Goal: Information Seeking & Learning: Learn about a topic

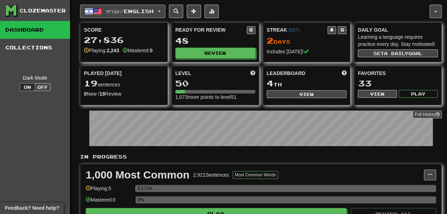
click at [143, 11] on button "עברית / English" at bounding box center [122, 12] width 85 height 14
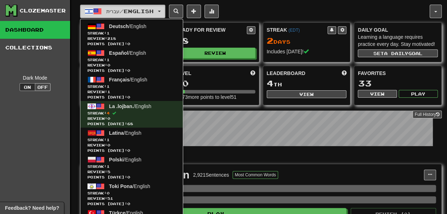
click at [143, 11] on button "עברית / English" at bounding box center [122, 12] width 85 height 14
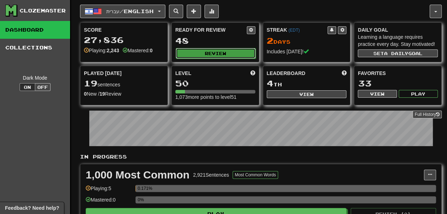
click at [211, 49] on button "Review" at bounding box center [216, 53] width 80 height 11
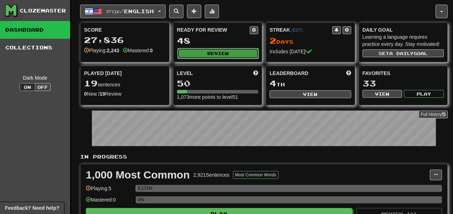
select select "**"
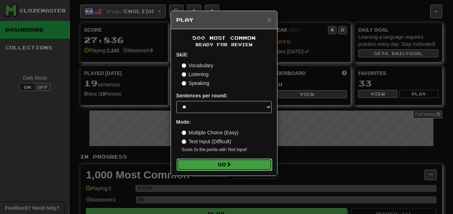
click at [214, 167] on button "Go" at bounding box center [224, 165] width 95 height 12
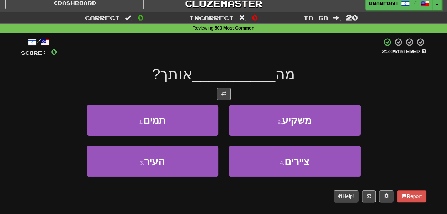
scroll to position [9, 0]
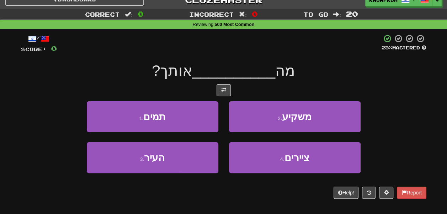
click at [226, 83] on div "/ Score: 0 25 % Mastered מה __________ אותך? 1 . תמים 2 . משקיע 3 . העיר 4 . צי…" at bounding box center [224, 116] width 406 height 165
click at [225, 85] on button at bounding box center [224, 90] width 14 height 12
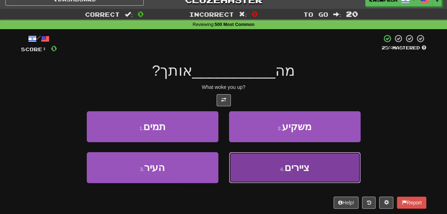
click at [236, 167] on button "4 . ציירים" at bounding box center [295, 167] width 132 height 31
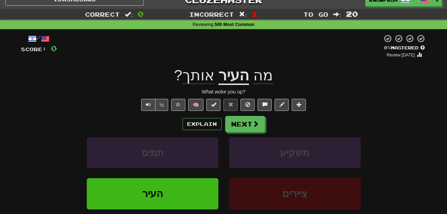
click at [238, 80] on u "העיר" at bounding box center [234, 76] width 31 height 18
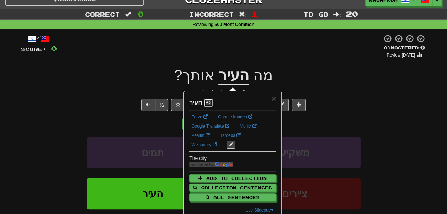
click at [209, 100] on span at bounding box center [208, 102] width 4 height 4
click at [271, 99] on div "העיר" at bounding box center [232, 101] width 87 height 12
click at [272, 98] on span "×" at bounding box center [274, 98] width 4 height 8
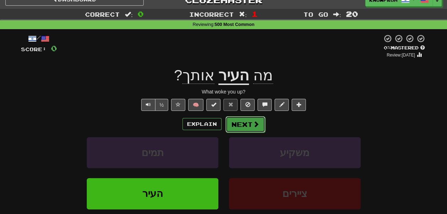
click at [245, 130] on button "Next" at bounding box center [246, 124] width 40 height 16
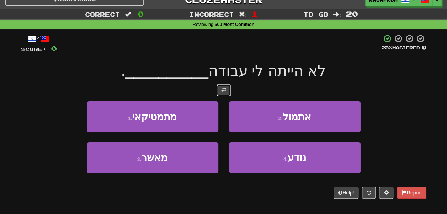
click at [219, 88] on button at bounding box center [224, 90] width 14 height 12
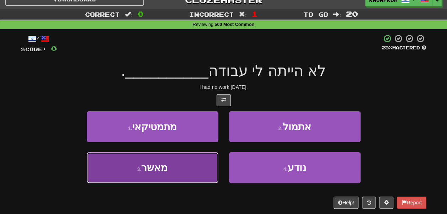
click at [198, 166] on button "3 . מאשר" at bounding box center [153, 167] width 132 height 31
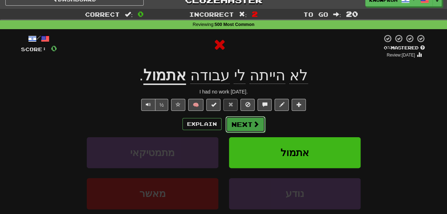
click at [253, 122] on span at bounding box center [256, 124] width 6 height 6
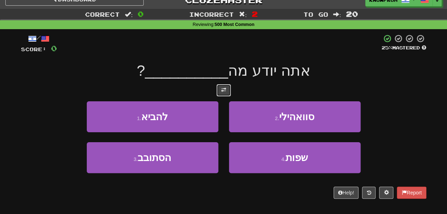
click at [226, 93] on span at bounding box center [223, 90] width 5 height 5
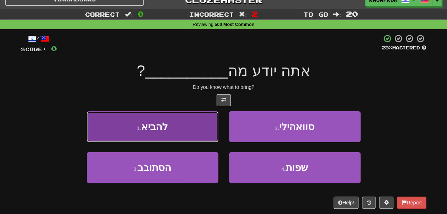
click at [192, 130] on button "1 . להביא" at bounding box center [153, 126] width 132 height 31
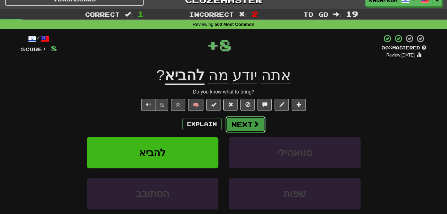
click at [233, 130] on button "Next" at bounding box center [246, 124] width 40 height 16
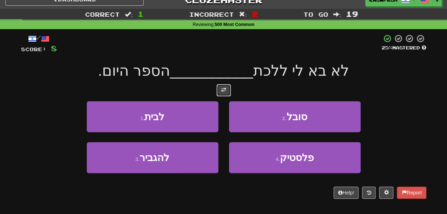
click at [222, 89] on span at bounding box center [223, 90] width 5 height 5
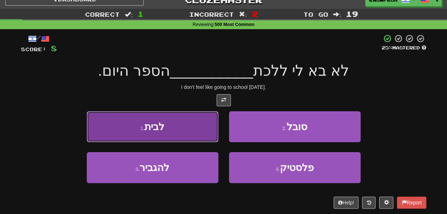
click at [209, 120] on button "1 . לבית" at bounding box center [153, 126] width 132 height 31
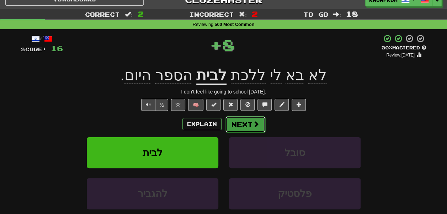
click at [238, 122] on button "Next" at bounding box center [246, 124] width 40 height 16
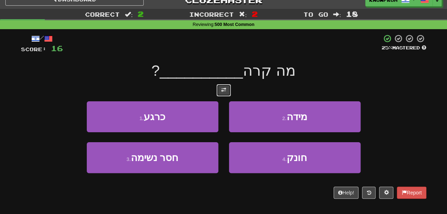
click at [224, 86] on button at bounding box center [224, 90] width 14 height 12
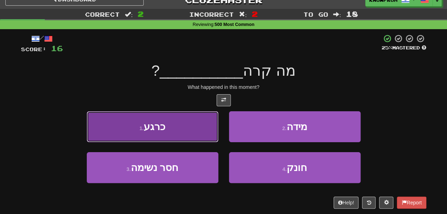
click at [194, 124] on button "1 . כרגע" at bounding box center [153, 126] width 132 height 31
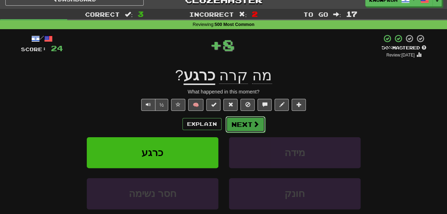
click at [236, 125] on button "Next" at bounding box center [246, 124] width 40 height 16
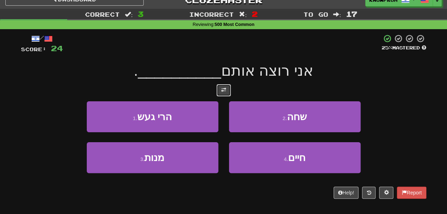
click at [224, 91] on span at bounding box center [223, 90] width 5 height 5
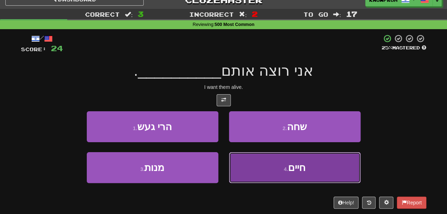
click at [245, 157] on button "4 . חיים" at bounding box center [295, 167] width 132 height 31
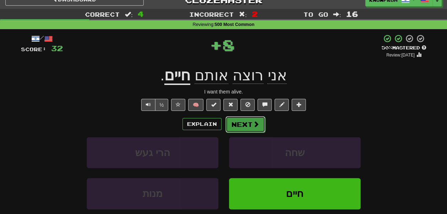
click at [247, 125] on button "Next" at bounding box center [246, 124] width 40 height 16
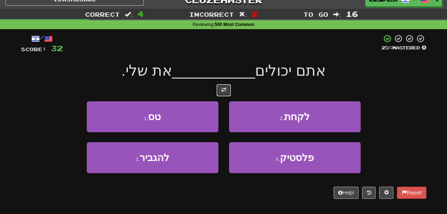
click at [227, 91] on button at bounding box center [224, 90] width 14 height 12
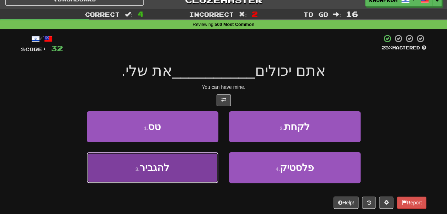
click at [209, 165] on button "3 . להגביר" at bounding box center [153, 167] width 132 height 31
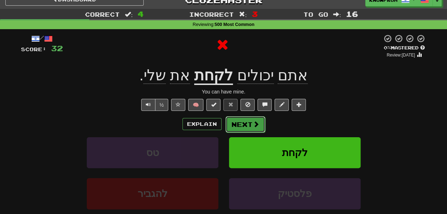
click at [235, 126] on button "Next" at bounding box center [246, 124] width 40 height 16
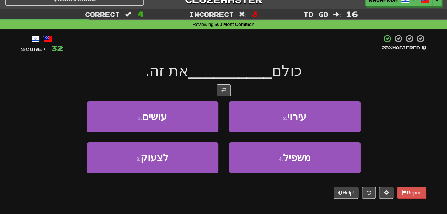
click at [222, 84] on div "/ Score: 32 25 % Mastered כולם __________ את זה. 1 . עושים 2 . עירוי 3 . לצעוק …" at bounding box center [224, 116] width 406 height 165
click at [222, 86] on button at bounding box center [224, 90] width 14 height 12
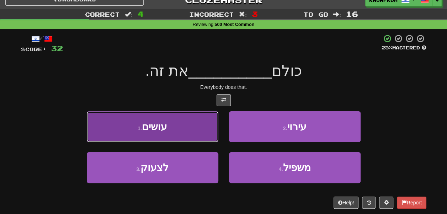
click at [203, 125] on button "1 . עושים" at bounding box center [153, 126] width 132 height 31
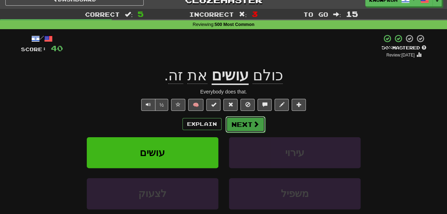
click at [241, 120] on button "Next" at bounding box center [246, 124] width 40 height 16
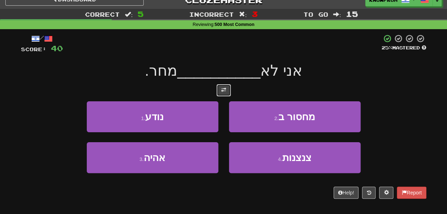
click at [227, 89] on button at bounding box center [224, 90] width 14 height 12
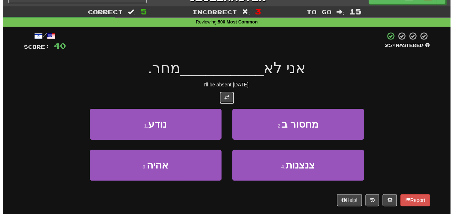
scroll to position [12, 0]
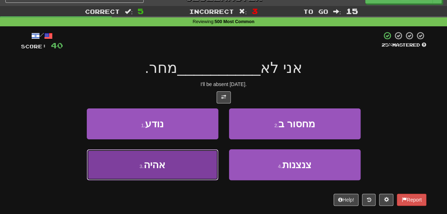
click at [200, 165] on button "3 . אהיה" at bounding box center [153, 165] width 132 height 31
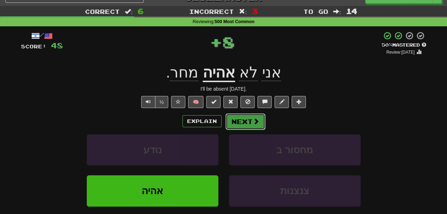
click at [245, 122] on button "Next" at bounding box center [246, 122] width 40 height 16
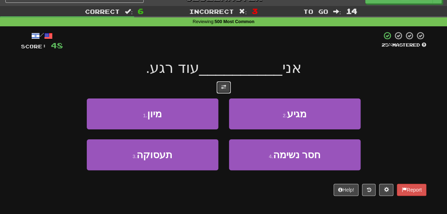
click at [221, 88] on span at bounding box center [223, 87] width 5 height 5
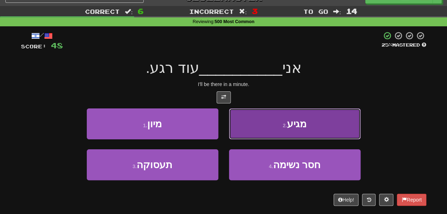
click at [251, 123] on button "2 . מגיע" at bounding box center [295, 124] width 132 height 31
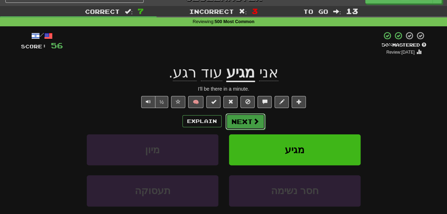
click at [241, 124] on button "Next" at bounding box center [246, 122] width 40 height 16
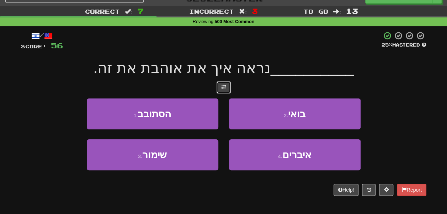
click at [223, 90] on button at bounding box center [224, 88] width 14 height 12
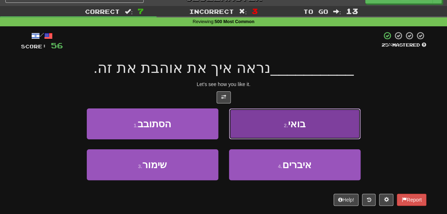
click at [258, 126] on button "2 . בואי" at bounding box center [295, 124] width 132 height 31
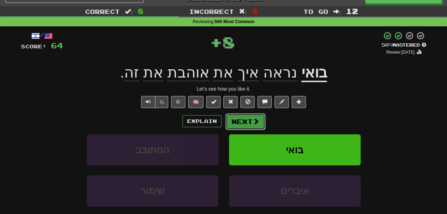
click at [245, 116] on button "Next" at bounding box center [246, 122] width 40 height 16
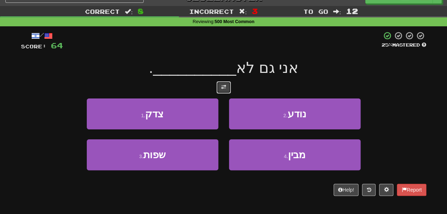
click at [218, 86] on button at bounding box center [224, 88] width 14 height 12
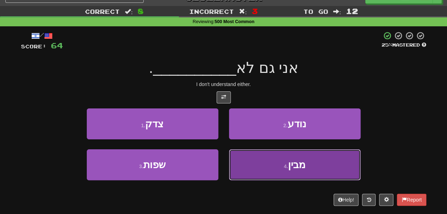
click at [248, 160] on button "4 . מבין" at bounding box center [295, 165] width 132 height 31
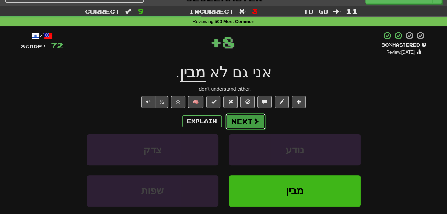
click at [247, 121] on button "Next" at bounding box center [246, 122] width 40 height 16
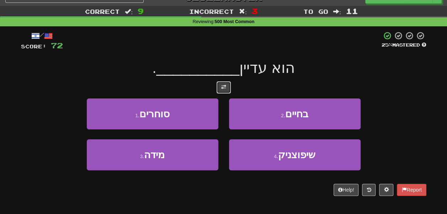
click at [221, 91] on button at bounding box center [224, 88] width 14 height 12
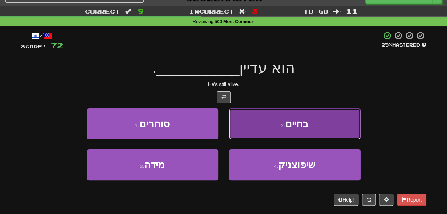
click at [255, 123] on button "2 . בחיים" at bounding box center [295, 124] width 132 height 31
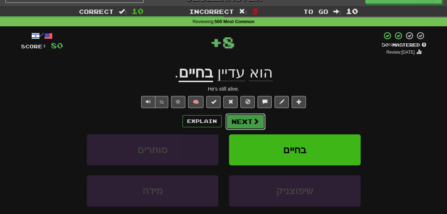
click at [256, 119] on span at bounding box center [256, 121] width 6 height 6
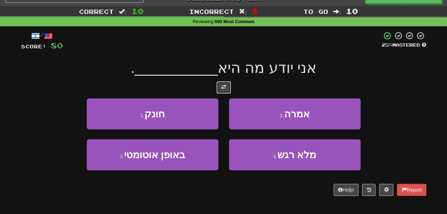
click at [224, 88] on span at bounding box center [223, 87] width 5 height 5
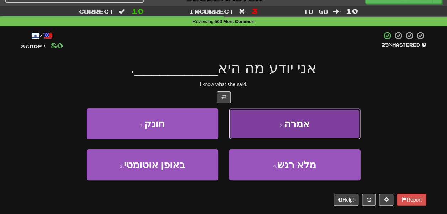
click at [251, 119] on button "2 . אמרה" at bounding box center [295, 124] width 132 height 31
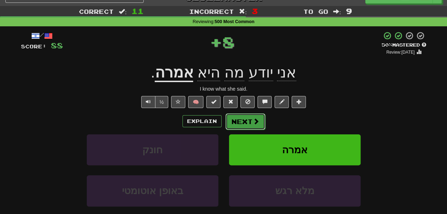
click at [251, 123] on button "Next" at bounding box center [246, 122] width 40 height 16
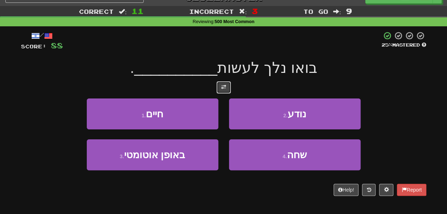
click at [218, 82] on button at bounding box center [224, 88] width 14 height 12
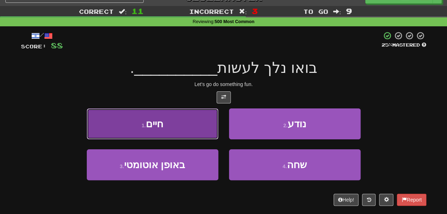
click at [199, 127] on button "1 . חיים" at bounding box center [153, 124] width 132 height 31
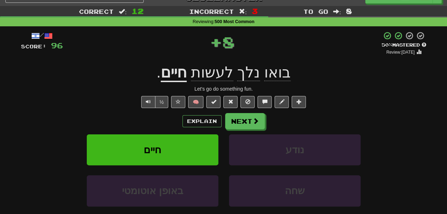
click at [170, 74] on u "חיים" at bounding box center [174, 73] width 26 height 18
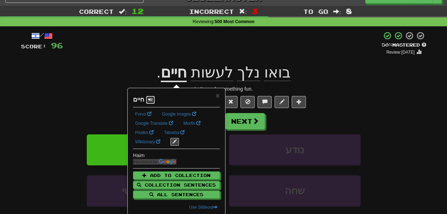
click at [149, 101] on span at bounding box center [150, 100] width 4 height 4
click at [217, 97] on span "×" at bounding box center [218, 95] width 4 height 8
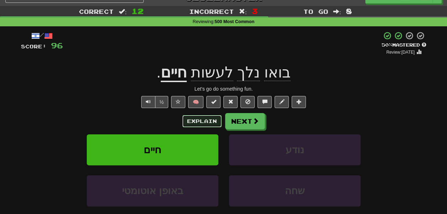
click at [202, 125] on button "Explain" at bounding box center [202, 121] width 39 height 12
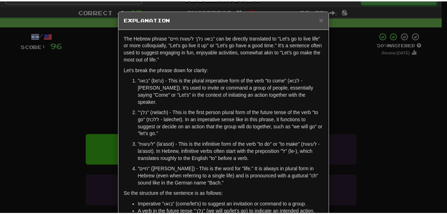
scroll to position [0, 0]
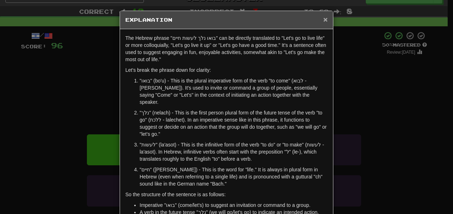
click at [323, 18] on span "×" at bounding box center [325, 19] width 4 height 8
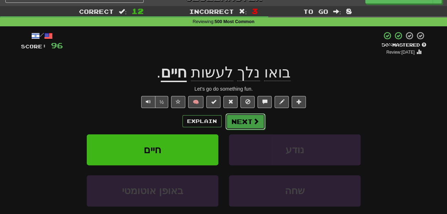
click at [237, 121] on button "Next" at bounding box center [246, 122] width 40 height 16
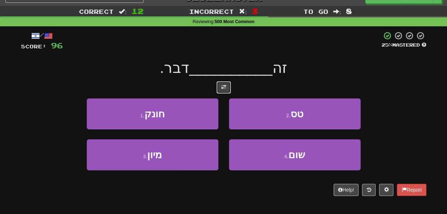
click at [224, 87] on span at bounding box center [223, 87] width 5 height 5
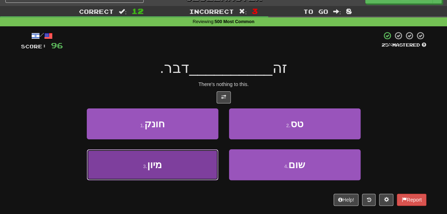
click at [201, 166] on button "3 . מיון" at bounding box center [153, 165] width 132 height 31
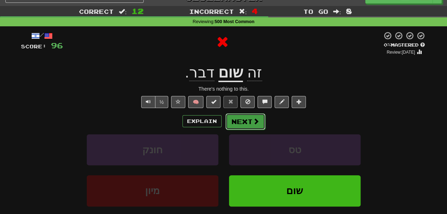
click at [241, 123] on button "Next" at bounding box center [246, 122] width 40 height 16
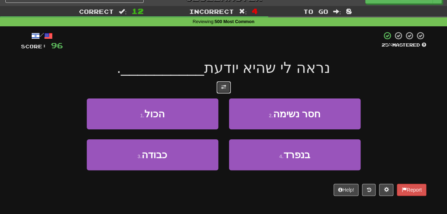
click at [221, 88] on button at bounding box center [224, 88] width 14 height 12
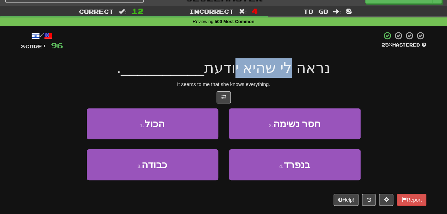
drag, startPoint x: 285, startPoint y: 72, endPoint x: 231, endPoint y: 73, distance: 53.8
click at [231, 73] on span "נראה לי שהיא יודעת" at bounding box center [267, 67] width 126 height 17
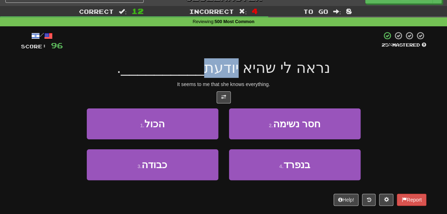
drag, startPoint x: 231, startPoint y: 73, endPoint x: 211, endPoint y: 72, distance: 20.0
click at [211, 72] on span "נראה לי שהיא יודעת" at bounding box center [267, 67] width 126 height 17
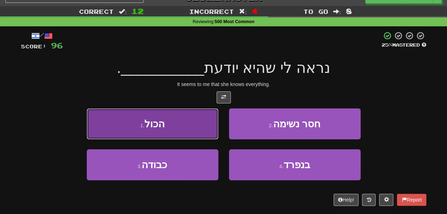
click at [202, 135] on button "1 . הכול" at bounding box center [153, 124] width 132 height 31
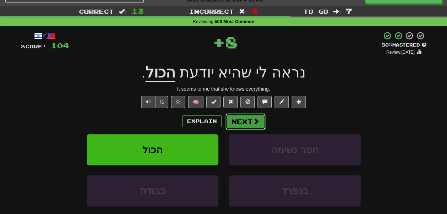
click at [248, 122] on button "Next" at bounding box center [246, 122] width 40 height 16
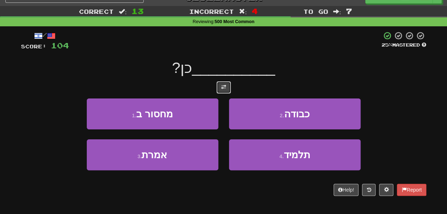
click at [224, 88] on span at bounding box center [223, 87] width 5 height 5
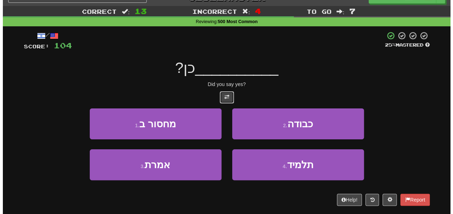
scroll to position [17, 0]
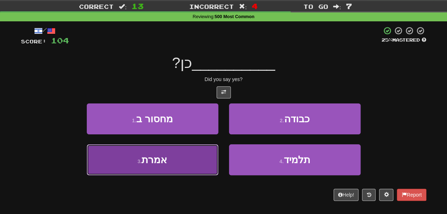
click at [204, 158] on button "3 . אמרת" at bounding box center [153, 160] width 132 height 31
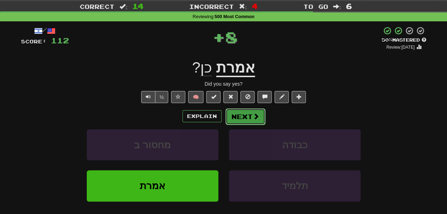
click at [240, 116] on button "Next" at bounding box center [246, 117] width 40 height 16
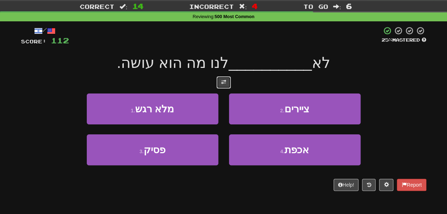
click at [219, 82] on button at bounding box center [224, 83] width 14 height 12
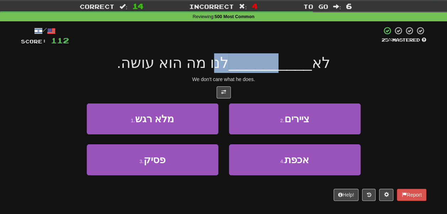
drag, startPoint x: 276, startPoint y: 60, endPoint x: 224, endPoint y: 65, distance: 53.0
click at [224, 65] on span "לא __________ לנו מה הוא עושה." at bounding box center [224, 62] width 214 height 17
click at [224, 65] on span "לנו מה הוא עושה." at bounding box center [173, 62] width 112 height 17
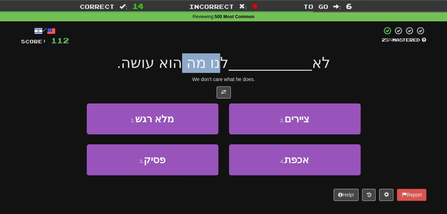
drag, startPoint x: 224, startPoint y: 65, endPoint x: 210, endPoint y: 66, distance: 13.9
click at [210, 66] on span "לנו מה הוא עושה." at bounding box center [173, 62] width 112 height 17
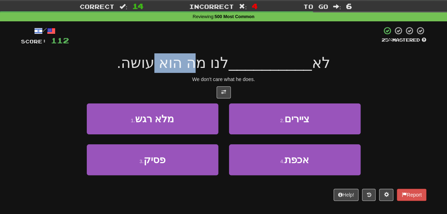
drag, startPoint x: 210, startPoint y: 66, endPoint x: 169, endPoint y: 68, distance: 40.3
click at [169, 68] on span "לנו מה הוא עושה." at bounding box center [173, 62] width 112 height 17
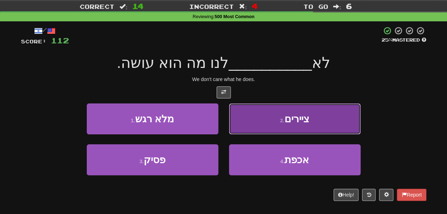
click at [270, 118] on button "2 . ציירים" at bounding box center [295, 119] width 132 height 31
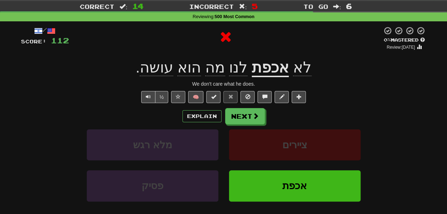
click at [267, 73] on u "אכפת" at bounding box center [270, 68] width 37 height 18
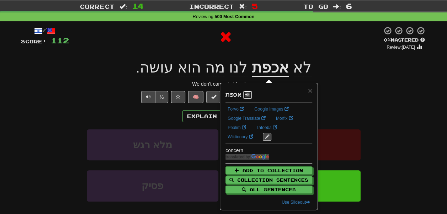
click at [250, 91] on button at bounding box center [247, 95] width 9 height 8
click at [312, 90] on span "×" at bounding box center [310, 90] width 4 height 8
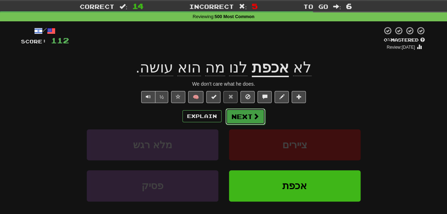
click at [231, 119] on button "Next" at bounding box center [246, 117] width 40 height 16
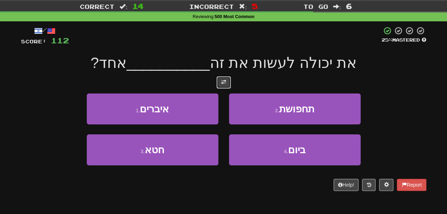
click at [221, 82] on span at bounding box center [223, 82] width 5 height 5
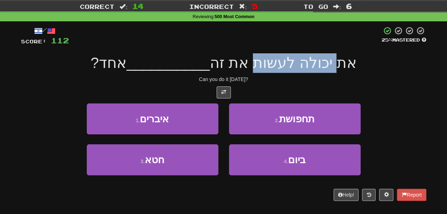
drag, startPoint x: 330, startPoint y: 62, endPoint x: 248, endPoint y: 67, distance: 81.6
click at [248, 67] on span "את יכולה לעשות את זה" at bounding box center [283, 62] width 147 height 17
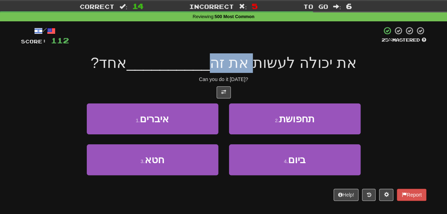
drag, startPoint x: 248, startPoint y: 67, endPoint x: 222, endPoint y: 66, distance: 26.0
click at [222, 66] on span "את יכולה לעשות את זה" at bounding box center [283, 62] width 147 height 17
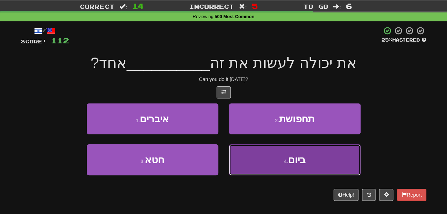
click at [254, 158] on button "4 . ביום" at bounding box center [295, 160] width 132 height 31
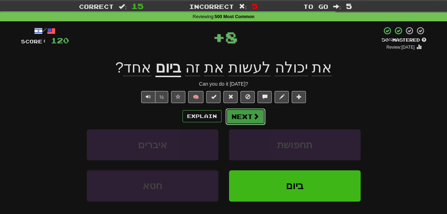
click at [243, 115] on button "Next" at bounding box center [246, 117] width 40 height 16
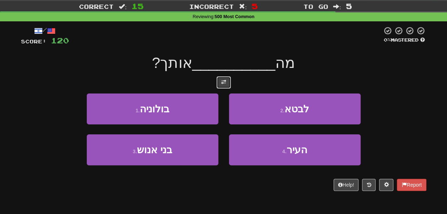
click at [226, 84] on button at bounding box center [224, 83] width 14 height 12
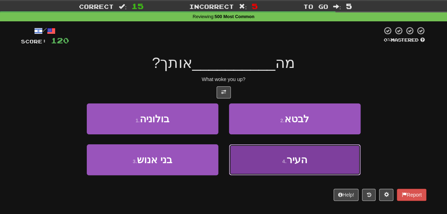
click at [254, 157] on button "4 . העיר" at bounding box center [295, 160] width 132 height 31
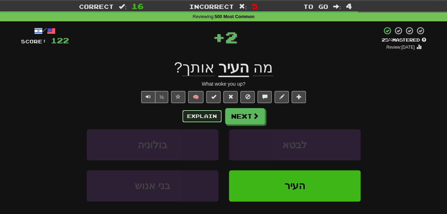
click at [214, 113] on button "Explain" at bounding box center [202, 116] width 39 height 12
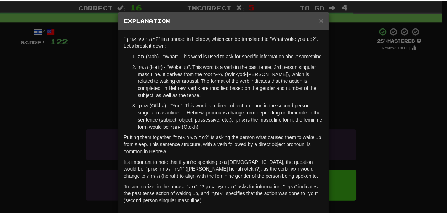
scroll to position [3, 0]
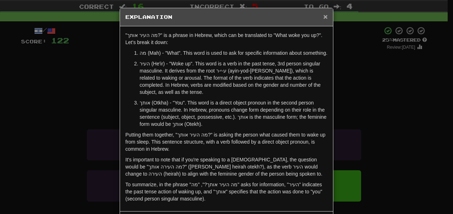
click at [323, 15] on span "×" at bounding box center [325, 16] width 4 height 8
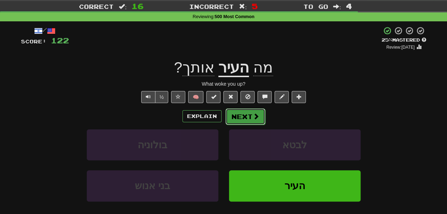
click at [257, 114] on span at bounding box center [256, 116] width 6 height 6
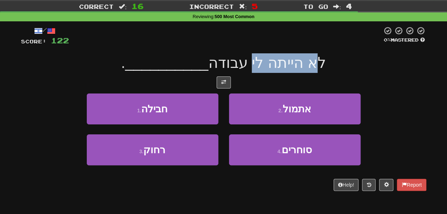
drag, startPoint x: 310, startPoint y: 64, endPoint x: 248, endPoint y: 63, distance: 62.7
click at [248, 63] on span "לא הייתה לי עבודה" at bounding box center [268, 62] width 118 height 17
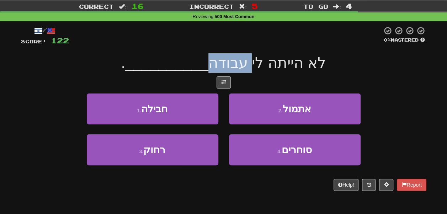
drag, startPoint x: 248, startPoint y: 63, endPoint x: 214, endPoint y: 57, distance: 34.7
click at [214, 57] on span "לא הייתה לי עבודה" at bounding box center [268, 62] width 118 height 17
drag, startPoint x: 248, startPoint y: 65, endPoint x: 209, endPoint y: 63, distance: 39.6
click at [209, 63] on span "לא הייתה לי עבודה" at bounding box center [268, 62] width 118 height 17
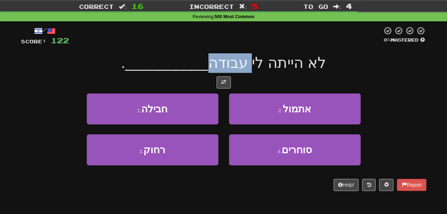
click at [209, 63] on span "לא הייתה לי עבודה" at bounding box center [268, 62] width 118 height 17
drag, startPoint x: 209, startPoint y: 63, endPoint x: 322, endPoint y: 60, distance: 113.2
click at [322, 60] on div "לא הייתה לי עבודה __________ ." at bounding box center [224, 63] width 406 height 20
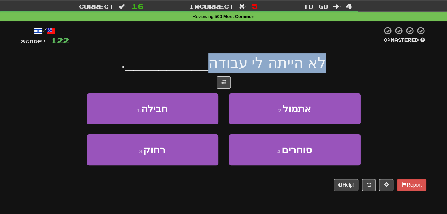
drag, startPoint x: 322, startPoint y: 60, endPoint x: 223, endPoint y: 62, distance: 98.6
click at [223, 62] on div "לא הייתה לי עבודה __________ ." at bounding box center [224, 63] width 406 height 20
click at [223, 62] on span "לא הייתה לי עבודה" at bounding box center [268, 62] width 118 height 17
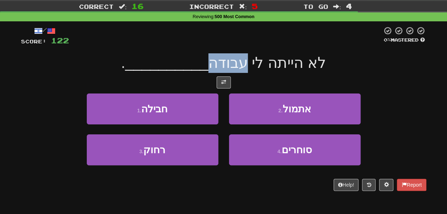
drag, startPoint x: 223, startPoint y: 62, endPoint x: 242, endPoint y: 64, distance: 18.6
click at [242, 64] on span "לא הייתה לי עבודה" at bounding box center [268, 62] width 118 height 17
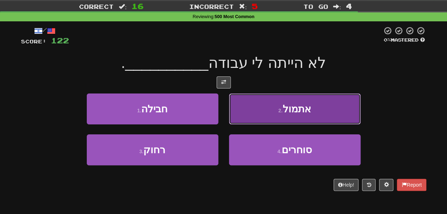
click at [258, 112] on button "2 . אתמול" at bounding box center [295, 109] width 132 height 31
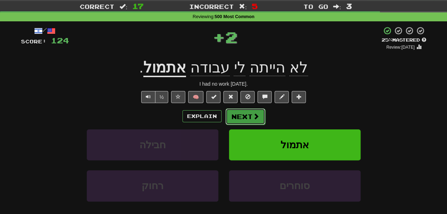
click at [245, 118] on button "Next" at bounding box center [246, 117] width 40 height 16
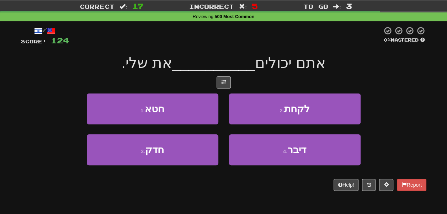
drag, startPoint x: 308, startPoint y: 68, endPoint x: 248, endPoint y: 65, distance: 59.9
click at [255, 65] on span "אתם יכולים" at bounding box center [290, 62] width 71 height 17
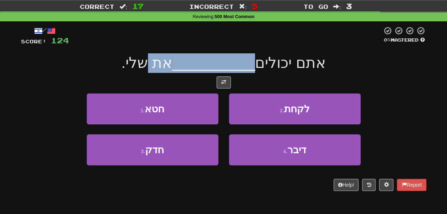
drag, startPoint x: 248, startPoint y: 65, endPoint x: 172, endPoint y: 64, distance: 76.2
click at [172, 64] on span "אתם יכולים __________ את שלי." at bounding box center [223, 62] width 205 height 17
click at [172, 64] on span "את שלי." at bounding box center [146, 62] width 51 height 17
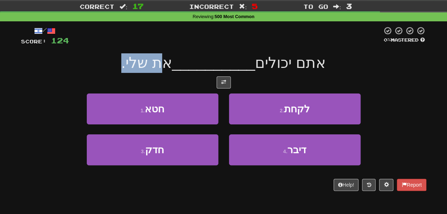
drag, startPoint x: 172, startPoint y: 64, endPoint x: 152, endPoint y: 67, distance: 20.8
click at [152, 67] on span "את שלי." at bounding box center [146, 62] width 51 height 17
drag, startPoint x: 152, startPoint y: 67, endPoint x: 182, endPoint y: 67, distance: 29.9
click at [182, 67] on span "אתם יכולים __________ את שלי." at bounding box center [223, 62] width 205 height 17
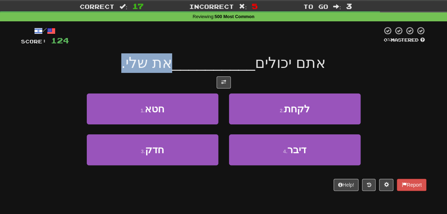
click at [182, 67] on span "__________" at bounding box center [213, 62] width 83 height 17
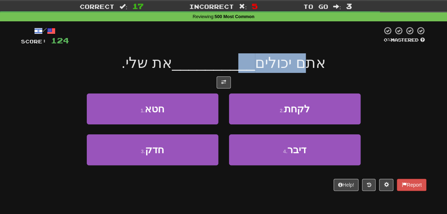
drag, startPoint x: 303, startPoint y: 67, endPoint x: 236, endPoint y: 58, distance: 67.3
click at [236, 58] on span "אתם יכולים __________ את שלי." at bounding box center [223, 62] width 205 height 17
click at [236, 58] on span "__________" at bounding box center [213, 62] width 83 height 17
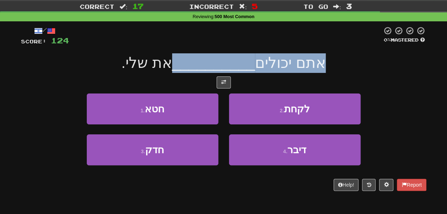
drag, startPoint x: 236, startPoint y: 58, endPoint x: 299, endPoint y: 64, distance: 63.3
click at [299, 64] on span "אתם יכולים __________ את שלי." at bounding box center [223, 62] width 205 height 17
click at [299, 64] on span "אתם יכולים" at bounding box center [290, 62] width 71 height 17
drag, startPoint x: 299, startPoint y: 64, endPoint x: 162, endPoint y: 61, distance: 137.4
click at [162, 61] on span "אתם יכולים __________ את שלי." at bounding box center [223, 62] width 205 height 17
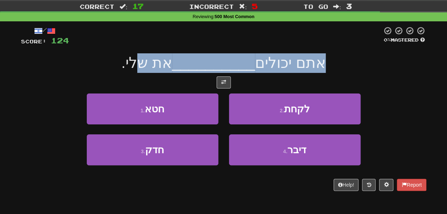
click at [162, 61] on span "את שלי." at bounding box center [146, 62] width 51 height 17
drag, startPoint x: 162, startPoint y: 61, endPoint x: 131, endPoint y: 63, distance: 31.0
click at [131, 63] on span "את שלי." at bounding box center [146, 62] width 51 height 17
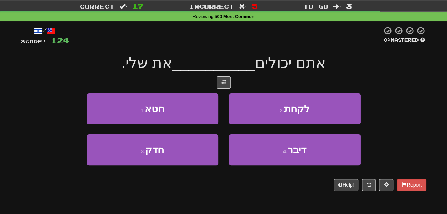
click at [187, 63] on span "__________" at bounding box center [213, 62] width 83 height 17
drag, startPoint x: 288, startPoint y: 65, endPoint x: 238, endPoint y: 58, distance: 50.3
click at [238, 58] on span "אתם יכולים __________ את שלי." at bounding box center [223, 62] width 205 height 17
click at [238, 58] on span "__________" at bounding box center [213, 62] width 83 height 17
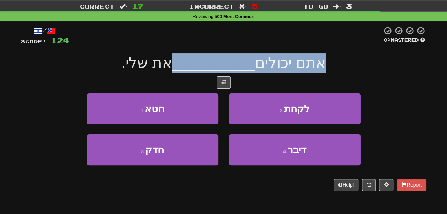
drag, startPoint x: 238, startPoint y: 58, endPoint x: 300, endPoint y: 64, distance: 62.9
click at [300, 64] on span "אתם יכולים __________ את שלי." at bounding box center [223, 62] width 205 height 17
click at [300, 64] on span "אתם יכולים" at bounding box center [290, 62] width 71 height 17
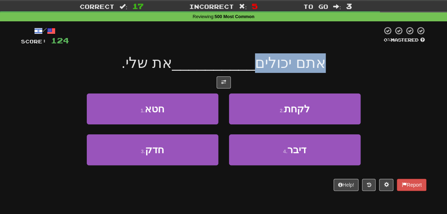
drag, startPoint x: 300, startPoint y: 64, endPoint x: 264, endPoint y: 61, distance: 36.8
click at [264, 61] on span "אתם יכולים" at bounding box center [290, 62] width 71 height 17
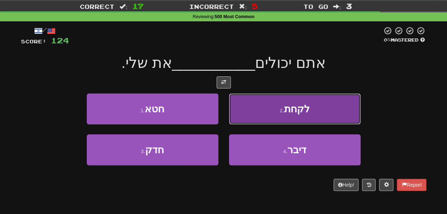
click at [277, 117] on button "2 . לקחת" at bounding box center [295, 109] width 132 height 31
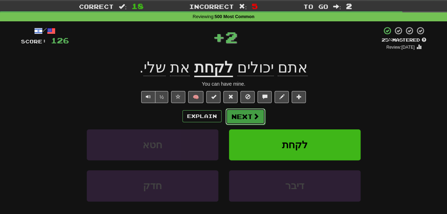
click at [253, 115] on span at bounding box center [256, 116] width 6 height 6
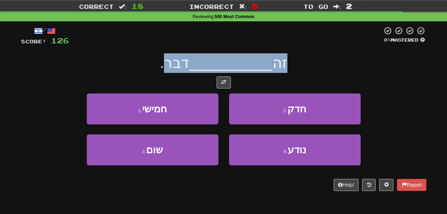
drag, startPoint x: 281, startPoint y: 67, endPoint x: 175, endPoint y: 65, distance: 105.7
click at [175, 65] on span "זה __________ דבר." at bounding box center [223, 62] width 127 height 17
click at [175, 65] on span "דבר." at bounding box center [175, 62] width 30 height 17
drag, startPoint x: 175, startPoint y: 65, endPoint x: 257, endPoint y: 57, distance: 81.6
click at [257, 57] on span "זה __________ דבר." at bounding box center [223, 62] width 127 height 17
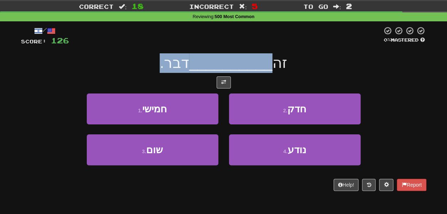
click at [257, 57] on span "__________" at bounding box center [230, 62] width 83 height 17
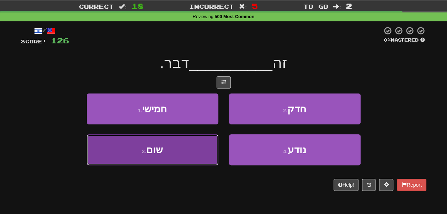
click at [141, 158] on button "3 . שום" at bounding box center [153, 150] width 132 height 31
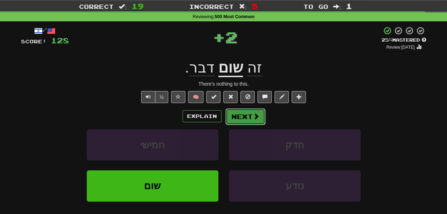
click at [238, 120] on button "Next" at bounding box center [246, 117] width 40 height 16
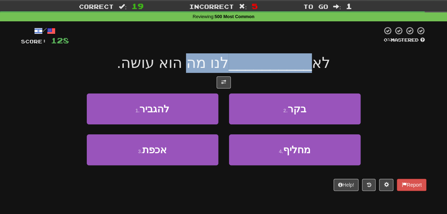
drag, startPoint x: 311, startPoint y: 66, endPoint x: 195, endPoint y: 62, distance: 116.1
click at [195, 62] on span "לא __________ לנו מה הוא עושה." at bounding box center [224, 62] width 214 height 17
click at [195, 62] on span "לנו מה הוא עושה." at bounding box center [173, 62] width 112 height 17
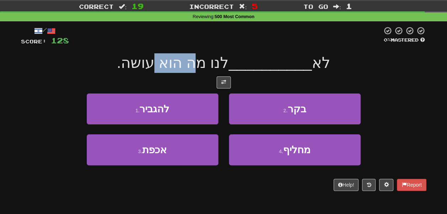
drag, startPoint x: 195, startPoint y: 62, endPoint x: 171, endPoint y: 63, distance: 24.2
click at [171, 63] on span "לנו מה הוא עושה." at bounding box center [173, 62] width 112 height 17
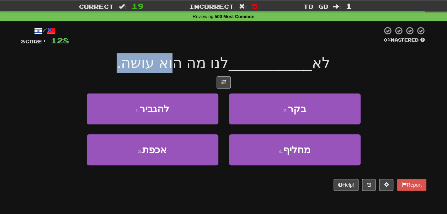
drag, startPoint x: 171, startPoint y: 63, endPoint x: 142, endPoint y: 67, distance: 28.7
click at [142, 67] on span "לנו מה הוא עושה." at bounding box center [173, 62] width 112 height 17
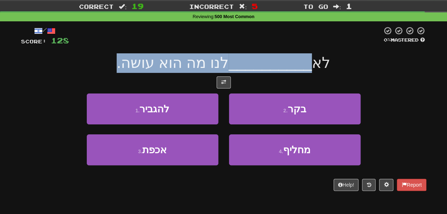
drag, startPoint x: 142, startPoint y: 67, endPoint x: 246, endPoint y: 65, distance: 104.0
click at [246, 65] on span "לא __________ לנו מה הוא עושה." at bounding box center [224, 62] width 214 height 17
click at [246, 65] on span "__________" at bounding box center [270, 62] width 83 height 17
drag, startPoint x: 246, startPoint y: 65, endPoint x: 161, endPoint y: 65, distance: 85.1
click at [161, 65] on span "לא __________ לנו מה הוא עושה." at bounding box center [224, 62] width 214 height 17
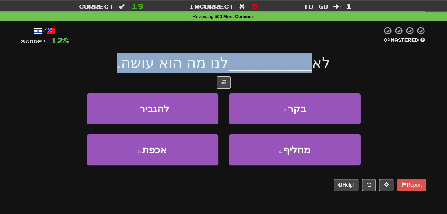
click at [161, 65] on span "לנו מה הוא עושה." at bounding box center [173, 62] width 112 height 17
drag, startPoint x: 161, startPoint y: 65, endPoint x: 267, endPoint y: 58, distance: 106.0
click at [267, 58] on span "לא __________ לנו מה הוא עושה." at bounding box center [224, 62] width 214 height 17
click at [267, 58] on span "__________" at bounding box center [270, 62] width 83 height 17
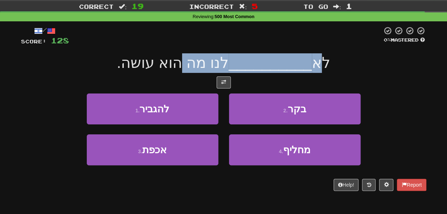
drag, startPoint x: 316, startPoint y: 64, endPoint x: 193, endPoint y: 66, distance: 122.8
click at [193, 66] on span "לא __________ לנו מה הוא עושה." at bounding box center [224, 62] width 214 height 17
click at [193, 66] on span "לנו מה הוא עושה." at bounding box center [173, 62] width 112 height 17
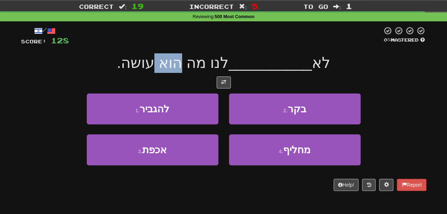
drag, startPoint x: 193, startPoint y: 66, endPoint x: 187, endPoint y: 66, distance: 5.7
click at [187, 66] on span "לנו מה הוא עושה." at bounding box center [173, 62] width 112 height 17
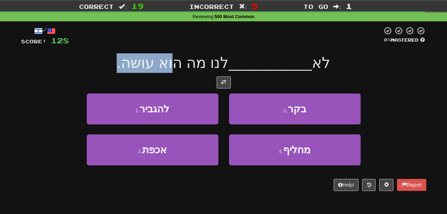
drag, startPoint x: 187, startPoint y: 66, endPoint x: 151, endPoint y: 68, distance: 36.7
click at [151, 68] on span "לנו מה הוא עושה." at bounding box center [173, 62] width 112 height 17
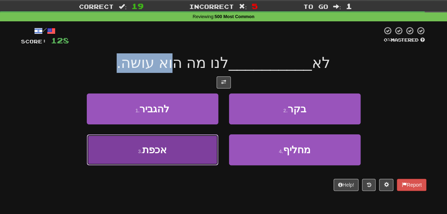
click at [174, 150] on button "3 . אכפת" at bounding box center [153, 150] width 132 height 31
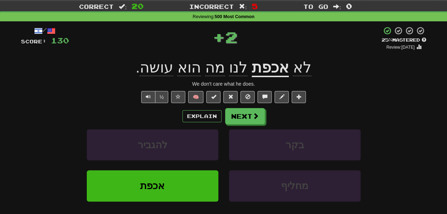
click at [155, 68] on span "עושה" at bounding box center [156, 67] width 33 height 17
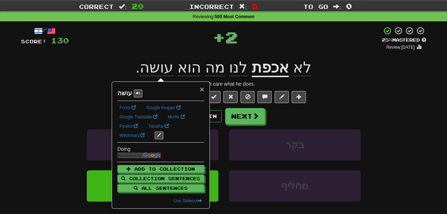
click at [202, 89] on span "×" at bounding box center [202, 89] width 4 height 8
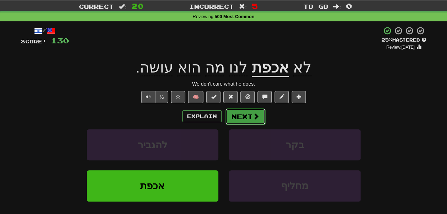
click at [251, 116] on button "Next" at bounding box center [246, 117] width 40 height 16
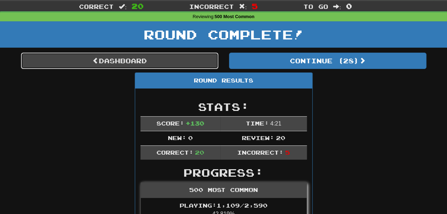
click at [186, 68] on link "Dashboard" at bounding box center [120, 61] width 198 height 16
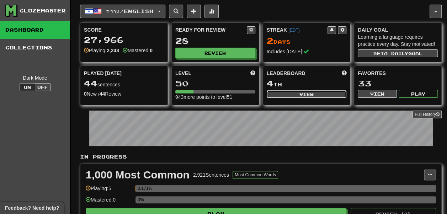
click at [283, 98] on button "View" at bounding box center [307, 94] width 80 height 8
select select "**********"
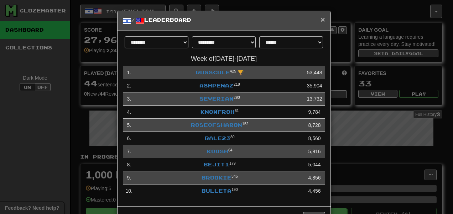
click at [320, 19] on span "×" at bounding box center [322, 19] width 4 height 8
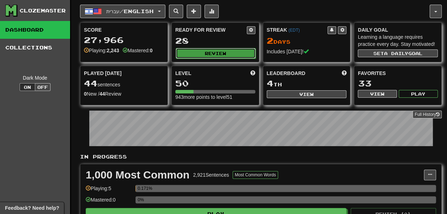
click at [187, 54] on button "Review" at bounding box center [216, 53] width 80 height 11
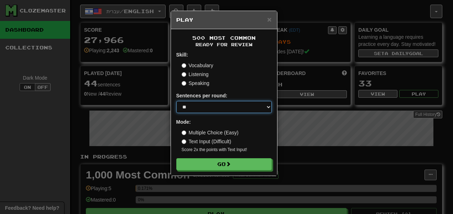
click at [199, 111] on select "* ** ** ** ** ** *** ********" at bounding box center [223, 107] width 95 height 12
select select "**"
click at [176, 102] on select "* ** ** ** ** ** *** ********" at bounding box center [223, 107] width 95 height 12
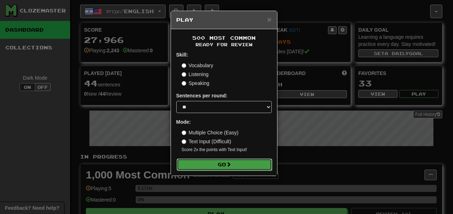
click at [210, 165] on button "Go" at bounding box center [224, 165] width 95 height 12
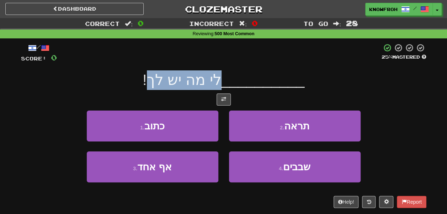
drag, startPoint x: 229, startPoint y: 81, endPoint x: 158, endPoint y: 89, distance: 71.3
click at [158, 89] on div "__________ לי מה יש לך!" at bounding box center [224, 80] width 406 height 20
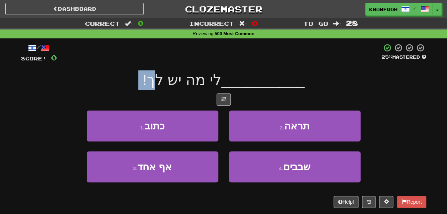
drag, startPoint x: 158, startPoint y: 89, endPoint x: 206, endPoint y: 90, distance: 48.1
click at [206, 90] on div "/ Score: 0 25 % Mastered __________ לי מה יש לך! 1 . כתוב 2 . תראה 3 . אף אחד 4…" at bounding box center [224, 125] width 406 height 165
click at [222, 100] on span at bounding box center [223, 99] width 5 height 5
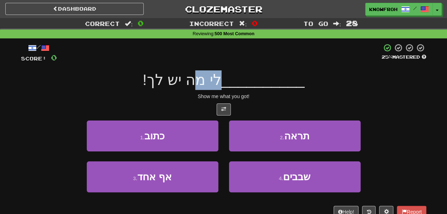
drag, startPoint x: 210, startPoint y: 80, endPoint x: 232, endPoint y: 80, distance: 21.7
click at [232, 80] on span "__________ לי מה יש לך!" at bounding box center [224, 80] width 162 height 17
click at [232, 80] on span "__________" at bounding box center [263, 80] width 83 height 17
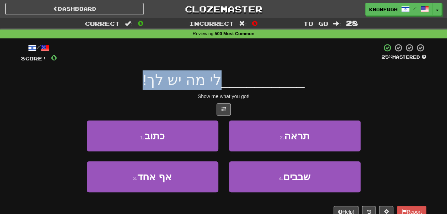
drag, startPoint x: 232, startPoint y: 80, endPoint x: 157, endPoint y: 85, distance: 75.7
click at [157, 85] on span "__________ לי מה יש לך!" at bounding box center [224, 80] width 162 height 17
click at [157, 85] on span "לי מה יש לך!" at bounding box center [182, 80] width 79 height 17
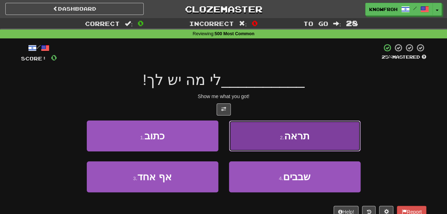
click at [251, 137] on button "2 . תראה" at bounding box center [295, 136] width 132 height 31
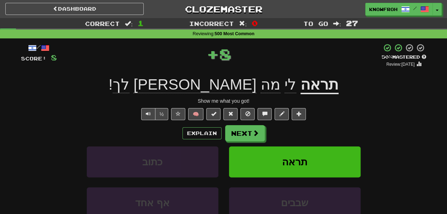
click at [301, 88] on u "תראה" at bounding box center [320, 85] width 38 height 18
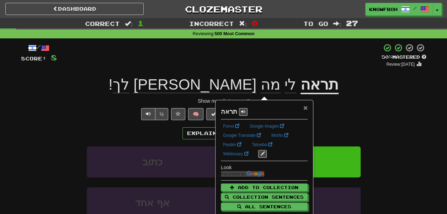
click at [305, 105] on span "×" at bounding box center [306, 108] width 4 height 8
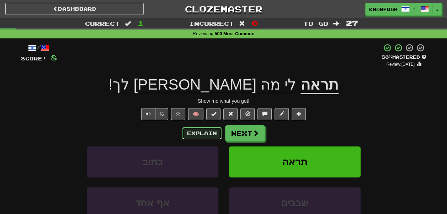
click at [215, 131] on button "Explain" at bounding box center [202, 133] width 39 height 12
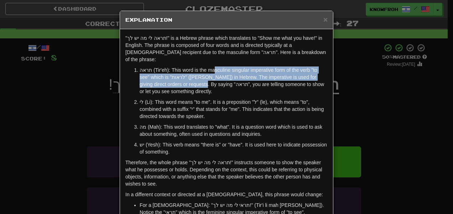
drag, startPoint x: 216, startPoint y: 63, endPoint x: 211, endPoint y: 77, distance: 15.1
click at [211, 77] on p "תראה (Tir'eh): This word is the masculine singular imperative form of the verb …" at bounding box center [234, 81] width 188 height 28
drag, startPoint x: 211, startPoint y: 77, endPoint x: 205, endPoint y: 62, distance: 16.8
click at [205, 67] on p "תראה (Tir'eh): This word is the masculine singular imperative form of the verb …" at bounding box center [234, 81] width 188 height 28
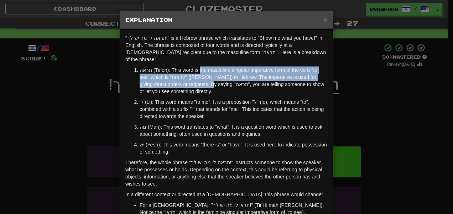
click at [205, 67] on p "תראה (Tir'eh): This word is the masculine singular imperative form of the verb …" at bounding box center [234, 81] width 188 height 28
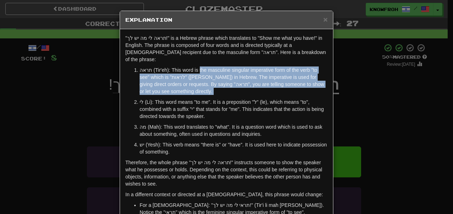
drag, startPoint x: 205, startPoint y: 62, endPoint x: 213, endPoint y: 82, distance: 21.6
click at [213, 82] on p "תראה (Tir'eh): This word is the masculine singular imperative form of the verb …" at bounding box center [234, 81] width 188 height 28
drag, startPoint x: 213, startPoint y: 82, endPoint x: 210, endPoint y: 56, distance: 25.8
click at [210, 56] on div ""תראה לי מה יש לך!" is a Hebrew phrase which translates to "Show me what you ha…" at bounding box center [226, 157] width 213 height 256
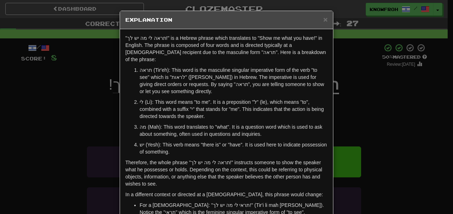
click at [210, 56] on div ""תראה לי מה יש לך!" is a Hebrew phrase which translates to "Show me what you ha…" at bounding box center [226, 157] width 213 height 256
click at [323, 18] on span "×" at bounding box center [325, 19] width 4 height 8
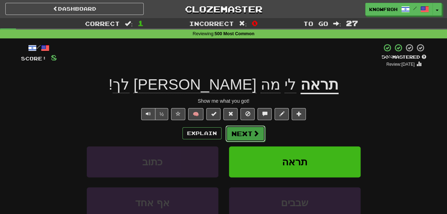
click at [236, 133] on button "Next" at bounding box center [246, 134] width 40 height 16
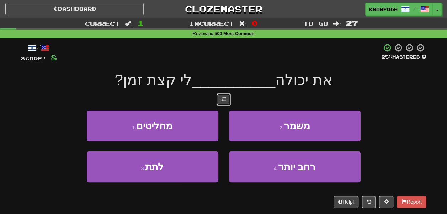
click at [221, 98] on span at bounding box center [223, 99] width 5 height 5
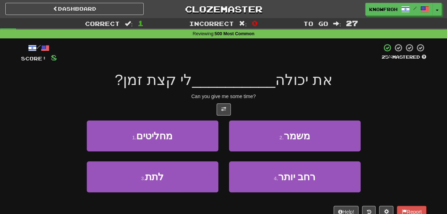
drag, startPoint x: 194, startPoint y: 77, endPoint x: 124, endPoint y: 90, distance: 70.5
click at [124, 90] on div "את יכולה __________ לי קצת זמן?" at bounding box center [224, 80] width 406 height 20
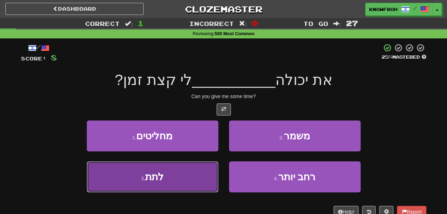
click at [181, 179] on button "3 . לתת" at bounding box center [153, 177] width 132 height 31
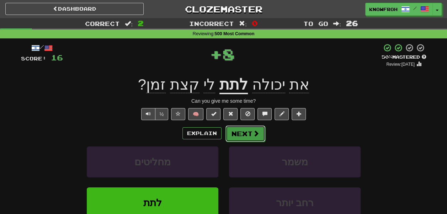
click at [246, 133] on button "Next" at bounding box center [246, 134] width 40 height 16
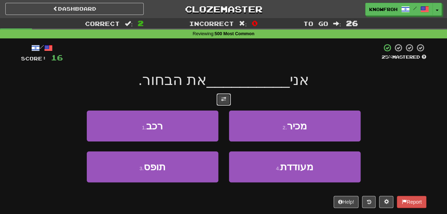
click at [225, 99] on span at bounding box center [223, 99] width 5 height 5
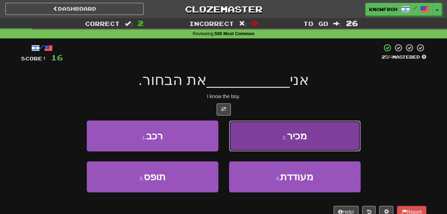
click at [244, 141] on button "2 . מכיר" at bounding box center [295, 136] width 132 height 31
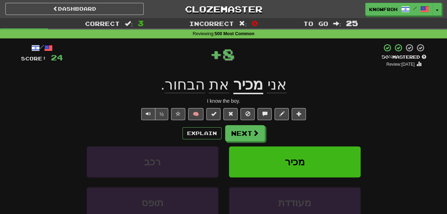
click at [245, 84] on u "מכיר" at bounding box center [249, 85] width 30 height 18
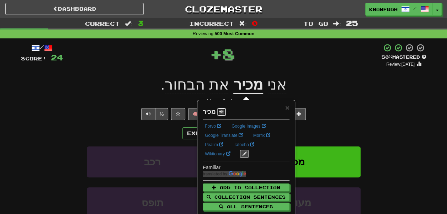
click at [217, 110] on button at bounding box center [221, 112] width 9 height 8
click at [286, 109] on span "×" at bounding box center [287, 108] width 4 height 8
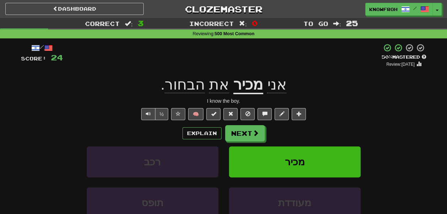
click at [184, 85] on span "הבחור" at bounding box center [185, 84] width 40 height 17
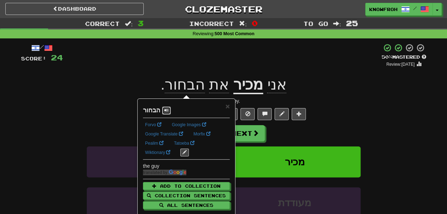
click at [166, 113] on button at bounding box center [166, 111] width 9 height 8
click at [230, 104] on div "× הבחור Forvo Google Images Google Translate Morfix Pealim Tatoeba Wiktionary t…" at bounding box center [186, 162] width 97 height 126
click at [229, 104] on span "×" at bounding box center [228, 106] width 4 height 8
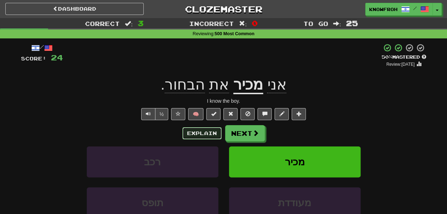
click at [213, 136] on button "Explain" at bounding box center [202, 133] width 39 height 12
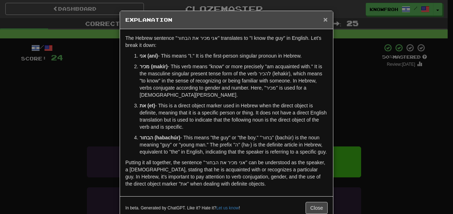
click at [323, 22] on span "×" at bounding box center [325, 19] width 4 height 8
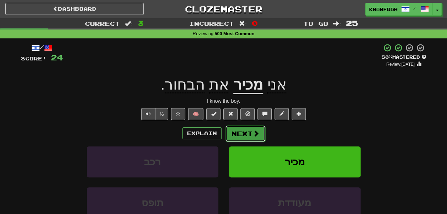
click at [251, 133] on button "Next" at bounding box center [246, 134] width 40 height 16
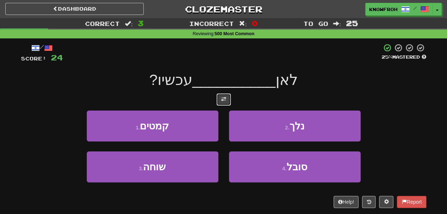
click at [229, 100] on button at bounding box center [224, 100] width 14 height 12
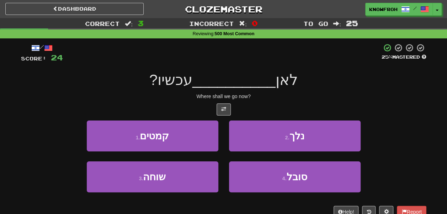
click at [231, 98] on div "Where shall we go now?" at bounding box center [224, 96] width 406 height 7
drag, startPoint x: 231, startPoint y: 98, endPoint x: 194, endPoint y: 93, distance: 37.3
click at [194, 93] on div "Where shall we go now?" at bounding box center [224, 96] width 406 height 7
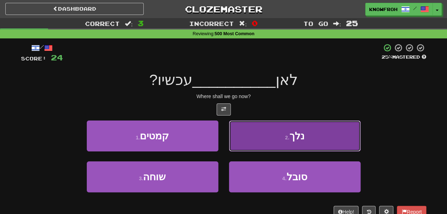
click at [240, 135] on button "2 . נלך" at bounding box center [295, 136] width 132 height 31
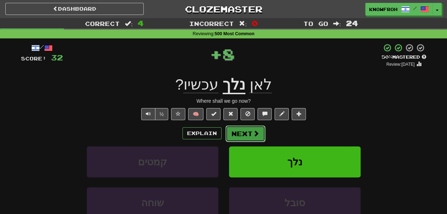
click at [243, 140] on button "Next" at bounding box center [246, 134] width 40 height 16
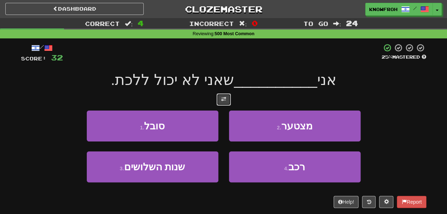
click at [229, 100] on button at bounding box center [224, 100] width 14 height 12
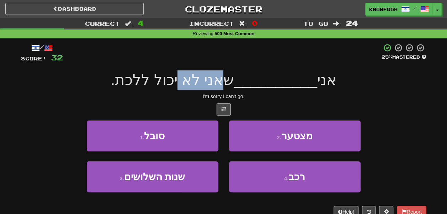
drag, startPoint x: 233, startPoint y: 79, endPoint x: 188, endPoint y: 78, distance: 44.9
click at [188, 78] on span "שאני לא יכול ללכת." at bounding box center [173, 80] width 124 height 17
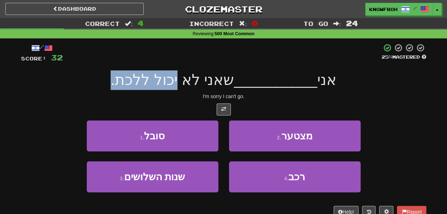
drag, startPoint x: 188, startPoint y: 78, endPoint x: 144, endPoint y: 78, distance: 44.1
click at [144, 78] on span "שאני לא יכול ללכת." at bounding box center [173, 80] width 124 height 17
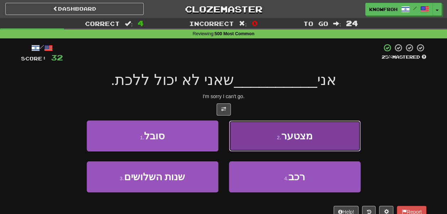
click at [264, 137] on button "2 . מצטער" at bounding box center [295, 136] width 132 height 31
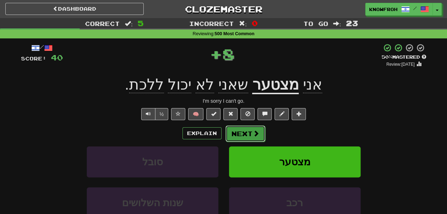
click at [245, 133] on button "Next" at bounding box center [246, 134] width 40 height 16
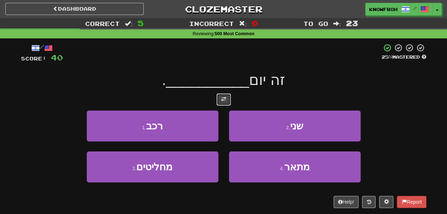
click at [225, 95] on button at bounding box center [224, 100] width 14 height 12
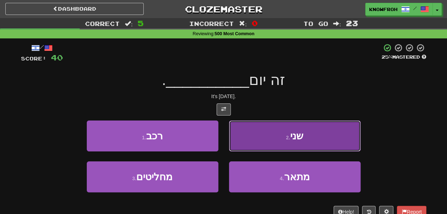
click at [262, 136] on button "2 . שני" at bounding box center [295, 136] width 132 height 31
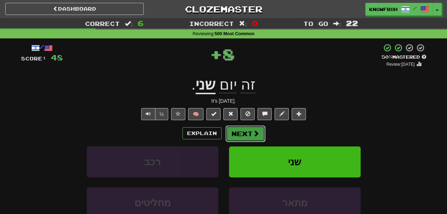
click at [247, 133] on button "Next" at bounding box center [246, 134] width 40 height 16
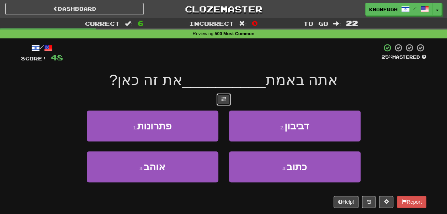
click at [222, 97] on span at bounding box center [223, 99] width 5 height 5
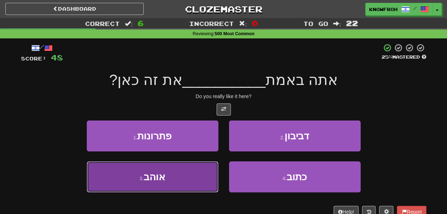
click at [198, 171] on button "3 . אוהב" at bounding box center [153, 177] width 132 height 31
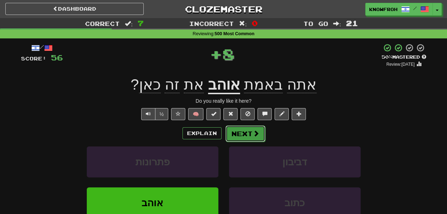
click at [241, 137] on button "Next" at bounding box center [246, 134] width 40 height 16
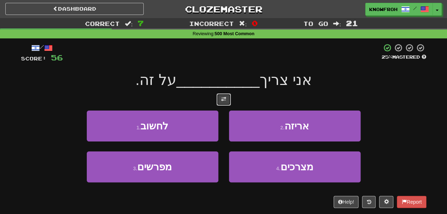
click at [225, 98] on span at bounding box center [223, 99] width 5 height 5
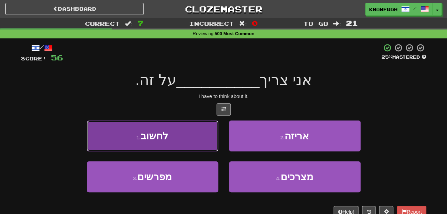
click at [185, 136] on button "1 . לחשוב" at bounding box center [153, 136] width 132 height 31
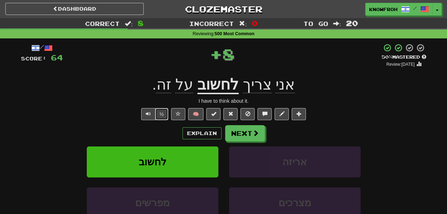
click at [166, 115] on button "½" at bounding box center [162, 114] width 14 height 12
click at [235, 133] on button "Next" at bounding box center [246, 134] width 40 height 16
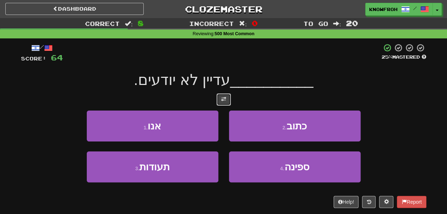
click at [223, 101] on span at bounding box center [223, 99] width 5 height 5
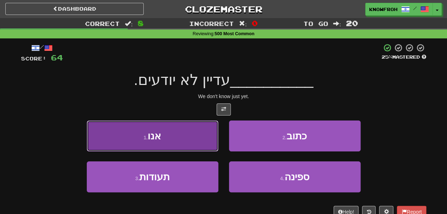
click at [203, 126] on button "1 . אנו" at bounding box center [153, 136] width 132 height 31
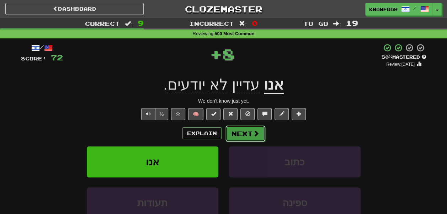
click at [236, 131] on button "Next" at bounding box center [246, 134] width 40 height 16
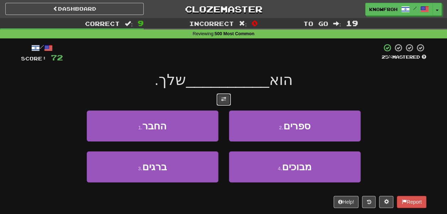
click at [221, 102] on button at bounding box center [224, 100] width 14 height 12
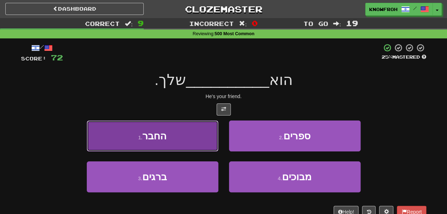
click at [204, 136] on button "1 . החבר" at bounding box center [153, 136] width 132 height 31
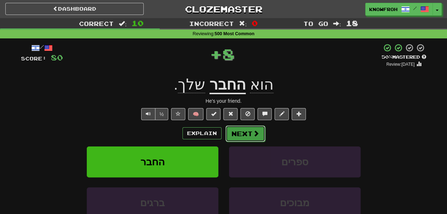
click at [242, 132] on button "Next" at bounding box center [246, 134] width 40 height 16
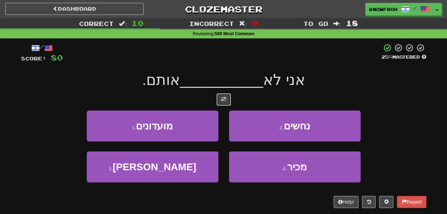
click at [219, 104] on button at bounding box center [224, 100] width 14 height 12
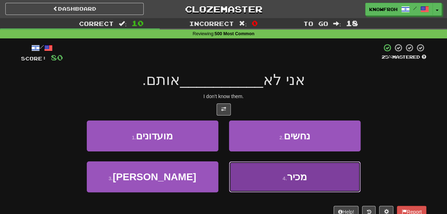
click at [249, 175] on button "4 . מכיר" at bounding box center [295, 177] width 132 height 31
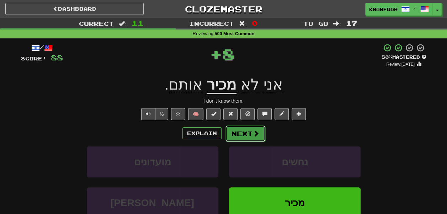
click at [241, 136] on button "Next" at bounding box center [246, 134] width 40 height 16
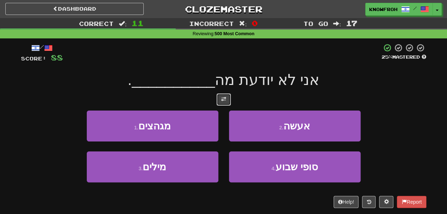
click at [223, 101] on span at bounding box center [223, 99] width 5 height 5
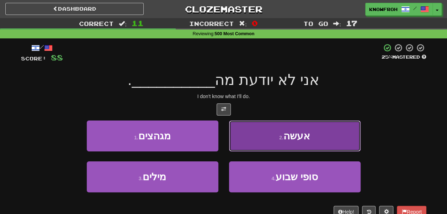
click at [248, 138] on button "2 . אעשה" at bounding box center [295, 136] width 132 height 31
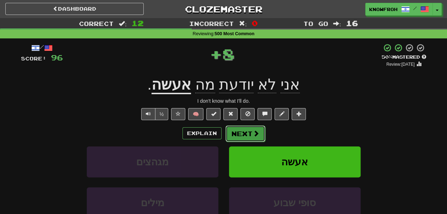
click at [246, 132] on button "Next" at bounding box center [246, 134] width 40 height 16
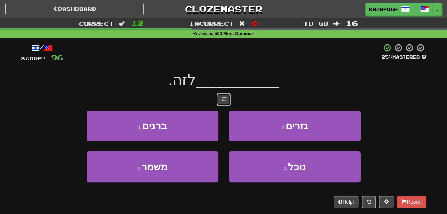
click at [228, 100] on button at bounding box center [224, 100] width 14 height 12
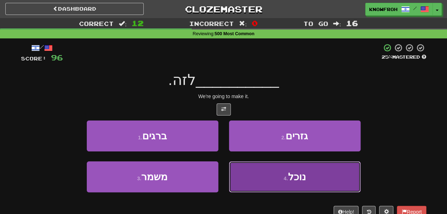
click at [245, 172] on button "4 . נוכל" at bounding box center [295, 177] width 132 height 31
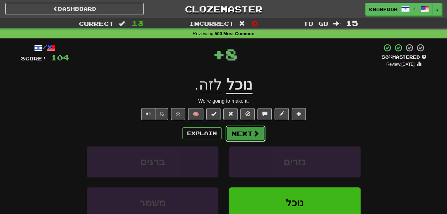
click at [241, 138] on button "Next" at bounding box center [246, 134] width 40 height 16
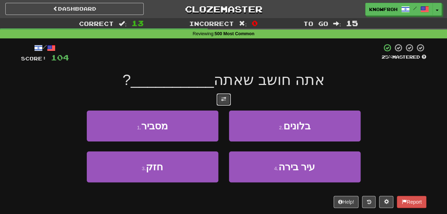
click at [226, 99] on button at bounding box center [224, 100] width 14 height 12
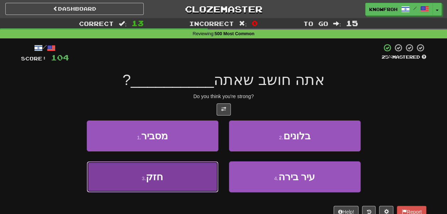
click at [206, 172] on button "3 . חזק" at bounding box center [153, 177] width 132 height 31
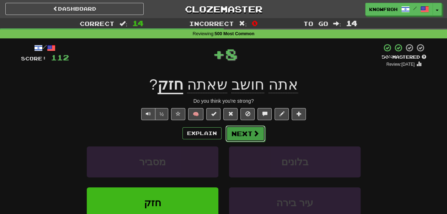
click at [242, 137] on button "Next" at bounding box center [246, 134] width 40 height 16
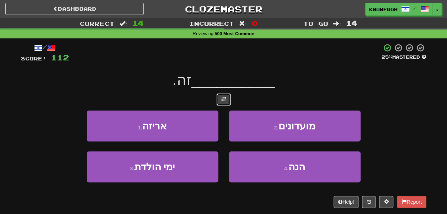
click at [220, 100] on button at bounding box center [224, 100] width 14 height 12
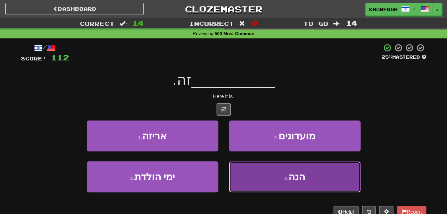
click at [245, 164] on button "4 . הנה" at bounding box center [295, 177] width 132 height 31
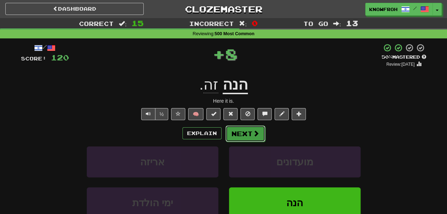
click at [236, 135] on button "Next" at bounding box center [246, 134] width 40 height 16
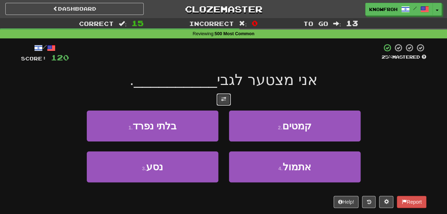
click at [226, 105] on button at bounding box center [224, 100] width 14 height 12
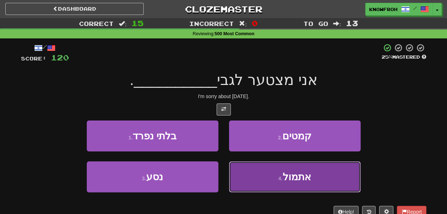
click at [235, 169] on button "4 . אתמול" at bounding box center [295, 177] width 132 height 31
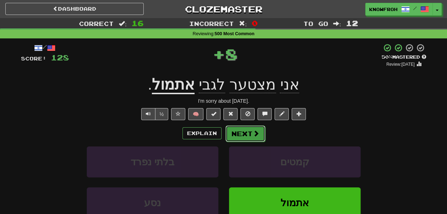
click at [239, 133] on button "Next" at bounding box center [246, 134] width 40 height 16
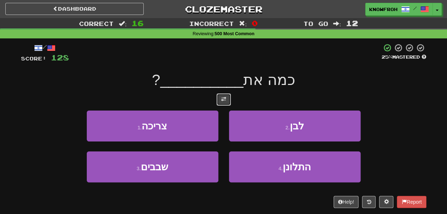
click at [225, 101] on span at bounding box center [223, 99] width 5 height 5
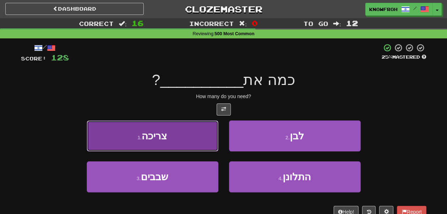
click at [198, 146] on button "1 . צריכה" at bounding box center [153, 136] width 132 height 31
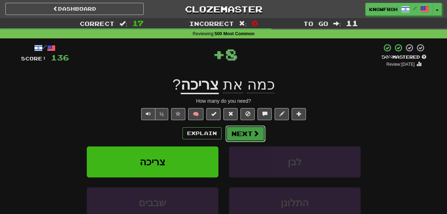
click at [241, 135] on button "Next" at bounding box center [246, 134] width 40 height 16
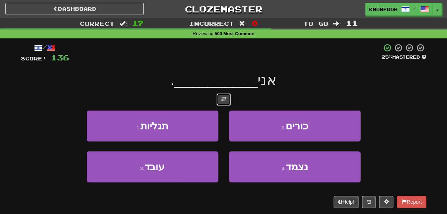
click at [226, 102] on button at bounding box center [224, 100] width 14 height 12
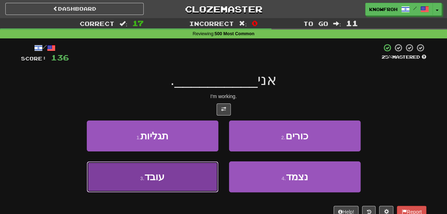
click at [202, 174] on button "3 . עובד" at bounding box center [153, 177] width 132 height 31
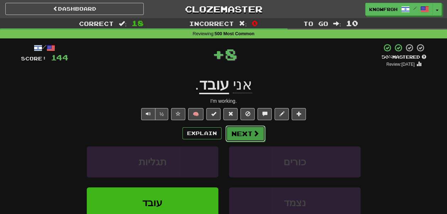
click at [239, 131] on button "Next" at bounding box center [246, 134] width 40 height 16
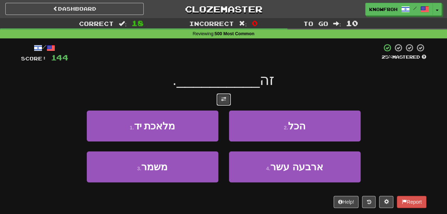
click at [228, 101] on button at bounding box center [224, 100] width 14 height 12
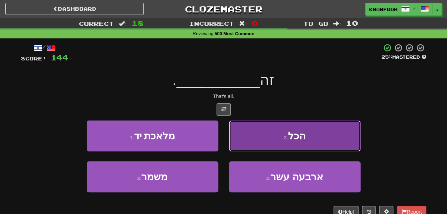
click at [242, 140] on button "2 . הכל" at bounding box center [295, 136] width 132 height 31
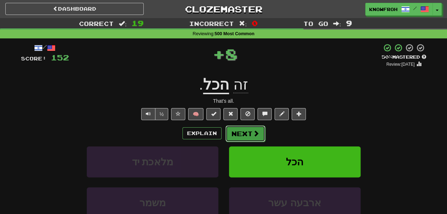
click at [241, 135] on button "Next" at bounding box center [246, 134] width 40 height 16
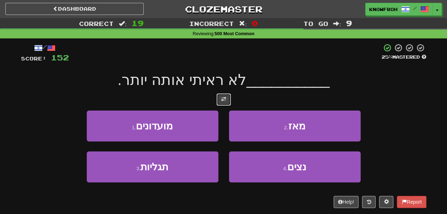
click at [221, 101] on button at bounding box center [224, 100] width 14 height 12
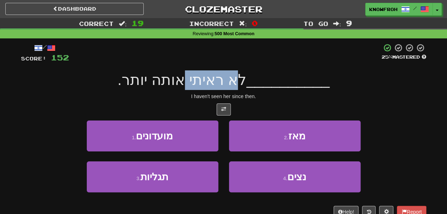
drag, startPoint x: 248, startPoint y: 83, endPoint x: 195, endPoint y: 76, distance: 53.4
click at [195, 76] on span "לא ראיתי אותה יותר." at bounding box center [181, 80] width 129 height 17
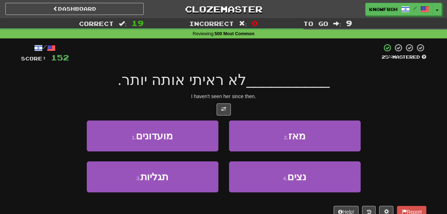
click at [181, 81] on span "לא ראיתי אותה יותר." at bounding box center [181, 80] width 129 height 17
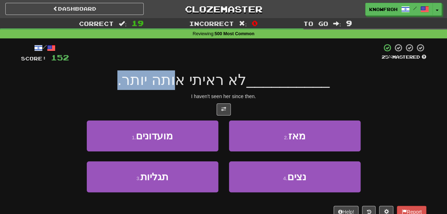
drag, startPoint x: 181, startPoint y: 81, endPoint x: 151, endPoint y: 86, distance: 30.8
click at [151, 86] on span "לא ראיתי אותה יותר." at bounding box center [181, 80] width 129 height 17
drag, startPoint x: 151, startPoint y: 86, endPoint x: 182, endPoint y: 84, distance: 30.7
click at [182, 84] on span "לא ראיתי אותה יותר." at bounding box center [181, 80] width 129 height 17
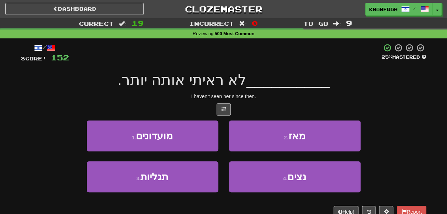
click at [230, 82] on span "לא ראיתי אותה יותר." at bounding box center [181, 80] width 129 height 17
click at [228, 82] on span "לא ראיתי אותה יותר." at bounding box center [181, 80] width 129 height 17
drag, startPoint x: 245, startPoint y: 82, endPoint x: 210, endPoint y: 82, distance: 35.2
click at [210, 82] on span "לא ראיתי אותה יותר." at bounding box center [181, 80] width 129 height 17
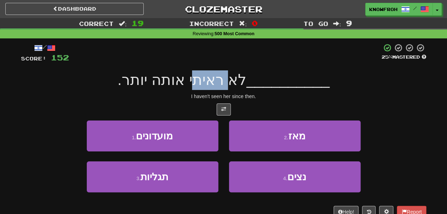
click at [210, 82] on span "לא ראיתי אותה יותר." at bounding box center [181, 80] width 129 height 17
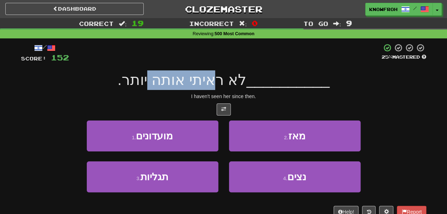
drag, startPoint x: 210, startPoint y: 82, endPoint x: 175, endPoint y: 80, distance: 34.9
click at [175, 80] on span "לא ראיתי אותה יותר." at bounding box center [181, 80] width 129 height 17
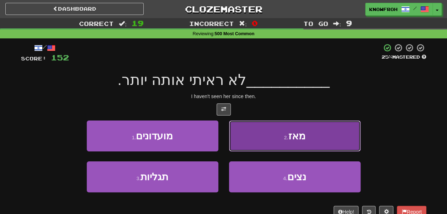
click at [259, 137] on button "2 . מאז" at bounding box center [295, 136] width 132 height 31
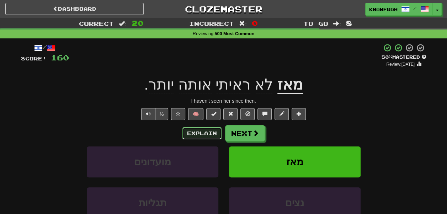
click at [204, 135] on button "Explain" at bounding box center [202, 133] width 39 height 12
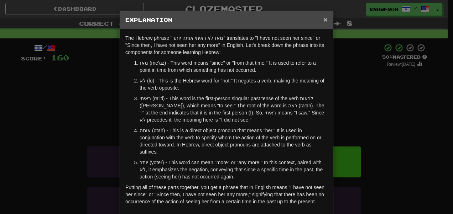
click at [323, 19] on span "×" at bounding box center [325, 19] width 4 height 8
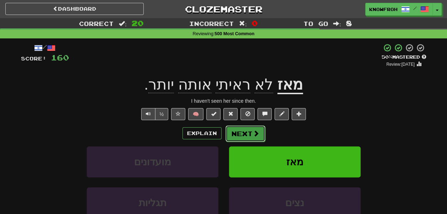
click at [256, 136] on span at bounding box center [256, 133] width 6 height 6
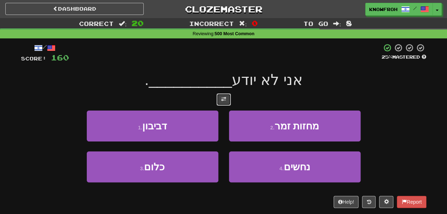
click at [226, 99] on button at bounding box center [224, 100] width 14 height 12
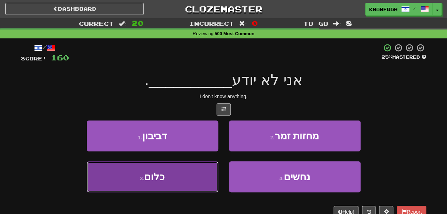
click at [198, 174] on button "3 . כלום" at bounding box center [153, 177] width 132 height 31
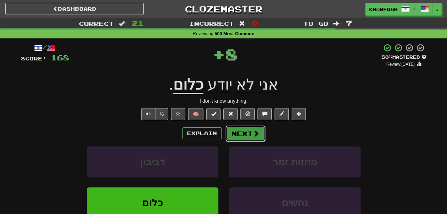
click at [245, 132] on button "Next" at bounding box center [246, 134] width 40 height 16
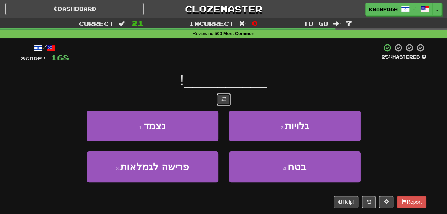
click at [221, 102] on button at bounding box center [224, 100] width 14 height 12
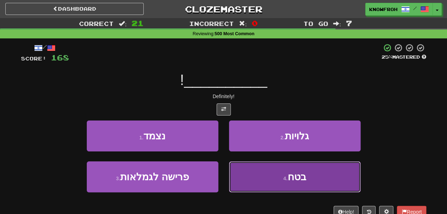
click at [250, 172] on button "4 . בטח" at bounding box center [295, 177] width 132 height 31
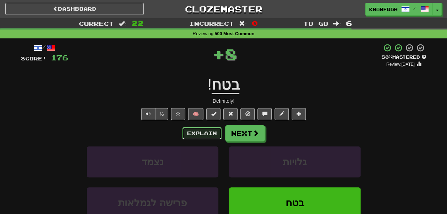
click at [210, 134] on button "Explain" at bounding box center [202, 133] width 39 height 12
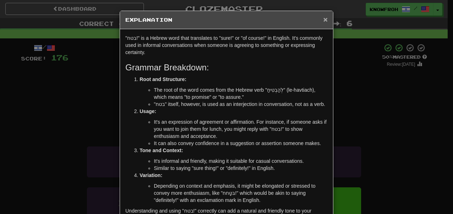
click at [325, 20] on span "×" at bounding box center [325, 19] width 4 height 8
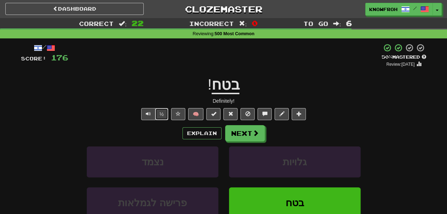
click at [162, 117] on button "½" at bounding box center [162, 114] width 14 height 12
click at [150, 116] on span "Text-to-speech controls" at bounding box center [148, 113] width 5 height 5
click at [239, 133] on button "Next" at bounding box center [246, 134] width 40 height 16
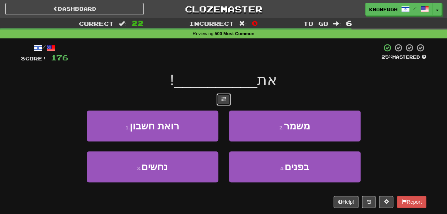
click at [224, 101] on span at bounding box center [223, 99] width 5 height 5
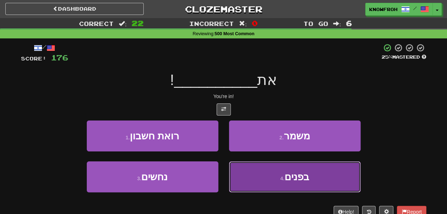
click at [237, 178] on button "4 . בפנים" at bounding box center [295, 177] width 132 height 31
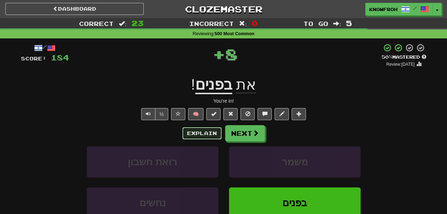
click at [207, 129] on button "Explain" at bounding box center [202, 133] width 39 height 12
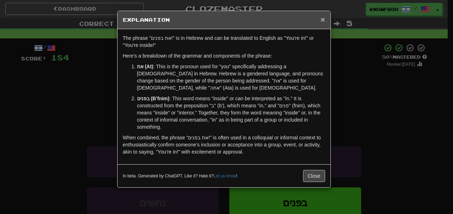
click at [321, 22] on span "×" at bounding box center [322, 19] width 4 height 8
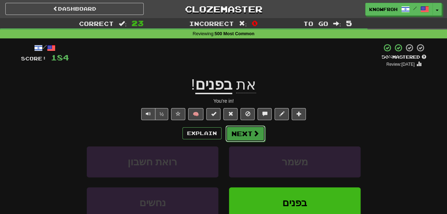
click at [250, 136] on button "Next" at bounding box center [246, 134] width 40 height 16
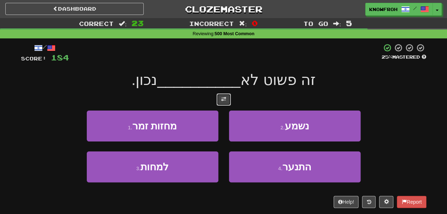
click at [227, 102] on button at bounding box center [224, 100] width 14 height 12
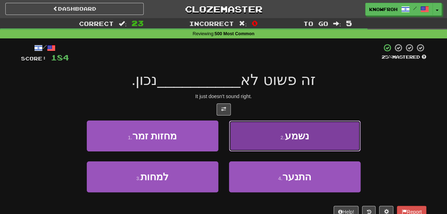
click at [235, 143] on button "2 . נשמע" at bounding box center [295, 136] width 132 height 31
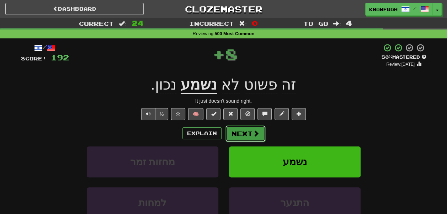
click at [240, 132] on button "Next" at bounding box center [246, 134] width 40 height 16
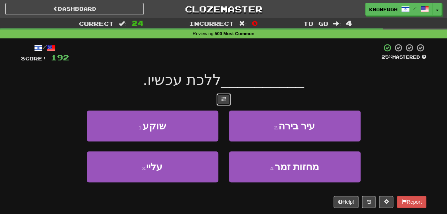
click at [219, 103] on button at bounding box center [224, 100] width 14 height 12
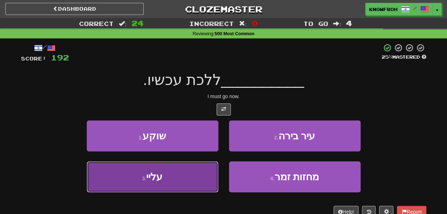
click at [189, 169] on button "3 . עליי" at bounding box center [153, 177] width 132 height 31
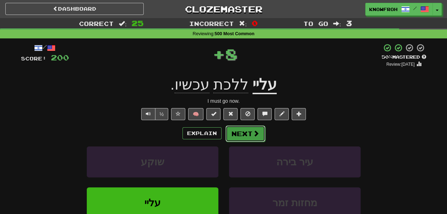
click at [241, 138] on button "Next" at bounding box center [246, 134] width 40 height 16
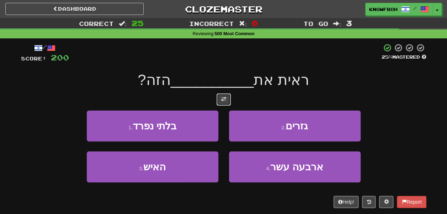
click at [225, 95] on button at bounding box center [224, 100] width 14 height 12
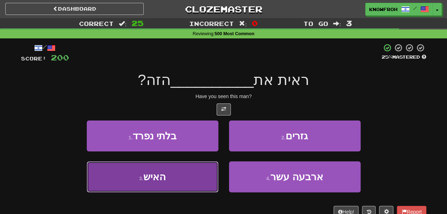
click at [209, 171] on button "3 . האיש" at bounding box center [153, 177] width 132 height 31
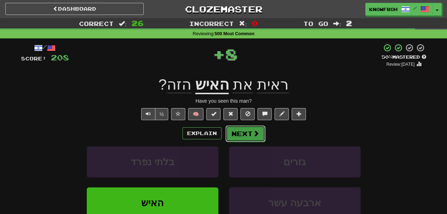
click at [234, 133] on button "Next" at bounding box center [246, 134] width 40 height 16
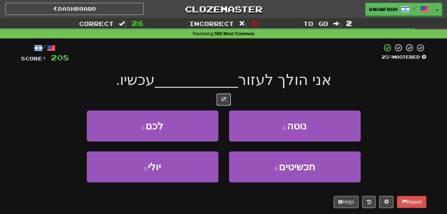
click at [224, 105] on button at bounding box center [224, 100] width 14 height 12
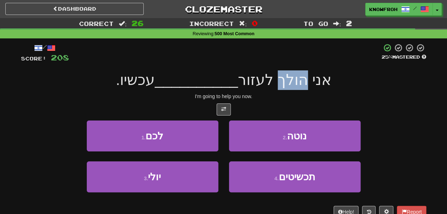
drag, startPoint x: 305, startPoint y: 82, endPoint x: 273, endPoint y: 90, distance: 32.2
click at [273, 90] on div "אני הולך לעזור __________ עכשיו." at bounding box center [224, 80] width 406 height 20
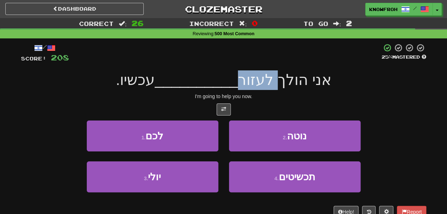
drag, startPoint x: 273, startPoint y: 90, endPoint x: 257, endPoint y: 85, distance: 17.3
click at [257, 85] on div "אני הולך לעזור __________ עכשיו." at bounding box center [224, 80] width 406 height 20
click at [257, 85] on span "אני הולך לעזור" at bounding box center [284, 80] width 93 height 17
click at [254, 85] on span "אני הולך לעזור" at bounding box center [284, 80] width 93 height 17
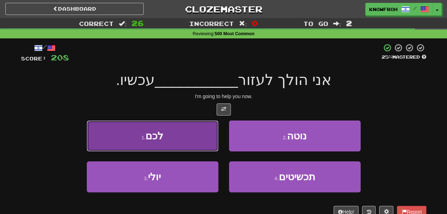
click at [183, 142] on button "1 . לכם" at bounding box center [153, 136] width 132 height 31
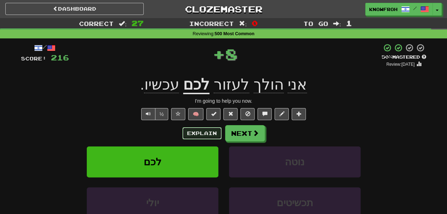
click at [198, 129] on button "Explain" at bounding box center [202, 133] width 39 height 12
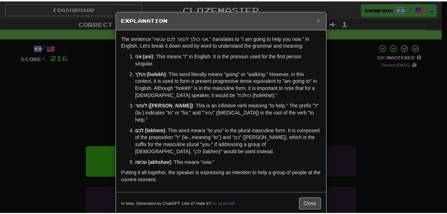
scroll to position [5, 0]
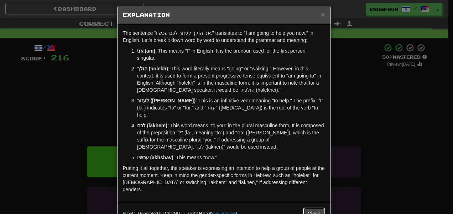
click at [305, 202] on div "In beta. Generated by ChatGPT. Like it? Hate it? Let us know ! Close" at bounding box center [223, 213] width 213 height 23
click at [320, 11] on span "×" at bounding box center [322, 14] width 4 height 8
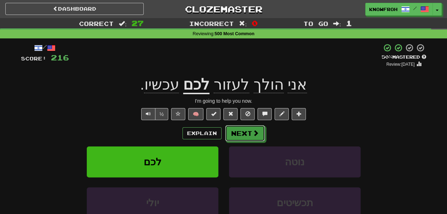
click at [245, 126] on div "Explain Next" at bounding box center [224, 133] width 406 height 16
click at [243, 130] on button "Next" at bounding box center [246, 134] width 40 height 16
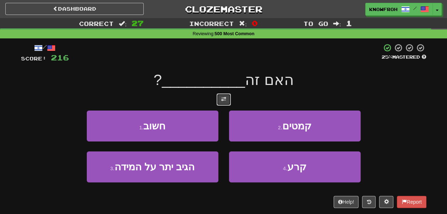
click at [228, 96] on button at bounding box center [224, 100] width 14 height 12
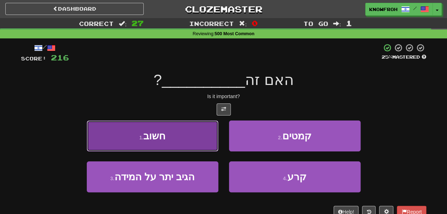
click at [194, 130] on button "1 . חשוב" at bounding box center [153, 136] width 132 height 31
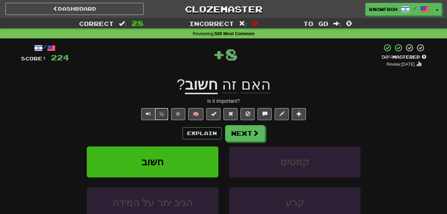
click at [168, 115] on button "½" at bounding box center [162, 114] width 14 height 12
click at [240, 138] on button "Next" at bounding box center [246, 134] width 40 height 16
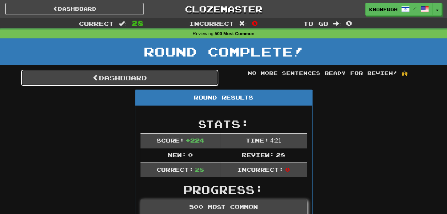
click at [183, 80] on link "Dashboard" at bounding box center [120, 78] width 198 height 16
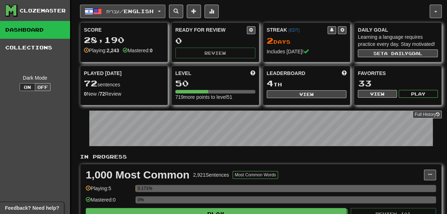
click at [122, 12] on span "עברית / English" at bounding box center [129, 11] width 47 height 6
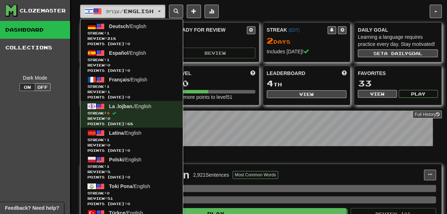
click at [122, 12] on span "עברית / English" at bounding box center [129, 11] width 47 height 6
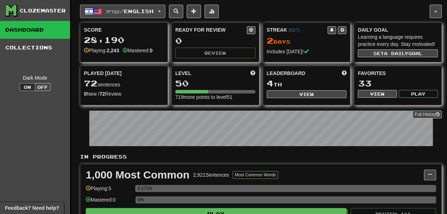
click at [122, 12] on span "עברית / English" at bounding box center [129, 11] width 47 height 6
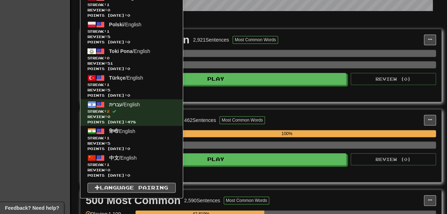
scroll to position [135, 0]
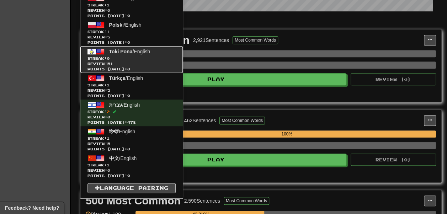
click at [120, 56] on span "Streak: 0" at bounding box center [132, 58] width 88 height 5
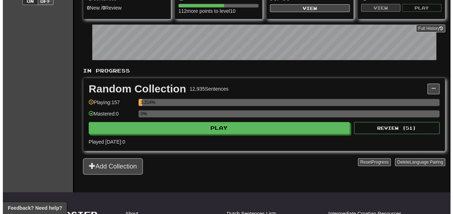
scroll to position [86, 0]
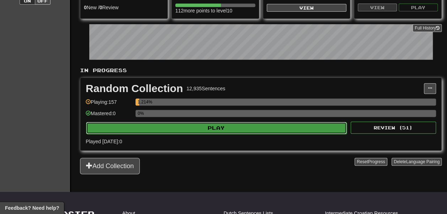
click at [181, 134] on button "Play" at bounding box center [216, 128] width 261 height 12
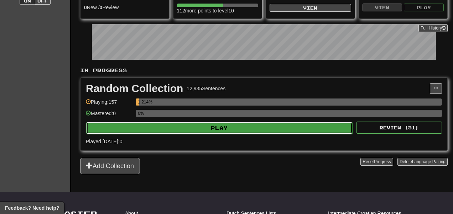
select select "**"
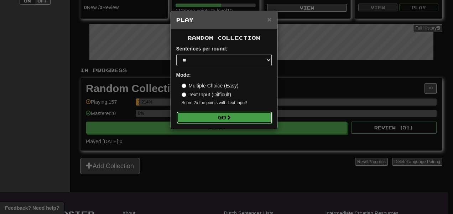
click at [195, 116] on button "Go" at bounding box center [224, 118] width 95 height 12
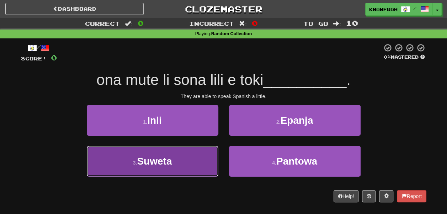
click at [189, 161] on button "3 . [GEOGRAPHIC_DATA]" at bounding box center [153, 161] width 132 height 31
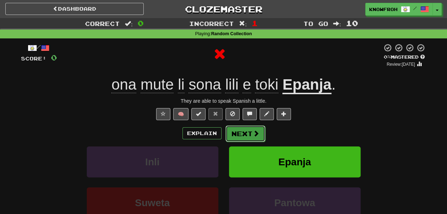
click at [237, 132] on button "Next" at bounding box center [246, 134] width 40 height 16
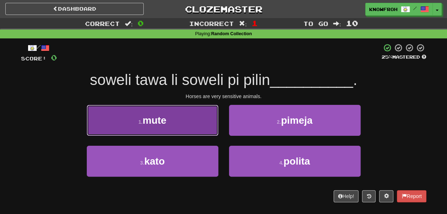
click at [201, 116] on button "1 . mute" at bounding box center [153, 120] width 132 height 31
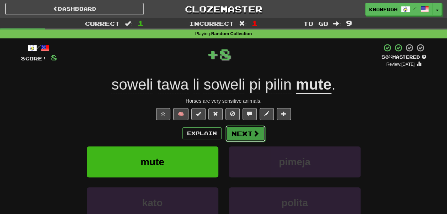
click at [226, 132] on button "Next" at bounding box center [246, 134] width 40 height 16
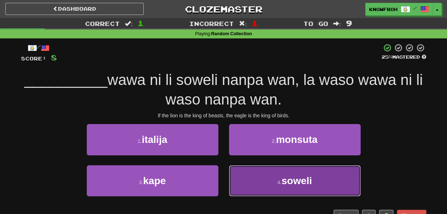
click at [248, 174] on button "4 . soweli" at bounding box center [295, 181] width 132 height 31
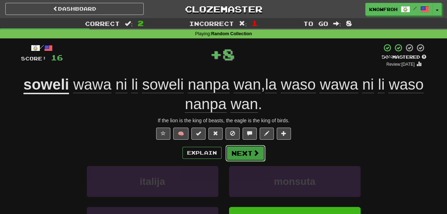
click at [243, 152] on button "Next" at bounding box center [246, 153] width 40 height 16
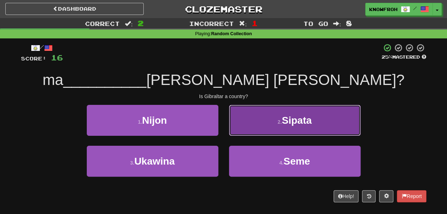
click at [239, 126] on button "2 . [GEOGRAPHIC_DATA]" at bounding box center [295, 120] width 132 height 31
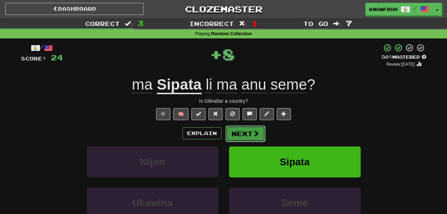
click at [229, 129] on button "Next" at bounding box center [246, 134] width 40 height 16
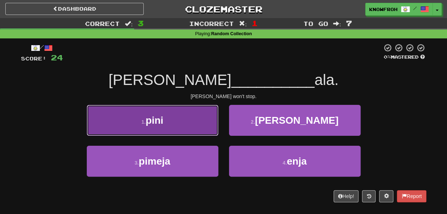
click at [197, 118] on button "1 . pini" at bounding box center [153, 120] width 132 height 31
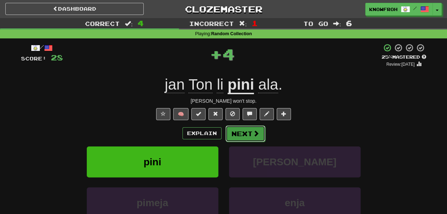
click at [237, 129] on button "Next" at bounding box center [246, 134] width 40 height 16
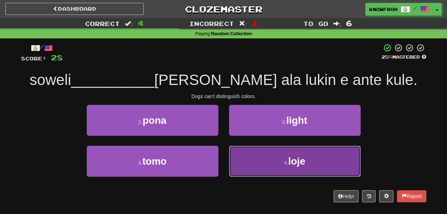
click at [251, 156] on button "4 . loje" at bounding box center [295, 161] width 132 height 31
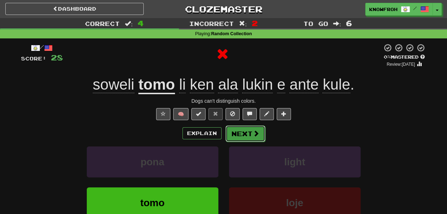
click at [238, 133] on button "Next" at bounding box center [246, 134] width 40 height 16
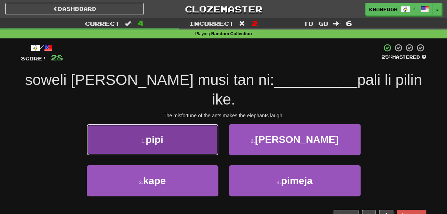
click at [198, 124] on button "1 . pipi" at bounding box center [153, 139] width 132 height 31
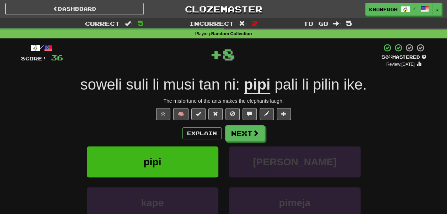
click at [325, 88] on span "pilin" at bounding box center [326, 84] width 27 height 17
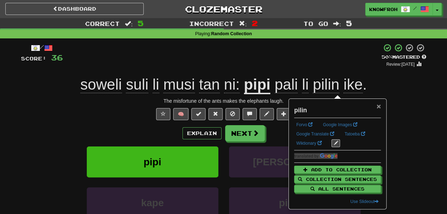
click at [380, 104] on span "×" at bounding box center [379, 106] width 4 height 8
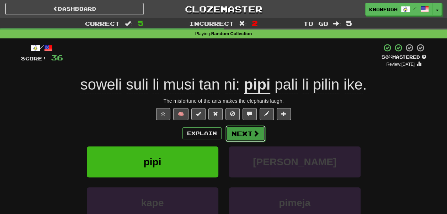
click at [249, 132] on button "Next" at bounding box center [246, 134] width 40 height 16
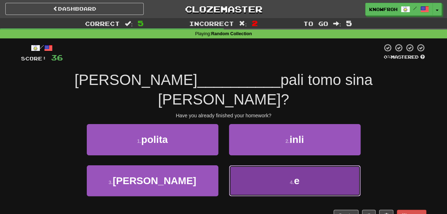
click at [239, 166] on button "4 . e" at bounding box center [295, 181] width 132 height 31
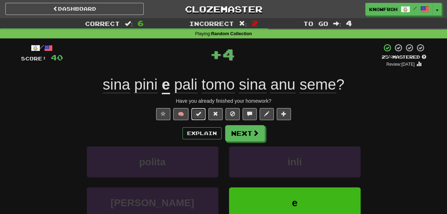
click at [198, 115] on button at bounding box center [199, 114] width 14 height 12
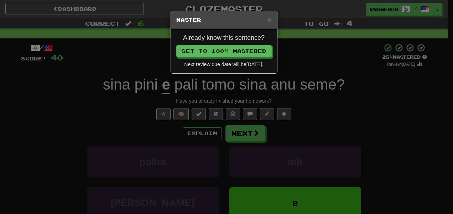
click at [270, 19] on span "×" at bounding box center [269, 19] width 4 height 8
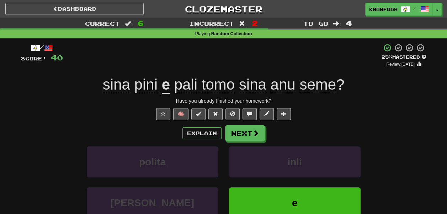
click at [200, 95] on div "sina pini e pali tomo sina anu seme ?" at bounding box center [224, 85] width 406 height 20
click at [238, 134] on button "Next" at bounding box center [246, 134] width 40 height 16
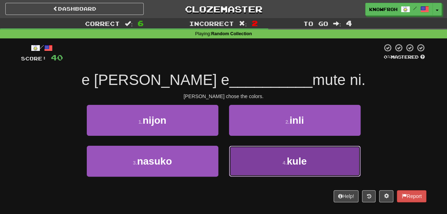
click at [255, 156] on button "4 . kule" at bounding box center [295, 161] width 132 height 31
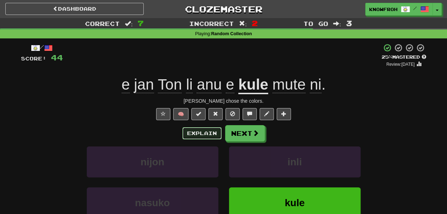
click at [207, 139] on button "Explain" at bounding box center [202, 133] width 39 height 12
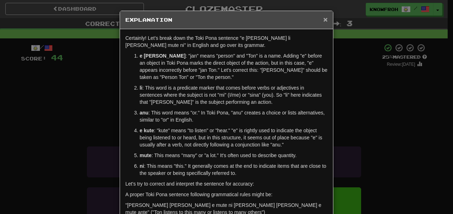
click at [323, 18] on span "×" at bounding box center [325, 19] width 4 height 8
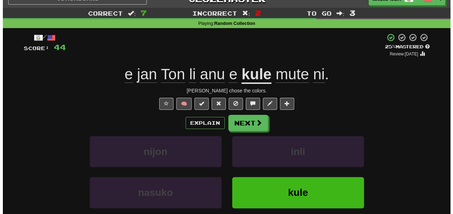
scroll to position [11, 0]
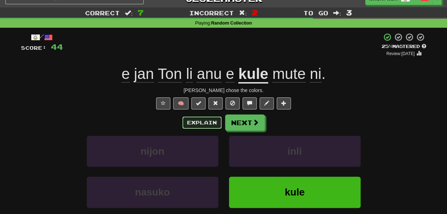
click at [194, 124] on button "Explain" at bounding box center [202, 123] width 39 height 12
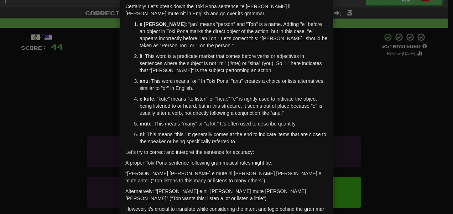
scroll to position [0, 0]
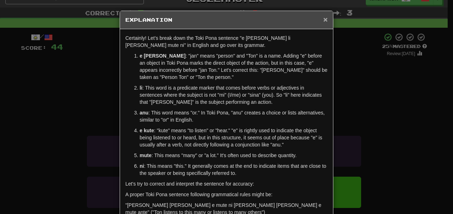
click at [324, 19] on span "×" at bounding box center [325, 19] width 4 height 8
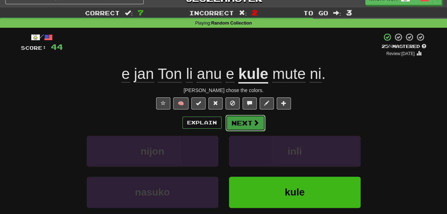
click at [237, 121] on button "Next" at bounding box center [246, 123] width 40 height 16
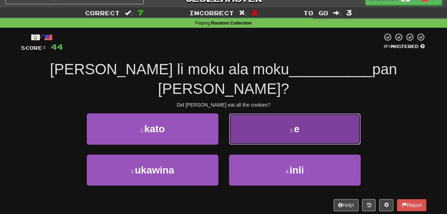
click at [243, 114] on button "2 . e" at bounding box center [295, 129] width 132 height 31
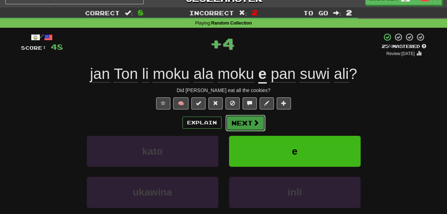
click at [248, 120] on button "Next" at bounding box center [246, 123] width 40 height 16
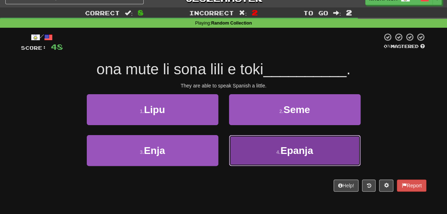
click at [242, 146] on button "4 . Epanja" at bounding box center [295, 150] width 132 height 31
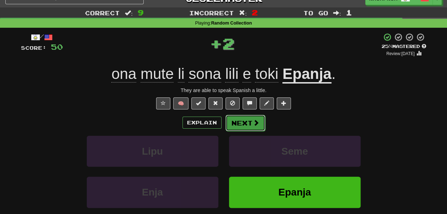
click at [241, 126] on button "Next" at bounding box center [246, 123] width 40 height 16
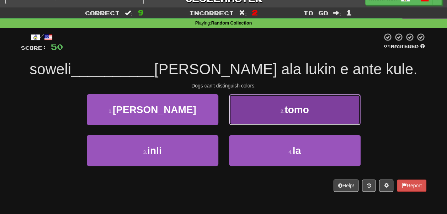
click at [251, 106] on button "2 . tomo" at bounding box center [295, 109] width 132 height 31
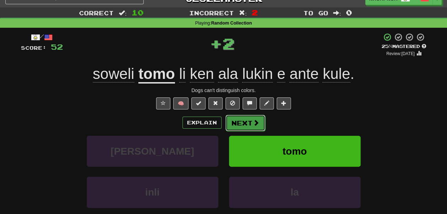
click at [246, 124] on button "Next" at bounding box center [246, 123] width 40 height 16
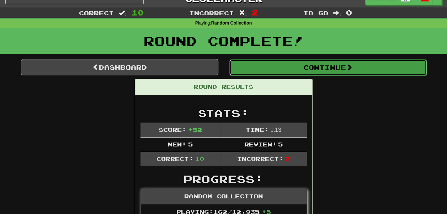
click at [269, 73] on button "Continue" at bounding box center [329, 67] width 198 height 16
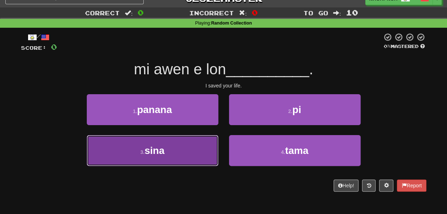
click at [198, 149] on button "3 . sina" at bounding box center [153, 150] width 132 height 31
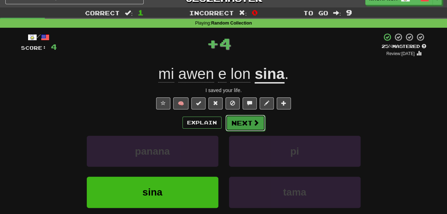
click at [245, 123] on button "Next" at bounding box center [246, 123] width 40 height 16
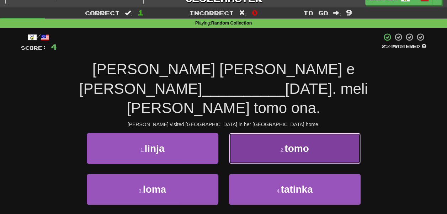
click at [257, 133] on button "2 . tomo" at bounding box center [295, 148] width 132 height 31
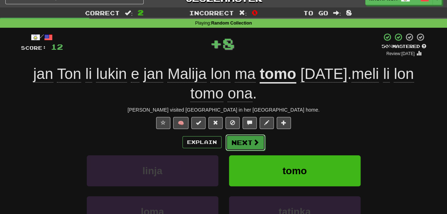
click at [255, 142] on span at bounding box center [256, 142] width 6 height 6
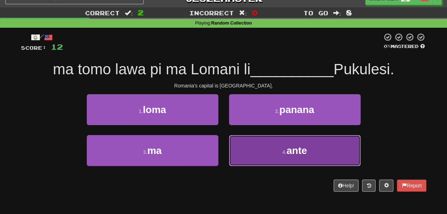
click at [259, 142] on button "4 . ante" at bounding box center [295, 150] width 132 height 31
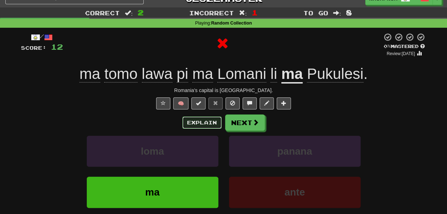
click at [206, 123] on button "Explain" at bounding box center [202, 123] width 39 height 12
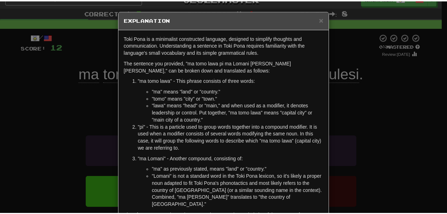
scroll to position [2, 0]
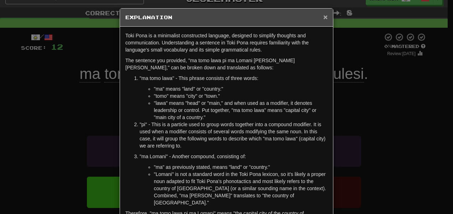
click at [323, 16] on span "×" at bounding box center [325, 17] width 4 height 8
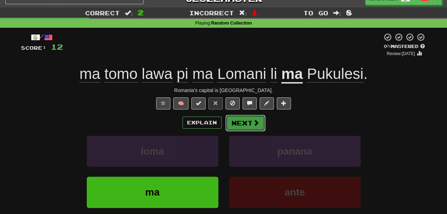
click at [238, 126] on button "Next" at bounding box center [246, 123] width 40 height 16
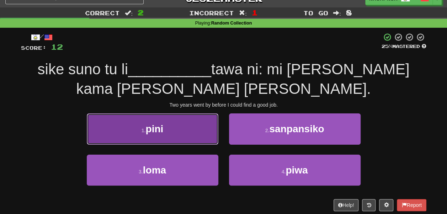
click at [205, 137] on button "1 . pini" at bounding box center [153, 129] width 132 height 31
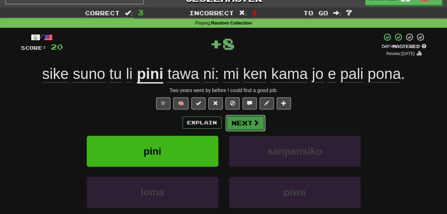
click at [238, 122] on button "Next" at bounding box center [246, 123] width 40 height 16
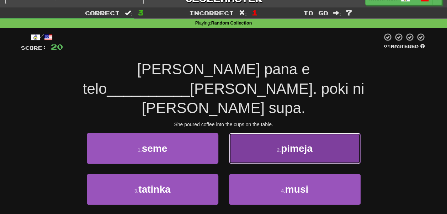
click at [236, 135] on button "2 . pimeja" at bounding box center [295, 148] width 132 height 31
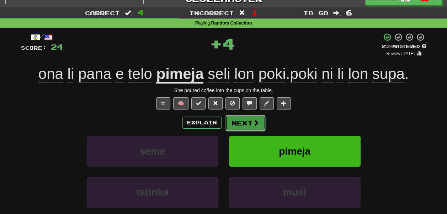
click at [237, 125] on button "Next" at bounding box center [246, 123] width 40 height 16
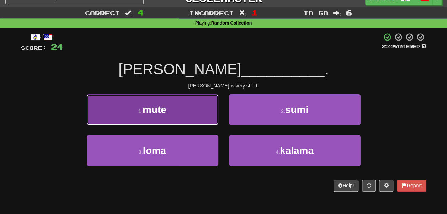
click at [194, 117] on button "1 . mute" at bounding box center [153, 109] width 132 height 31
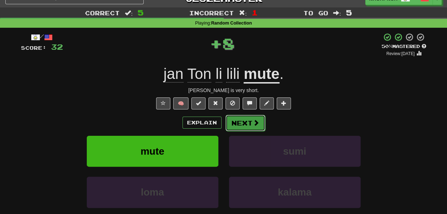
click at [234, 124] on button "Next" at bounding box center [246, 123] width 40 height 16
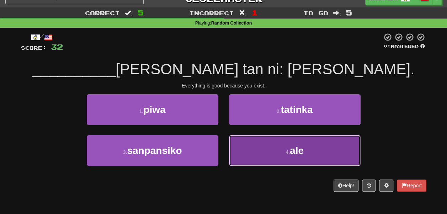
click at [243, 145] on button "4 . ale" at bounding box center [295, 150] width 132 height 31
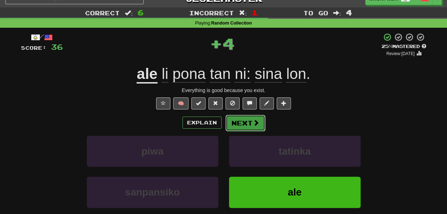
click at [236, 130] on button "Next" at bounding box center [246, 123] width 40 height 16
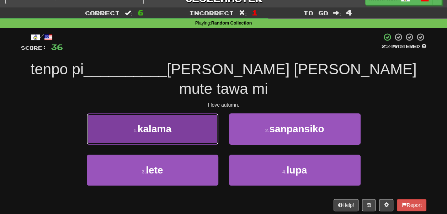
click at [201, 114] on button "1 . kalama" at bounding box center [153, 129] width 132 height 31
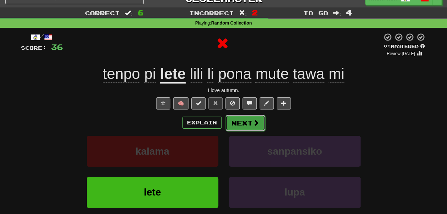
click at [236, 125] on button "Next" at bounding box center [246, 123] width 40 height 16
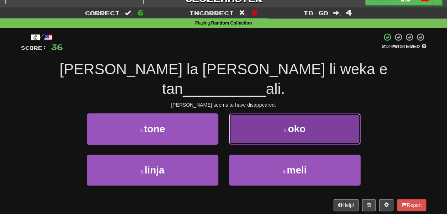
click at [241, 118] on button "2 . oko" at bounding box center [295, 129] width 132 height 31
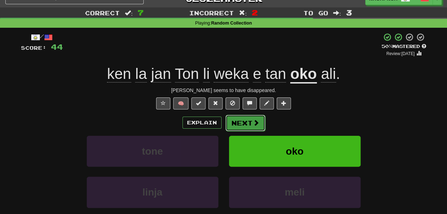
click at [236, 126] on button "Next" at bounding box center [246, 123] width 40 height 16
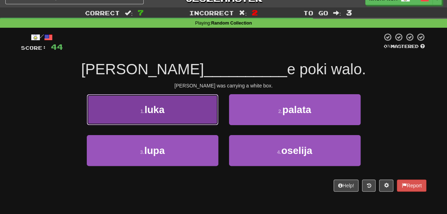
click at [208, 118] on button "1 . luka" at bounding box center [153, 109] width 132 height 31
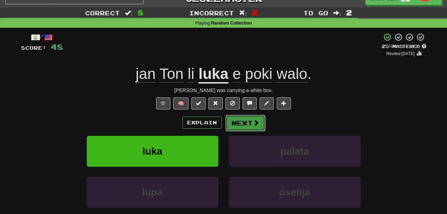
click at [237, 120] on button "Next" at bounding box center [246, 123] width 40 height 16
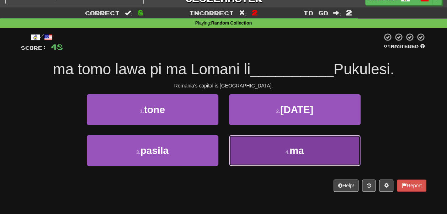
click at [252, 146] on button "4 . ma" at bounding box center [295, 150] width 132 height 31
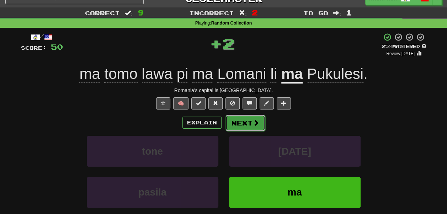
click at [250, 129] on button "Next" at bounding box center [246, 123] width 40 height 16
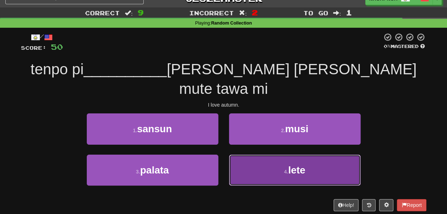
click at [241, 155] on button "4 . lete" at bounding box center [295, 170] width 132 height 31
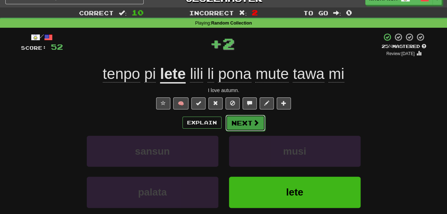
click at [241, 120] on button "Next" at bounding box center [246, 123] width 40 height 16
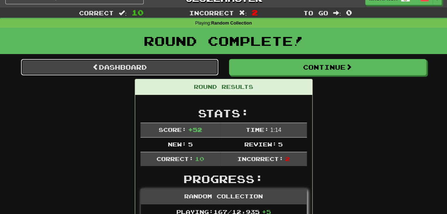
click at [190, 63] on link "Dashboard" at bounding box center [120, 67] width 198 height 16
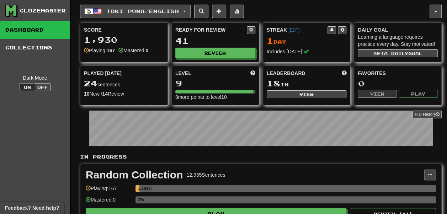
click at [114, 13] on span "Toki Pona / English" at bounding box center [142, 11] width 73 height 6
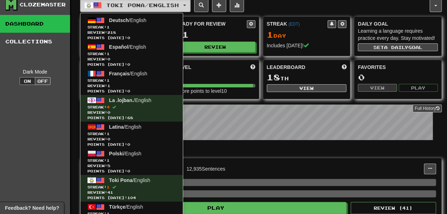
scroll to position [5, 0]
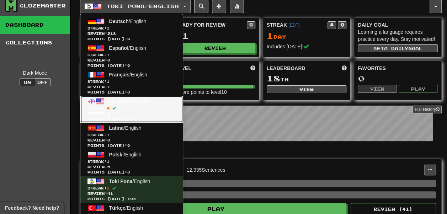
click at [132, 106] on span "Streak: 4" at bounding box center [132, 108] width 88 height 5
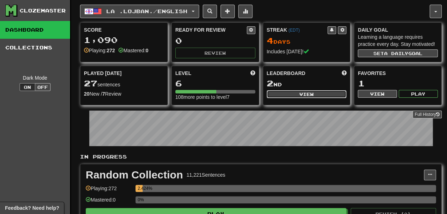
click at [314, 98] on button "View" at bounding box center [307, 94] width 80 height 8
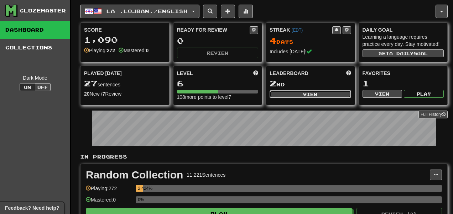
select select "**********"
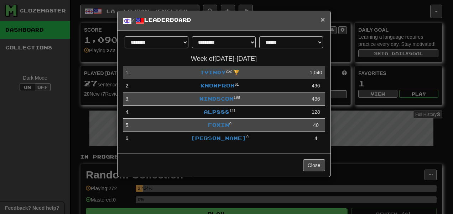
click at [321, 23] on span "×" at bounding box center [322, 19] width 4 height 8
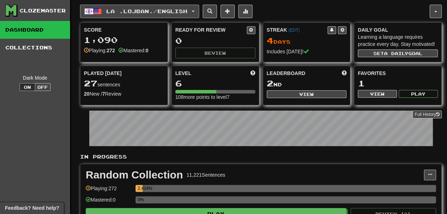
click at [141, 14] on button "La .lojban. / English" at bounding box center [139, 12] width 119 height 14
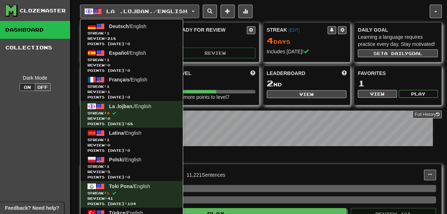
click at [192, 101] on div "108 more points to level 7" at bounding box center [215, 97] width 80 height 7
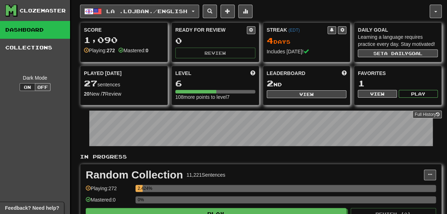
click at [156, 11] on button "La .lojban. / English" at bounding box center [139, 12] width 119 height 14
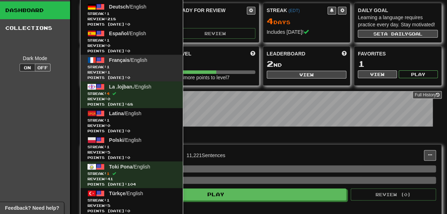
scroll to position [19, 0]
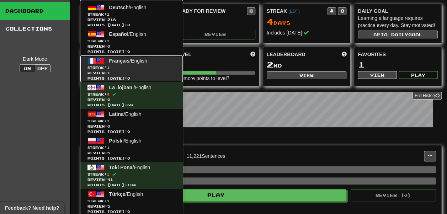
click at [130, 67] on span "Streak: 1" at bounding box center [132, 67] width 88 height 5
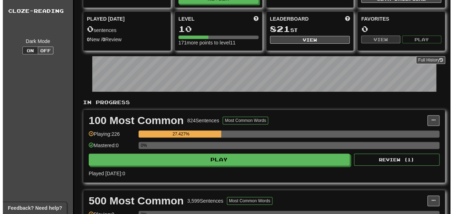
scroll to position [63, 0]
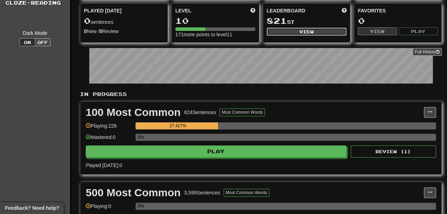
click at [291, 36] on button "View" at bounding box center [307, 32] width 80 height 8
select select "**********"
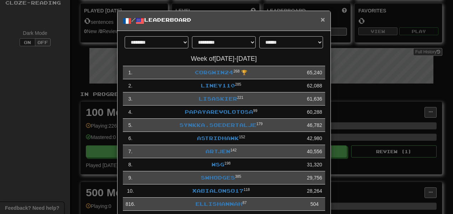
click at [320, 21] on span "×" at bounding box center [322, 19] width 4 height 8
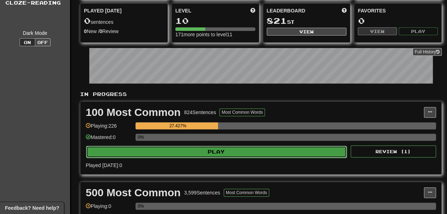
click at [241, 158] on button "Play" at bounding box center [216, 152] width 261 height 12
select select "**"
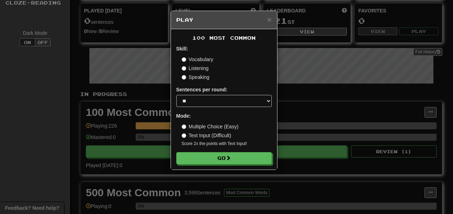
click at [196, 67] on label "Listening" at bounding box center [195, 68] width 27 height 7
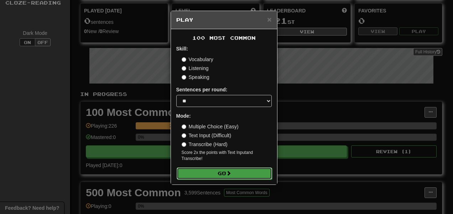
click at [216, 174] on button "Go" at bounding box center [224, 174] width 95 height 12
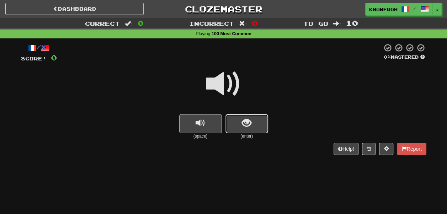
click at [232, 120] on button "show sentence" at bounding box center [247, 123] width 43 height 19
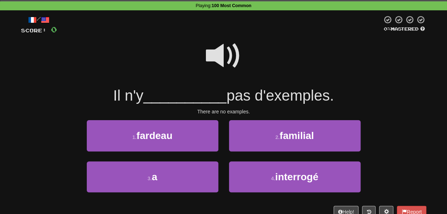
scroll to position [35, 0]
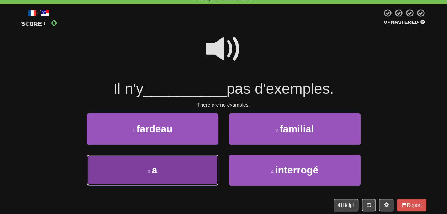
click at [196, 163] on button "3 . a" at bounding box center [153, 170] width 132 height 31
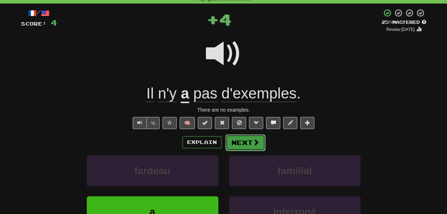
click at [234, 142] on button "Next" at bounding box center [246, 143] width 40 height 16
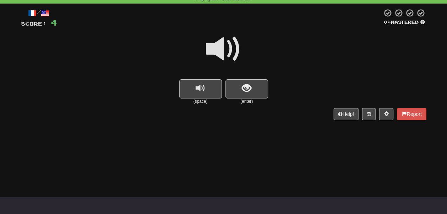
click at [241, 100] on small "(enter)" at bounding box center [247, 102] width 43 height 6
click at [242, 98] on button "show sentence" at bounding box center [247, 88] width 43 height 19
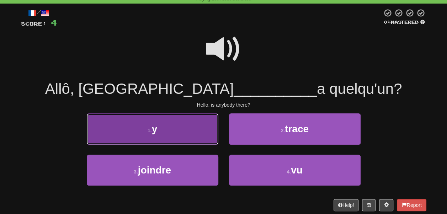
click at [187, 126] on button "1 . y" at bounding box center [153, 129] width 132 height 31
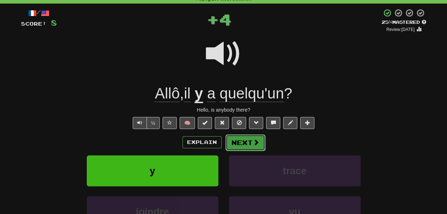
click at [233, 143] on button "Next" at bounding box center [246, 143] width 40 height 16
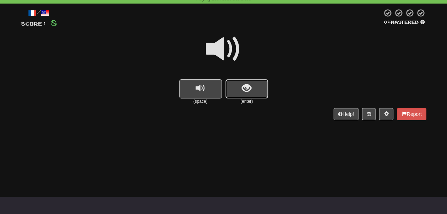
click at [238, 91] on button "show sentence" at bounding box center [247, 88] width 43 height 19
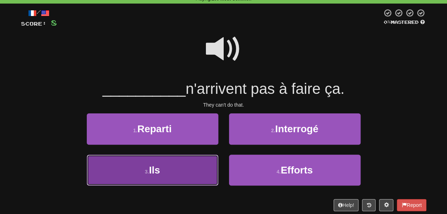
click at [194, 174] on button "3 . Ils" at bounding box center [153, 170] width 132 height 31
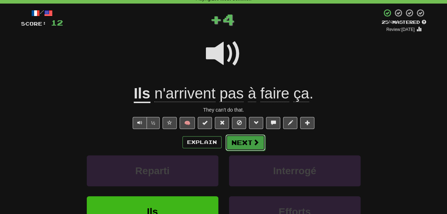
click at [239, 143] on button "Next" at bounding box center [246, 143] width 40 height 16
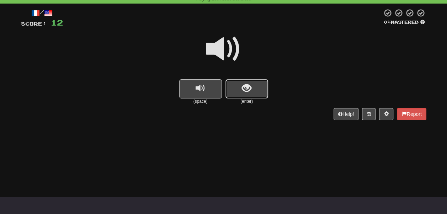
click at [241, 93] on button "show sentence" at bounding box center [247, 88] width 43 height 19
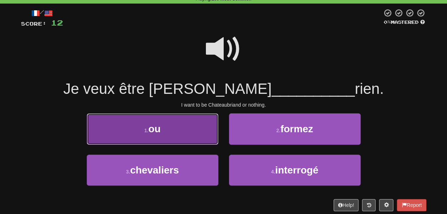
click at [211, 127] on button "1 . ou" at bounding box center [153, 129] width 132 height 31
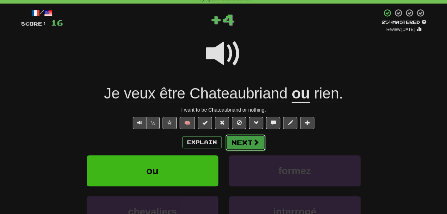
click at [241, 139] on button "Next" at bounding box center [246, 143] width 40 height 16
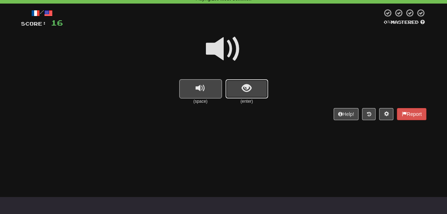
click at [241, 93] on button "show sentence" at bounding box center [247, 88] width 43 height 19
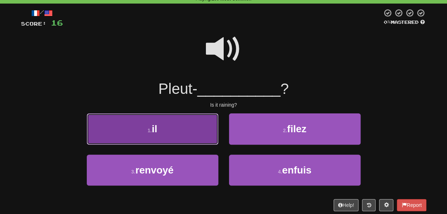
click at [209, 123] on button "1 . il" at bounding box center [153, 129] width 132 height 31
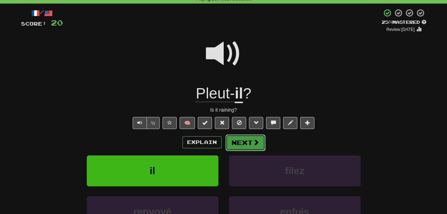
click at [232, 145] on button "Next" at bounding box center [246, 143] width 40 height 16
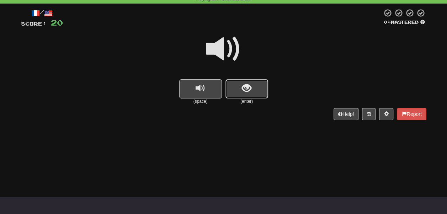
click at [235, 88] on button "show sentence" at bounding box center [247, 88] width 43 height 19
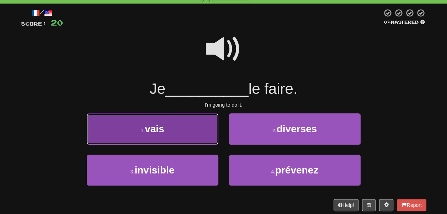
click at [191, 119] on button "1 . vais" at bounding box center [153, 129] width 132 height 31
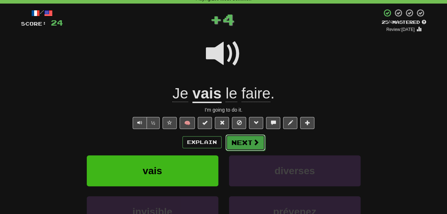
click at [233, 145] on button "Next" at bounding box center [246, 143] width 40 height 16
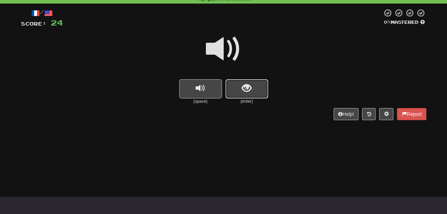
click at [240, 91] on button "show sentence" at bounding box center [247, 88] width 43 height 19
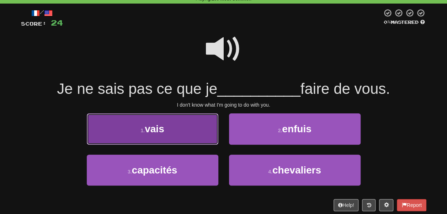
click at [194, 125] on button "1 . vais" at bounding box center [153, 129] width 132 height 31
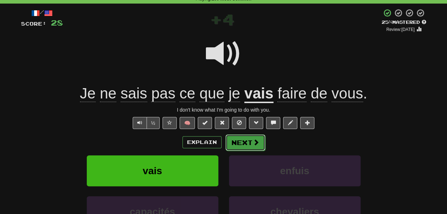
click at [236, 139] on button "Next" at bounding box center [246, 143] width 40 height 16
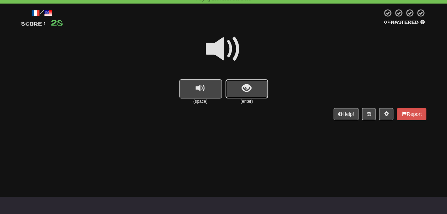
click at [236, 97] on button "show sentence" at bounding box center [247, 88] width 43 height 19
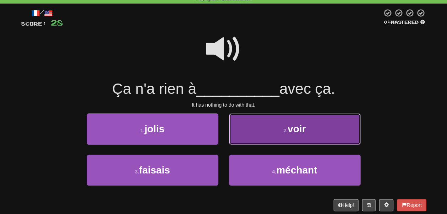
click at [243, 130] on button "2 . voir" at bounding box center [295, 129] width 132 height 31
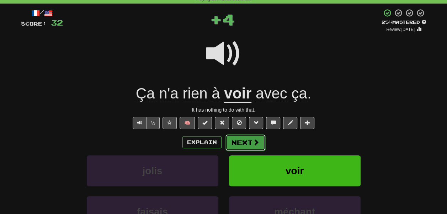
click at [246, 143] on button "Next" at bounding box center [246, 143] width 40 height 16
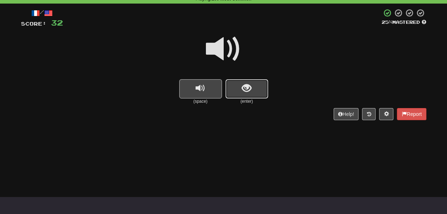
click at [238, 95] on button "show sentence" at bounding box center [247, 88] width 43 height 19
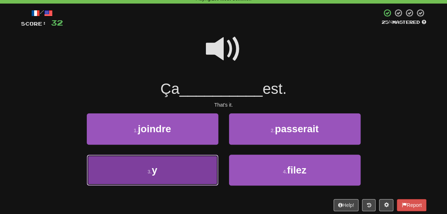
click at [198, 161] on button "3 . y" at bounding box center [153, 170] width 132 height 31
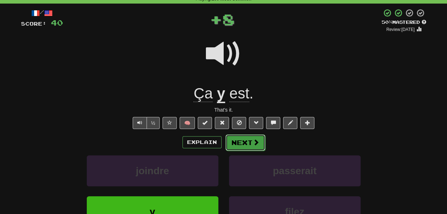
click at [233, 139] on button "Next" at bounding box center [246, 143] width 40 height 16
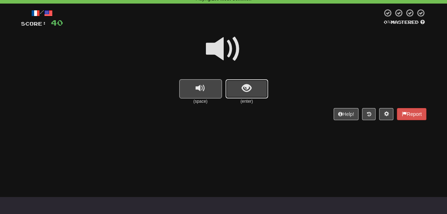
click at [247, 86] on span "show sentence" at bounding box center [247, 89] width 10 height 10
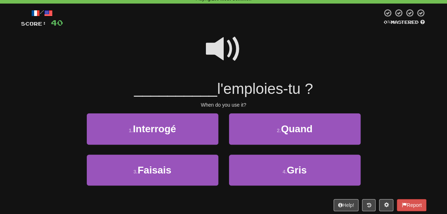
click at [232, 49] on span at bounding box center [224, 49] width 36 height 36
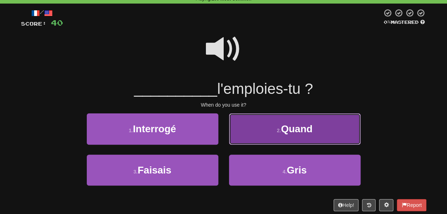
click at [252, 122] on button "2 . Quand" at bounding box center [295, 129] width 132 height 31
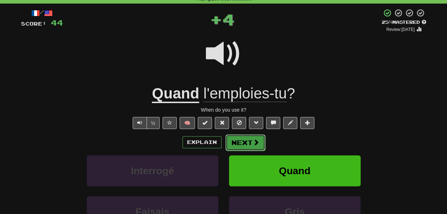
click at [248, 142] on button "Next" at bounding box center [246, 143] width 40 height 16
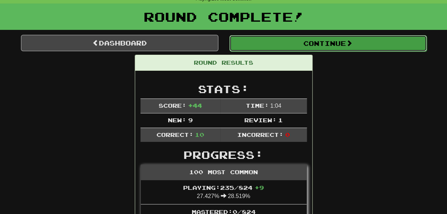
click at [275, 44] on button "Continue" at bounding box center [329, 43] width 198 height 16
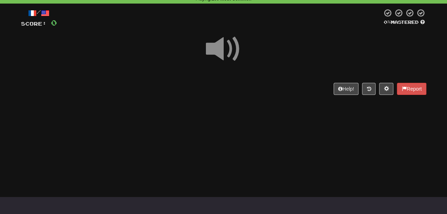
scroll to position [36, 0]
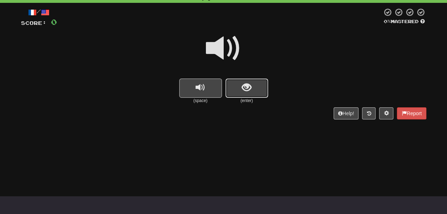
click at [252, 88] on button "show sentence" at bounding box center [247, 88] width 43 height 19
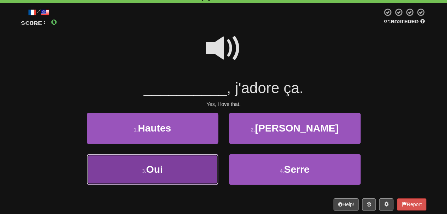
click at [195, 164] on button "3 . Oui" at bounding box center [153, 169] width 132 height 31
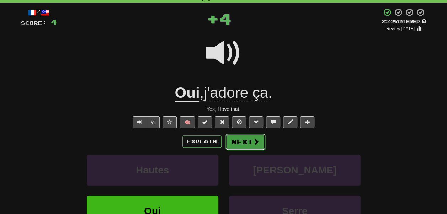
click at [237, 140] on button "Next" at bounding box center [246, 142] width 40 height 16
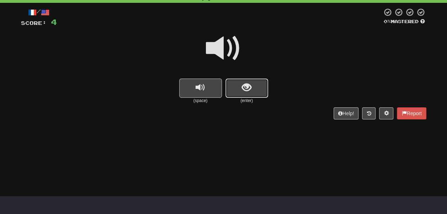
click at [240, 93] on button "show sentence" at bounding box center [247, 88] width 43 height 19
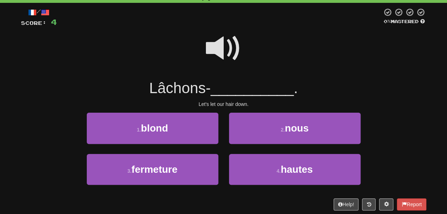
scroll to position [40, 0]
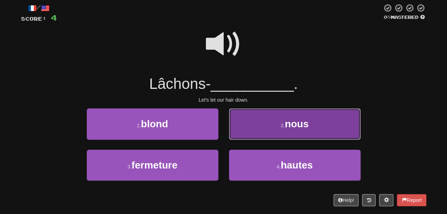
click at [236, 128] on button "2 . nous" at bounding box center [295, 124] width 132 height 31
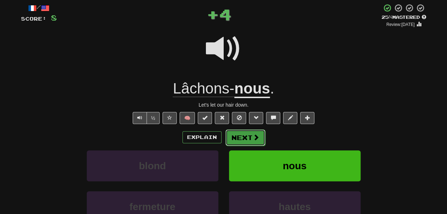
click at [247, 138] on button "Next" at bounding box center [246, 138] width 40 height 16
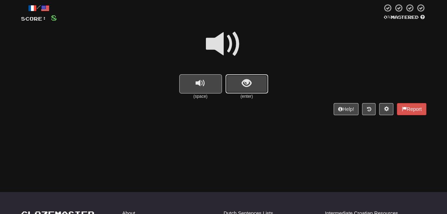
click at [243, 82] on span "show sentence" at bounding box center [247, 84] width 10 height 10
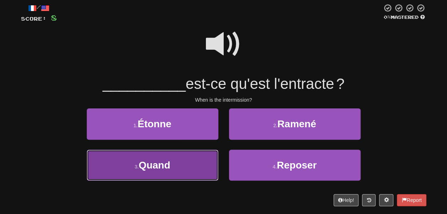
click at [206, 156] on button "3 . Quand" at bounding box center [153, 165] width 132 height 31
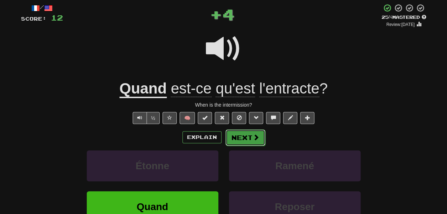
click at [242, 138] on button "Next" at bounding box center [246, 138] width 40 height 16
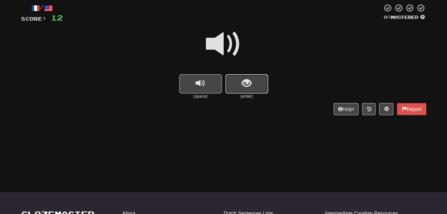
click at [237, 87] on button "show sentence" at bounding box center [247, 83] width 43 height 19
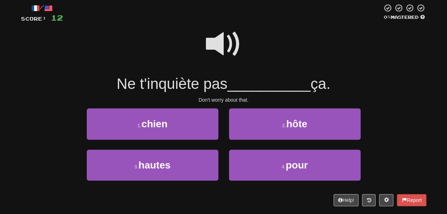
click at [224, 45] on span at bounding box center [224, 44] width 36 height 36
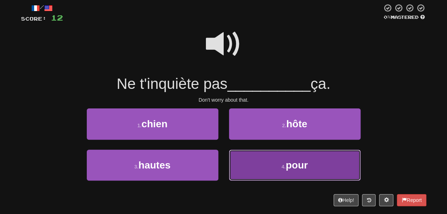
click at [258, 170] on button "4 . pour" at bounding box center [295, 165] width 132 height 31
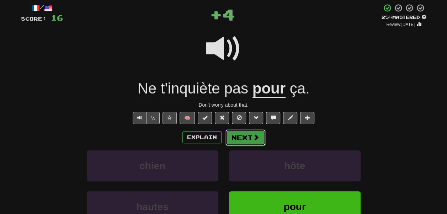
click at [253, 136] on span at bounding box center [256, 137] width 6 height 6
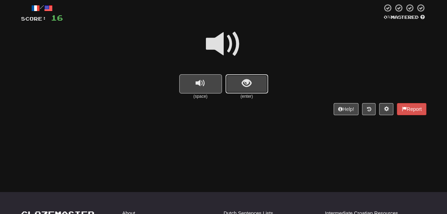
click at [232, 77] on button "show sentence" at bounding box center [247, 83] width 43 height 19
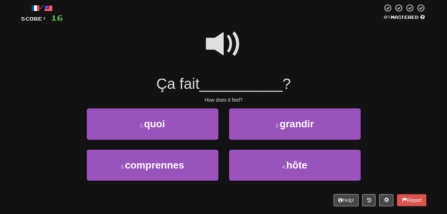
click at [223, 45] on span at bounding box center [224, 44] width 36 height 36
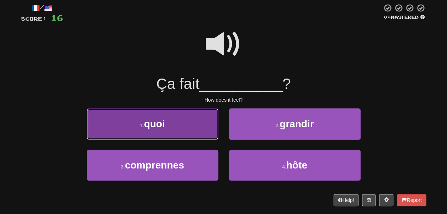
click at [188, 122] on button "1 . quoi" at bounding box center [153, 124] width 132 height 31
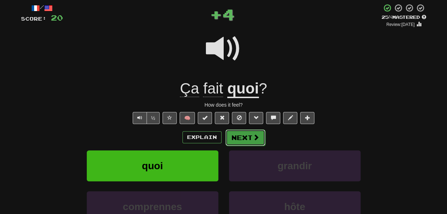
click at [257, 141] on span at bounding box center [256, 137] width 6 height 6
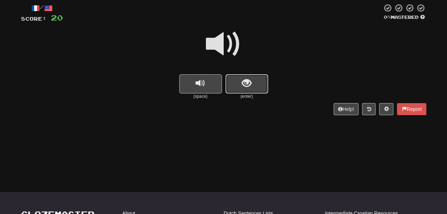
click at [237, 80] on button "show sentence" at bounding box center [247, 83] width 43 height 19
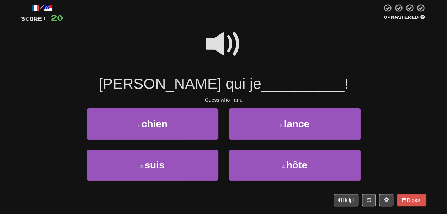
click at [223, 45] on span at bounding box center [224, 44] width 36 height 36
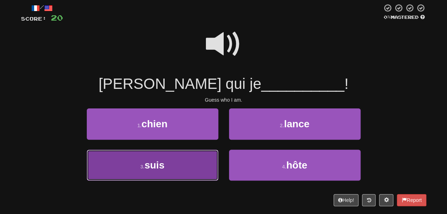
click at [198, 163] on button "3 . suis" at bounding box center [153, 165] width 132 height 31
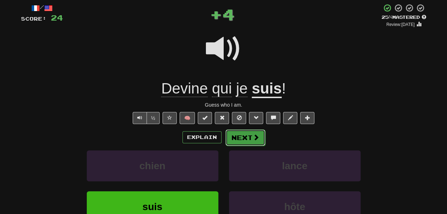
click at [237, 136] on button "Next" at bounding box center [246, 138] width 40 height 16
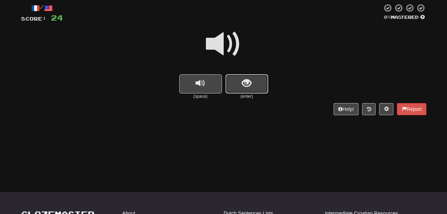
click at [232, 79] on button "show sentence" at bounding box center [247, 83] width 43 height 19
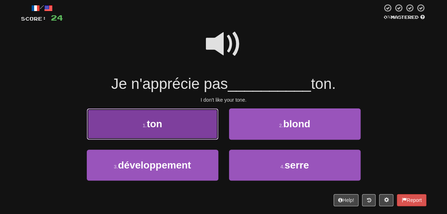
click at [203, 120] on button "1 . ton" at bounding box center [153, 124] width 132 height 31
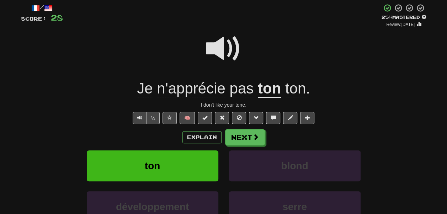
click at [271, 87] on u "ton" at bounding box center [269, 89] width 23 height 18
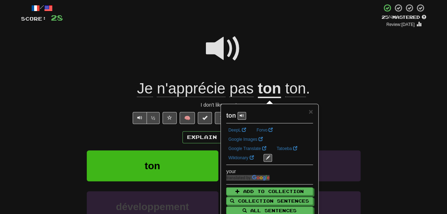
click at [290, 90] on span "ton" at bounding box center [295, 88] width 21 height 17
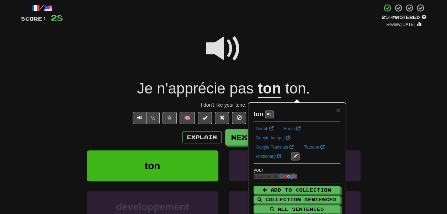
click at [291, 59] on div at bounding box center [224, 53] width 406 height 51
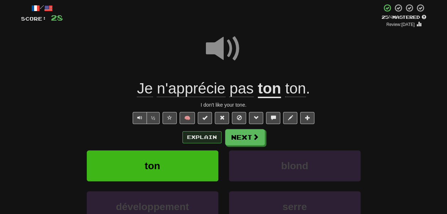
drag, startPoint x: 204, startPoint y: 131, endPoint x: 204, endPoint y: 135, distance: 4.6
click at [204, 135] on div "Explain Next" at bounding box center [224, 137] width 406 height 16
click at [204, 135] on button "Explain" at bounding box center [202, 137] width 39 height 12
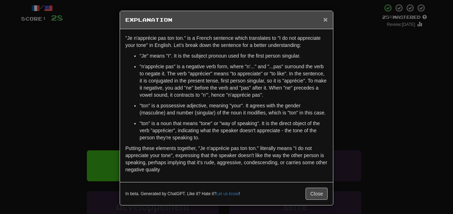
click at [323, 19] on span "×" at bounding box center [325, 19] width 4 height 8
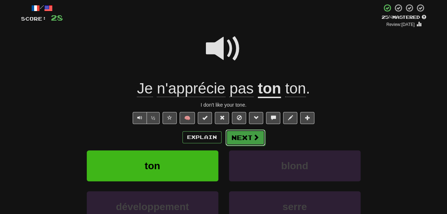
click at [241, 145] on button "Next" at bounding box center [246, 138] width 40 height 16
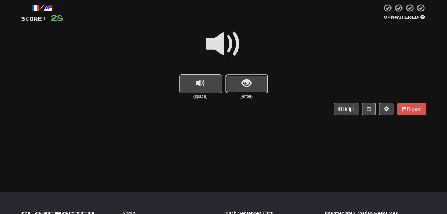
click at [250, 79] on span "show sentence" at bounding box center [247, 84] width 10 height 10
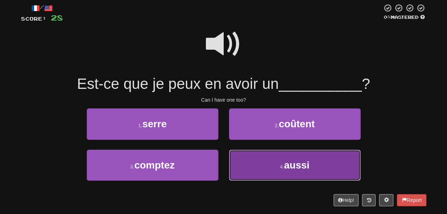
click at [244, 156] on button "4 . aussi" at bounding box center [295, 165] width 132 height 31
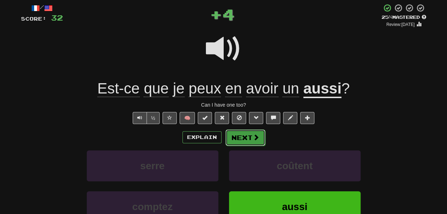
click at [240, 142] on button "Next" at bounding box center [246, 138] width 40 height 16
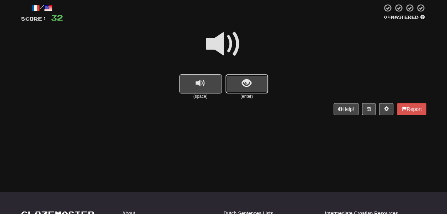
click at [243, 86] on span "show sentence" at bounding box center [247, 84] width 10 height 10
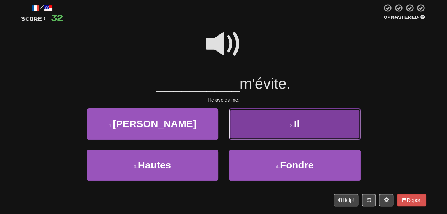
click at [241, 120] on button "2 . Il" at bounding box center [295, 124] width 132 height 31
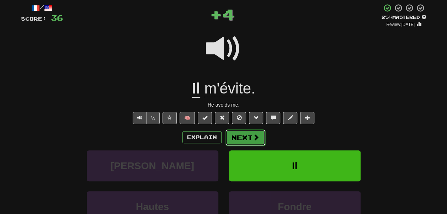
click at [245, 138] on button "Next" at bounding box center [246, 138] width 40 height 16
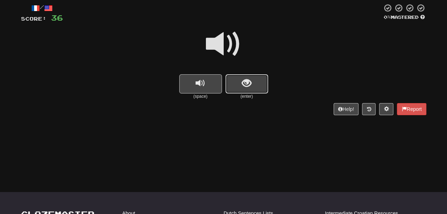
click at [242, 91] on button "show sentence" at bounding box center [247, 83] width 43 height 19
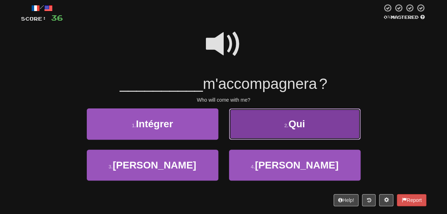
click at [243, 119] on button "2 . Qui" at bounding box center [295, 124] width 132 height 31
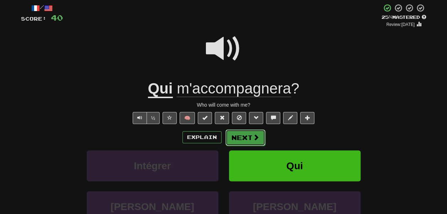
click at [244, 141] on button "Next" at bounding box center [246, 138] width 40 height 16
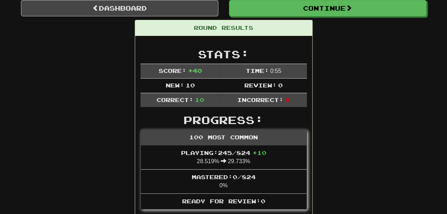
scroll to position [71, 0]
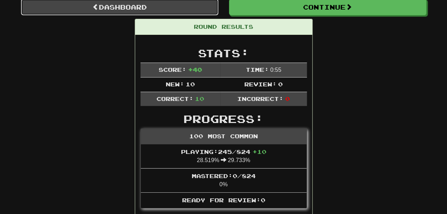
click at [164, 12] on link "Dashboard" at bounding box center [120, 7] width 198 height 16
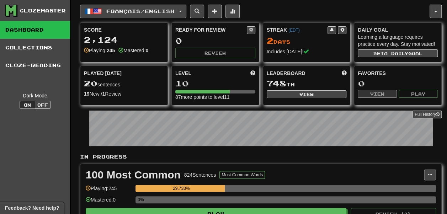
click at [125, 14] on span "Français / English" at bounding box center [140, 11] width 68 height 6
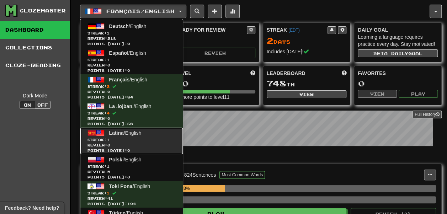
click at [127, 138] on span "Streak: 1" at bounding box center [132, 139] width 88 height 5
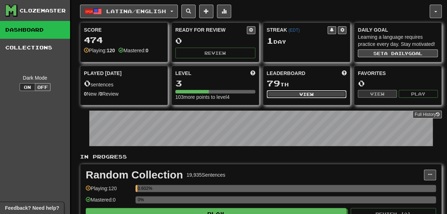
click at [271, 98] on button "View" at bounding box center [307, 94] width 80 height 8
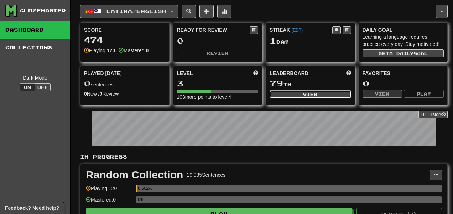
select select "**********"
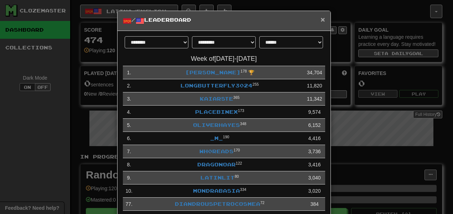
click at [320, 21] on span "×" at bounding box center [322, 19] width 4 height 8
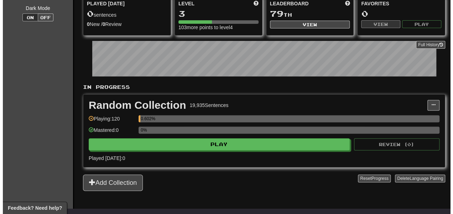
scroll to position [70, 0]
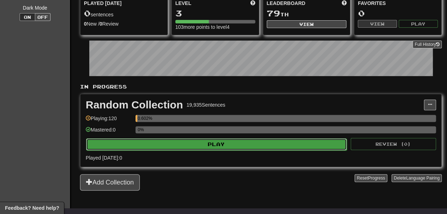
click at [153, 151] on button "Play" at bounding box center [216, 144] width 261 height 12
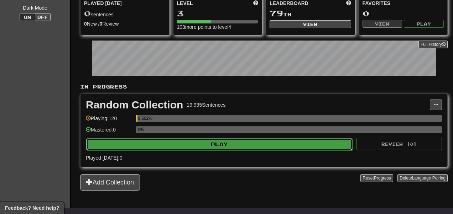
select select "**"
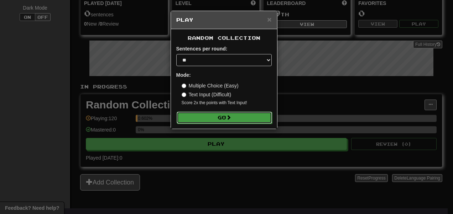
click at [187, 114] on button "Go" at bounding box center [224, 118] width 95 height 12
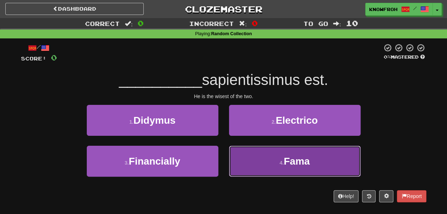
click at [250, 160] on button "4 . Fama" at bounding box center [295, 161] width 132 height 31
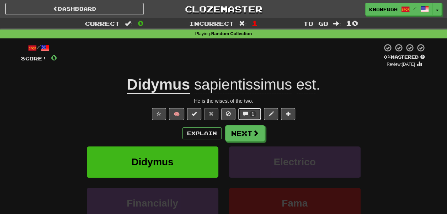
click at [246, 112] on span at bounding box center [245, 113] width 5 height 5
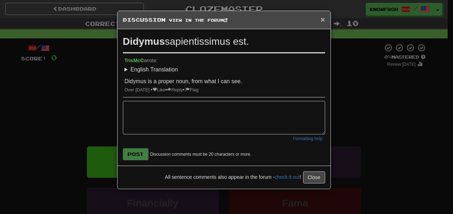
click at [322, 21] on span "×" at bounding box center [322, 19] width 4 height 8
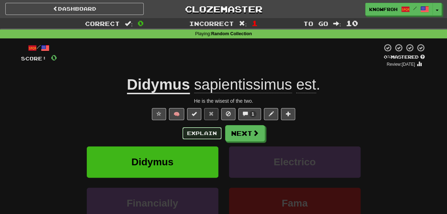
click at [209, 136] on button "Explain" at bounding box center [202, 133] width 39 height 12
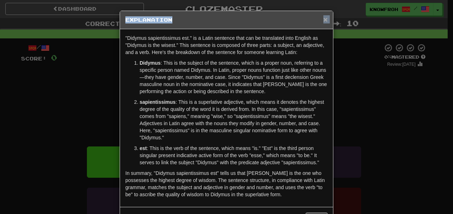
click at [322, 18] on div "× Explanation" at bounding box center [226, 20] width 213 height 18
click at [323, 18] on span "×" at bounding box center [325, 19] width 4 height 8
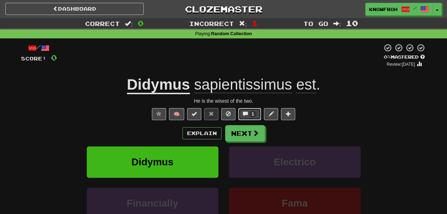
click at [254, 113] on span "1" at bounding box center [253, 114] width 2 height 5
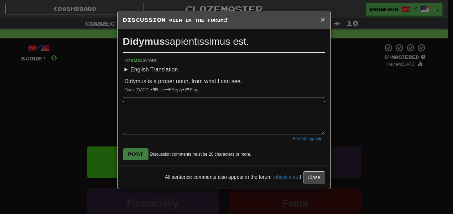
click at [322, 22] on span "×" at bounding box center [322, 19] width 4 height 8
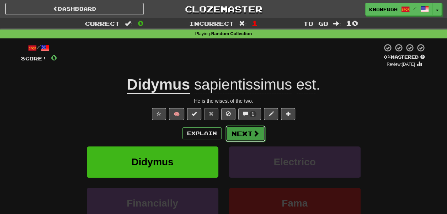
click at [239, 137] on button "Next" at bounding box center [246, 134] width 40 height 16
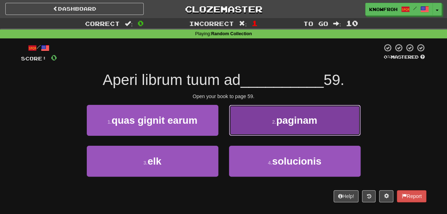
click at [231, 127] on button "2 . paginam" at bounding box center [295, 120] width 132 height 31
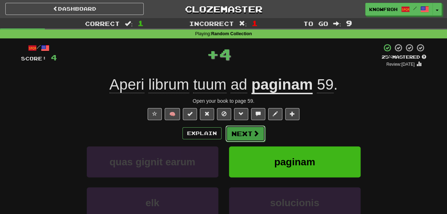
click at [249, 130] on button "Next" at bounding box center [246, 134] width 40 height 16
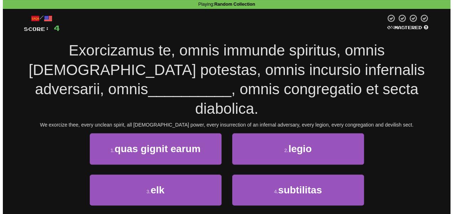
scroll to position [30, 0]
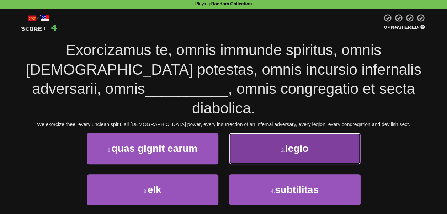
click at [253, 135] on button "2 . legio" at bounding box center [295, 148] width 132 height 31
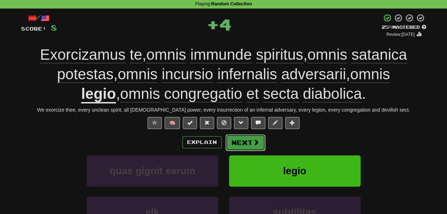
click at [250, 143] on button "Next" at bounding box center [246, 143] width 40 height 16
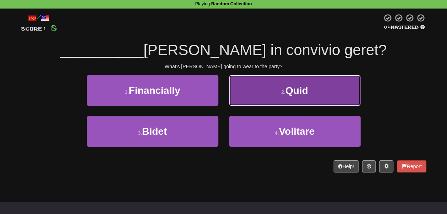
click at [250, 95] on button "2 . Quid" at bounding box center [295, 90] width 132 height 31
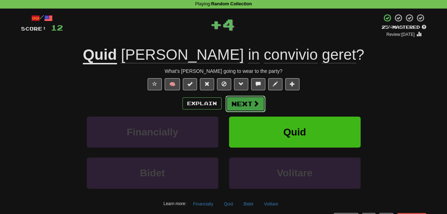
click at [247, 105] on button "Next" at bounding box center [246, 104] width 40 height 16
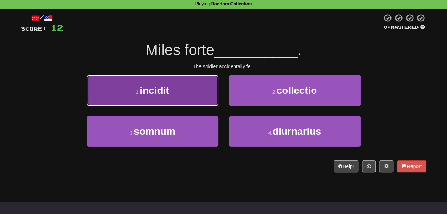
click at [205, 88] on button "1 . incidit" at bounding box center [153, 90] width 132 height 31
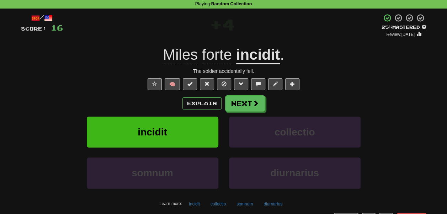
click at [220, 57] on span "forte" at bounding box center [217, 54] width 30 height 17
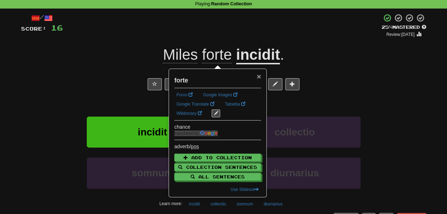
click at [259, 76] on span "×" at bounding box center [259, 76] width 4 height 8
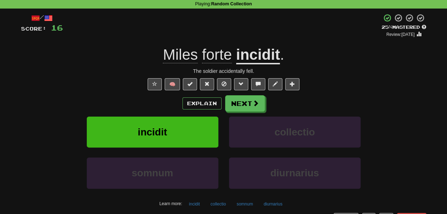
click at [252, 56] on u "incidit" at bounding box center [258, 55] width 44 height 18
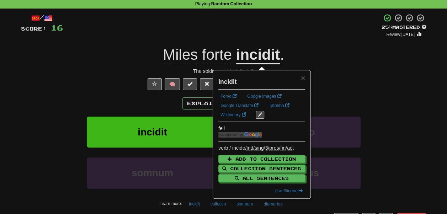
click at [210, 36] on div "+ 4" at bounding box center [222, 26] width 319 height 24
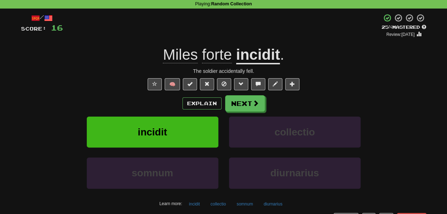
click at [210, 61] on span "forte" at bounding box center [217, 54] width 30 height 17
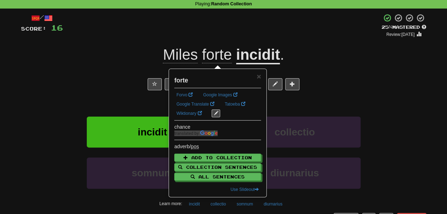
click at [203, 38] on div "+ 4" at bounding box center [222, 26] width 319 height 24
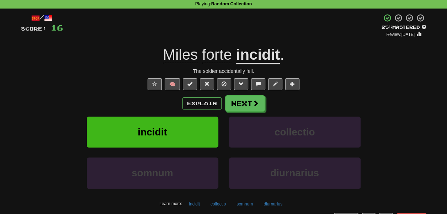
click at [179, 53] on span "Miles" at bounding box center [180, 54] width 35 height 17
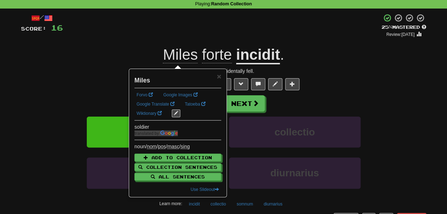
click at [187, 31] on div "+ 4" at bounding box center [222, 26] width 319 height 24
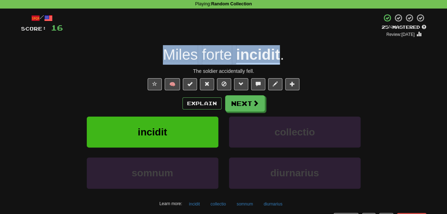
drag, startPoint x: 151, startPoint y: 53, endPoint x: 284, endPoint y: 52, distance: 133.5
click at [284, 52] on div "Miles forte incidit ." at bounding box center [224, 55] width 406 height 20
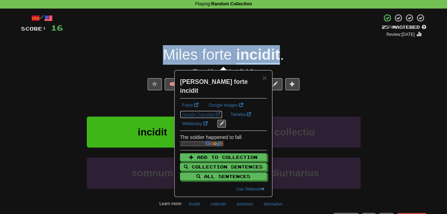
click at [206, 111] on link "Google Translate" at bounding box center [201, 115] width 42 height 8
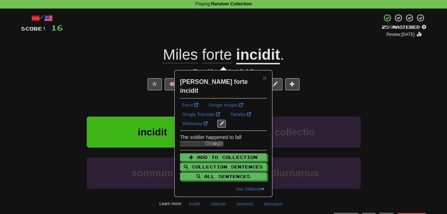
click at [303, 46] on div "/ Score: 16 + 4 25 % Mastered Review: 2025-10-14 Miles forte incidit . The sold…" at bounding box center [224, 125] width 406 height 223
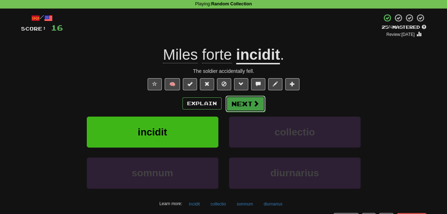
click at [240, 110] on button "Next" at bounding box center [246, 104] width 40 height 16
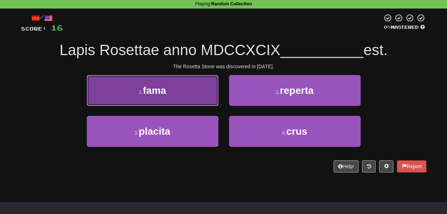
click at [200, 99] on button "1 . fama" at bounding box center [153, 90] width 132 height 31
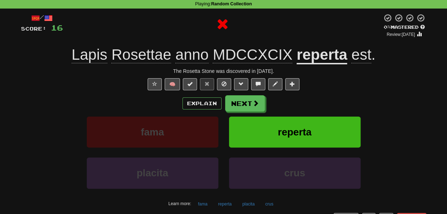
click at [68, 51] on div "Lapis Rosettae anno MDCCXCIX reperta est ." at bounding box center [224, 55] width 406 height 20
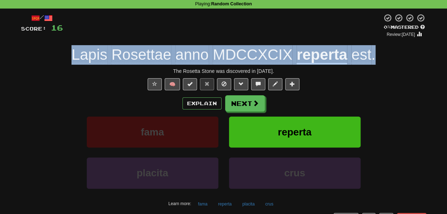
drag, startPoint x: 68, startPoint y: 51, endPoint x: 374, endPoint y: 55, distance: 305.4
click at [374, 55] on div "Lapis Rosettae anno MDCCXCIX reperta est ." at bounding box center [224, 55] width 406 height 20
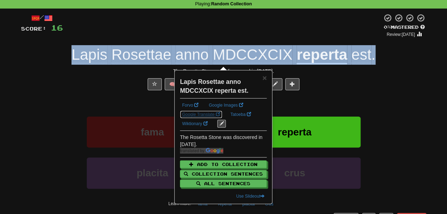
click at [209, 114] on link "Google Translate" at bounding box center [201, 115] width 42 height 8
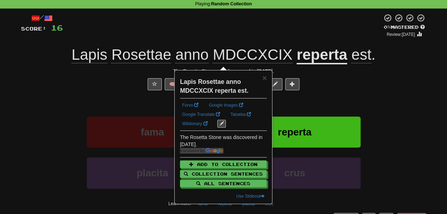
click at [99, 89] on div "🧠" at bounding box center [224, 84] width 406 height 12
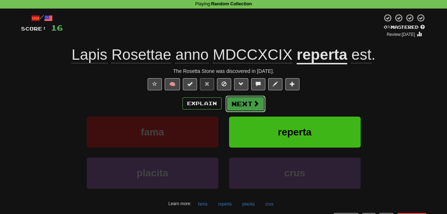
click at [245, 101] on button "Next" at bounding box center [246, 104] width 40 height 16
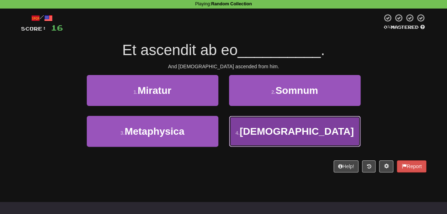
click at [236, 123] on button "4 . Deus" at bounding box center [295, 131] width 132 height 31
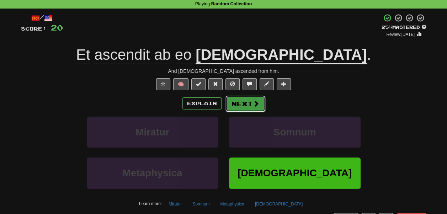
click at [228, 100] on button "Next" at bounding box center [246, 104] width 40 height 16
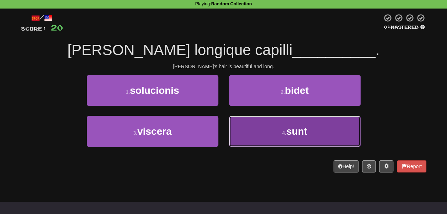
click at [240, 122] on button "4 . sunt" at bounding box center [295, 131] width 132 height 31
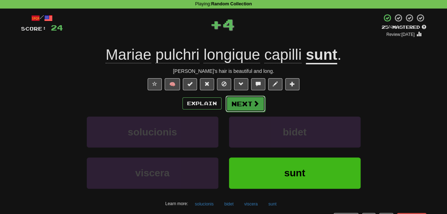
click at [247, 103] on button "Next" at bounding box center [246, 104] width 40 height 16
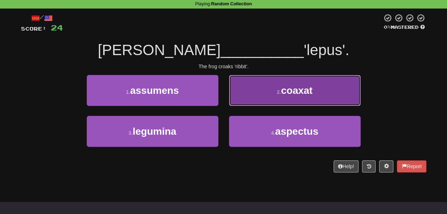
click at [249, 90] on button "2 . coaxat" at bounding box center [295, 90] width 132 height 31
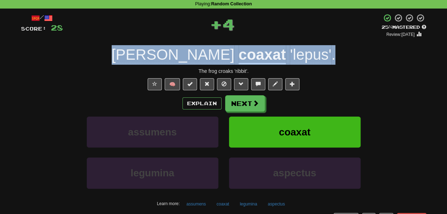
drag, startPoint x: 150, startPoint y: 54, endPoint x: 298, endPoint y: 61, distance: 147.5
click at [298, 61] on div "Rana coaxat 'lepus' ." at bounding box center [224, 55] width 406 height 20
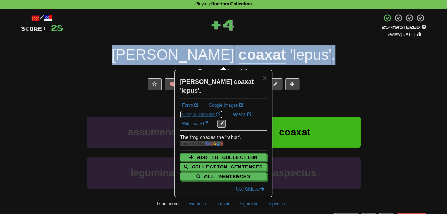
click at [204, 111] on link "Google Translate" at bounding box center [201, 115] width 42 height 8
click at [321, 60] on div "Rana coaxat 'lepus' ." at bounding box center [224, 55] width 406 height 20
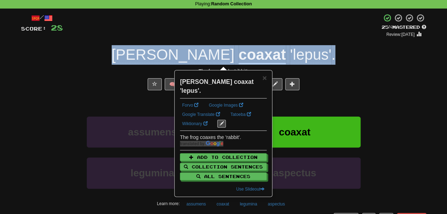
click at [331, 48] on div "Rana coaxat 'lepus' ." at bounding box center [224, 55] width 406 height 20
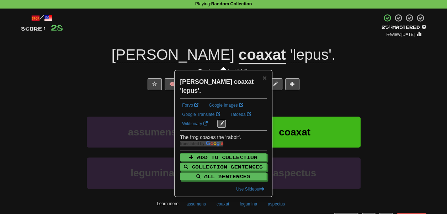
click at [317, 93] on div "/ Score: 28 + 4 25 % Mastered Review: 2025-10-14 Rana coaxat 'lepus' . The frog…" at bounding box center [224, 125] width 406 height 223
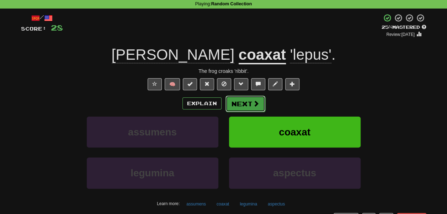
click at [259, 100] on button "Next" at bounding box center [246, 104] width 40 height 16
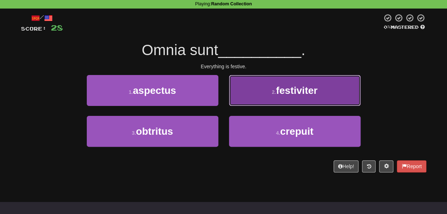
click at [241, 88] on button "2 . festiviter" at bounding box center [295, 90] width 132 height 31
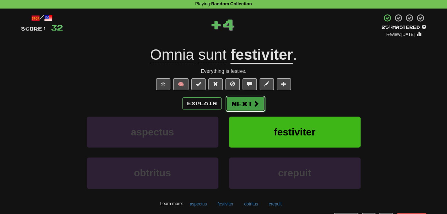
click at [247, 106] on button "Next" at bounding box center [246, 104] width 40 height 16
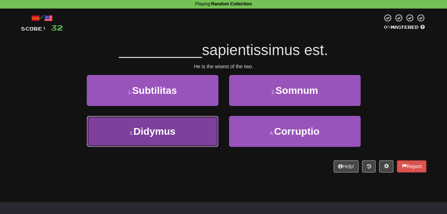
click at [199, 127] on button "3 . Didymus" at bounding box center [153, 131] width 132 height 31
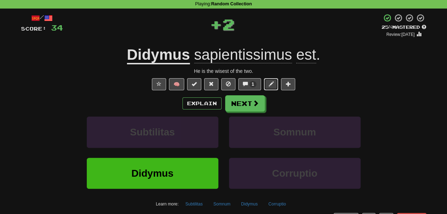
click at [275, 82] on button at bounding box center [271, 84] width 14 height 12
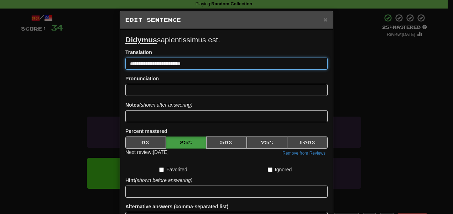
drag, startPoint x: 130, startPoint y: 65, endPoint x: 120, endPoint y: 63, distance: 10.8
click at [120, 63] on div "**********" at bounding box center [226, 140] width 213 height 222
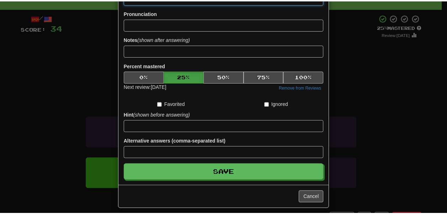
scroll to position [70, 0]
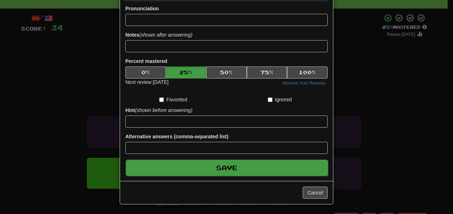
type input "**********"
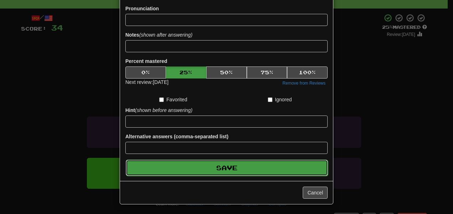
click at [234, 170] on button "Save" at bounding box center [227, 168] width 202 height 16
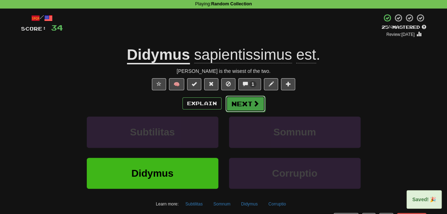
click at [249, 102] on button "Next" at bounding box center [246, 104] width 40 height 16
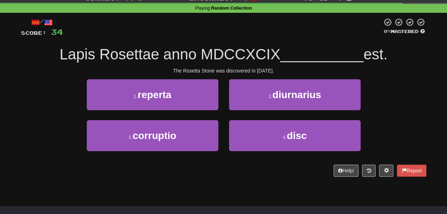
scroll to position [25, 0]
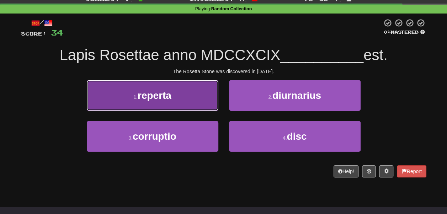
click at [201, 101] on button "1 . reperta" at bounding box center [153, 95] width 132 height 31
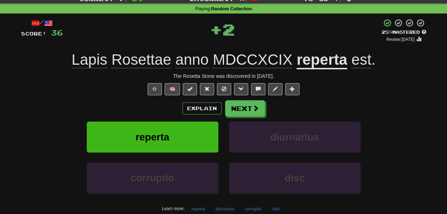
click at [312, 63] on u "reperta" at bounding box center [322, 60] width 51 height 18
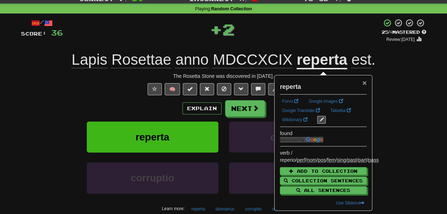
click at [366, 84] on span "×" at bounding box center [365, 83] width 4 height 8
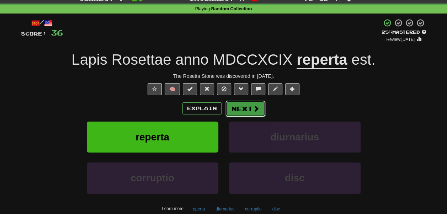
click at [253, 109] on span at bounding box center [256, 108] width 6 height 6
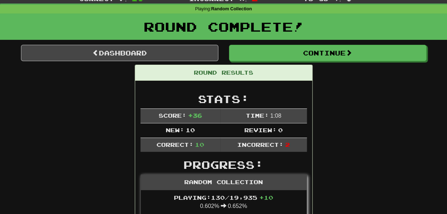
scroll to position [28, 0]
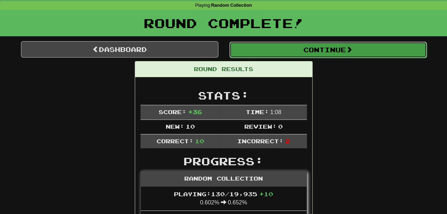
click at [266, 51] on button "Continue" at bounding box center [329, 50] width 198 height 16
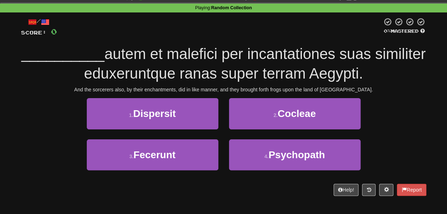
scroll to position [26, 0]
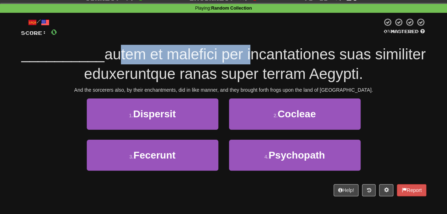
drag, startPoint x: 127, startPoint y: 52, endPoint x: 270, endPoint y: 61, distance: 143.0
click at [270, 61] on span "autem et malefici per incantationes suas similiter eduxeruntque ranas super ter…" at bounding box center [255, 64] width 342 height 36
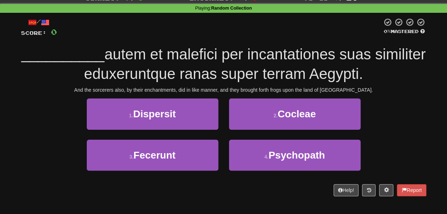
click at [278, 59] on span "autem et malefici per incantationes suas similiter eduxeruntque ranas super ter…" at bounding box center [255, 64] width 342 height 36
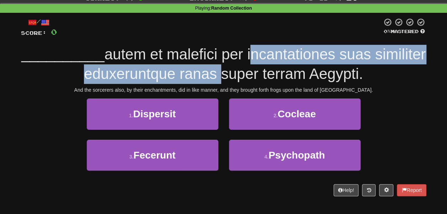
drag, startPoint x: 278, startPoint y: 59, endPoint x: 232, endPoint y: 80, distance: 50.7
click at [232, 80] on span "autem et malefici per incantationes suas similiter eduxeruntque ranas super ter…" at bounding box center [255, 64] width 342 height 36
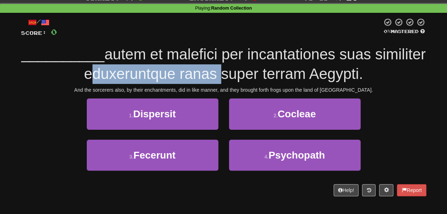
drag, startPoint x: 232, startPoint y: 80, endPoint x: 177, endPoint y: 73, distance: 55.2
click at [177, 73] on span "autem et malefici per incantationes suas similiter eduxeruntque ranas super ter…" at bounding box center [255, 64] width 342 height 36
click at [211, 74] on span "autem et malefici per incantationes suas similiter eduxeruntque ranas super ter…" at bounding box center [255, 64] width 342 height 36
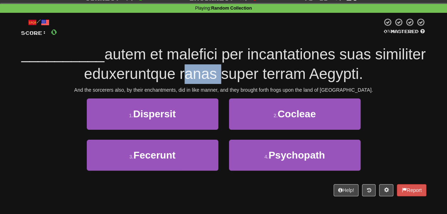
drag, startPoint x: 211, startPoint y: 74, endPoint x: 240, endPoint y: 72, distance: 28.6
click at [240, 72] on span "autem et malefici per incantationes suas similiter eduxeruntque ranas super ter…" at bounding box center [255, 64] width 342 height 36
drag, startPoint x: 240, startPoint y: 72, endPoint x: 284, endPoint y: 73, distance: 44.5
click at [284, 73] on span "autem et malefici per incantationes suas similiter eduxeruntque ranas super ter…" at bounding box center [255, 64] width 342 height 36
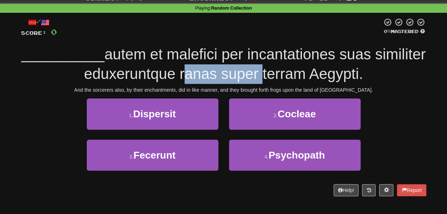
click at [284, 73] on span "autem et malefici per incantationes suas similiter eduxeruntque ranas super ter…" at bounding box center [255, 64] width 342 height 36
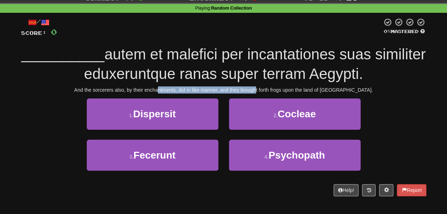
drag, startPoint x: 173, startPoint y: 93, endPoint x: 280, endPoint y: 91, distance: 107.5
click at [280, 91] on div "And the sorcerers also, by their enchantments, did in like manner, and they bro…" at bounding box center [224, 89] width 406 height 7
drag, startPoint x: 280, startPoint y: 91, endPoint x: 253, endPoint y: 85, distance: 27.8
click at [253, 85] on div "/ Score: 0 0 % Mastered __________ autem et malefici per incantationes suas sim…" at bounding box center [224, 107] width 406 height 178
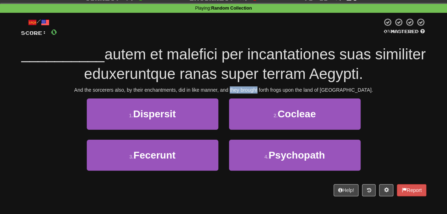
click at [253, 85] on div "/ Score: 0 0 % Mastered __________ autem et malefici per incantationes suas sim…" at bounding box center [224, 107] width 406 height 178
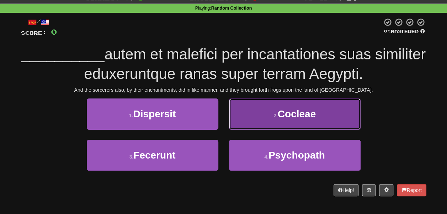
click at [243, 108] on button "2 . Cocleae" at bounding box center [295, 114] width 132 height 31
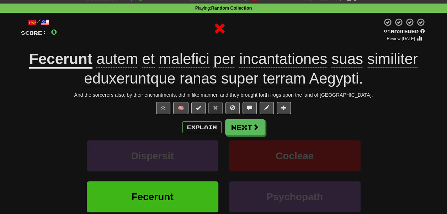
click at [92, 65] on u "Fecerunt" at bounding box center [60, 60] width 63 height 18
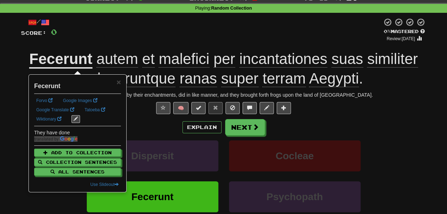
click at [113, 37] on div at bounding box center [220, 30] width 326 height 24
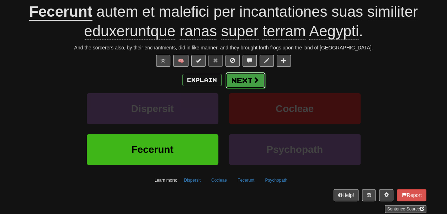
click at [238, 80] on button "Next" at bounding box center [246, 80] width 40 height 16
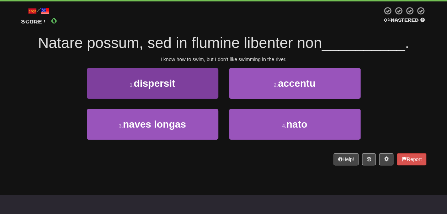
scroll to position [36, 0]
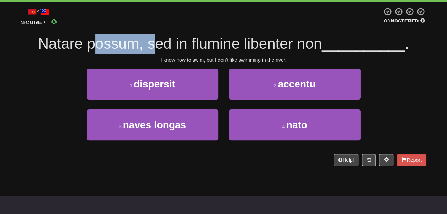
drag, startPoint x: 91, startPoint y: 54, endPoint x: 151, endPoint y: 50, distance: 59.6
click at [151, 50] on div "Natare possum, sed in flumine libenter non __________ ." at bounding box center [224, 44] width 406 height 20
click at [151, 50] on span "Natare possum, sed in flumine libenter non" at bounding box center [180, 43] width 284 height 17
drag, startPoint x: 151, startPoint y: 50, endPoint x: 99, endPoint y: 46, distance: 52.5
click at [99, 46] on span "Natare possum, sed in flumine libenter non" at bounding box center [180, 43] width 284 height 17
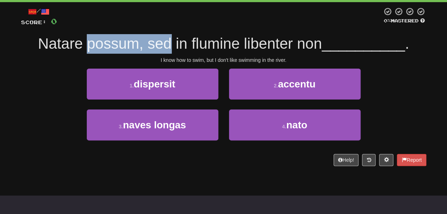
click at [99, 46] on span "Natare possum, sed in flumine libenter non" at bounding box center [180, 43] width 284 height 17
drag, startPoint x: 99, startPoint y: 46, endPoint x: 166, endPoint y: 37, distance: 68.2
click at [166, 37] on span "Natare possum, sed in flumine libenter non" at bounding box center [180, 43] width 284 height 17
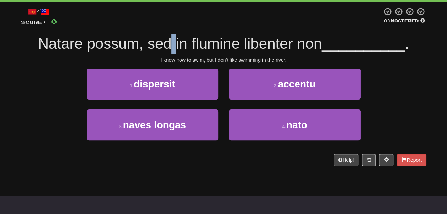
click at [166, 37] on span "Natare possum, sed in flumine libenter non" at bounding box center [180, 43] width 284 height 17
click at [222, 40] on span "Natare possum, sed in flumine libenter non" at bounding box center [180, 43] width 284 height 17
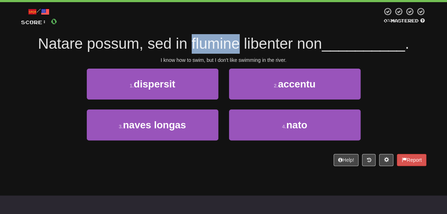
drag, startPoint x: 222, startPoint y: 40, endPoint x: 201, endPoint y: 42, distance: 21.1
click at [201, 42] on span "Natare possum, sed in flumine libenter non" at bounding box center [180, 43] width 284 height 17
click at [282, 40] on span "Natare possum, sed in flumine libenter non" at bounding box center [180, 43] width 284 height 17
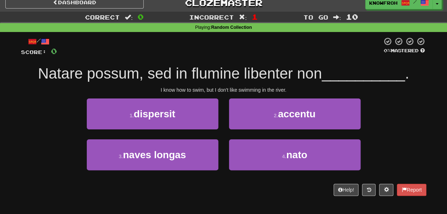
scroll to position [6, 0]
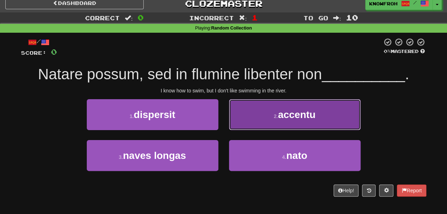
click at [251, 120] on button "2 . accentu" at bounding box center [295, 114] width 132 height 31
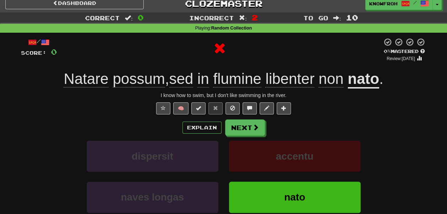
click at [372, 82] on u "nato" at bounding box center [364, 79] width 32 height 18
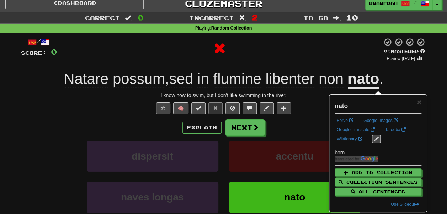
click at [342, 61] on div at bounding box center [220, 50] width 326 height 24
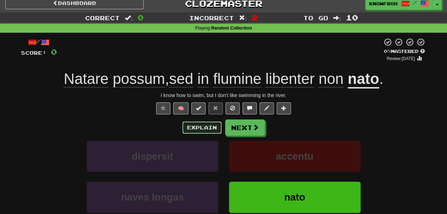
click at [198, 124] on button "Explain" at bounding box center [202, 128] width 39 height 12
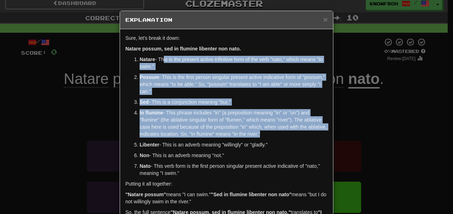
drag, startPoint x: 162, startPoint y: 61, endPoint x: 185, endPoint y: 138, distance: 80.2
click at [185, 138] on ol "Natare - This is the present active infinitive form of the verb "nato," which m…" at bounding box center [226, 116] width 202 height 121
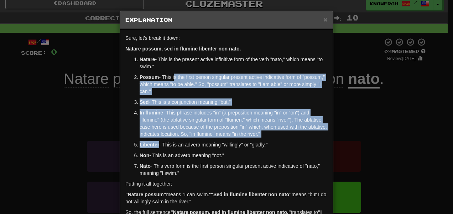
drag, startPoint x: 185, startPoint y: 138, endPoint x: 172, endPoint y: 74, distance: 64.9
click at [172, 74] on ol "Natare - This is the present active infinitive form of the verb "nato," which m…" at bounding box center [226, 116] width 202 height 121
click at [172, 74] on p "Possum - This is the first person singular present active indicative form of "p…" at bounding box center [234, 84] width 188 height 21
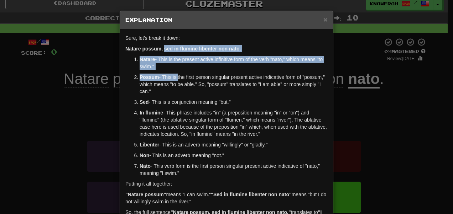
drag, startPoint x: 172, startPoint y: 74, endPoint x: 166, endPoint y: 49, distance: 25.6
click at [166, 49] on div "Sure, let's break it down: Natare possum, sed in flumine libenter non nato. Nat…" at bounding box center [226, 134] width 213 height 210
click at [166, 49] on strong "Natare possum, sed in flumine libenter non nato." at bounding box center [182, 49] width 115 height 6
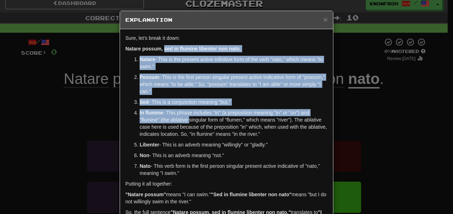
drag, startPoint x: 166, startPoint y: 49, endPoint x: 179, endPoint y: 120, distance: 71.4
click at [179, 120] on div "Sure, let's break it down: Natare possum, sed in flumine libenter non nato. Nat…" at bounding box center [226, 134] width 213 height 210
click at [179, 120] on p "In flumine - This phrase includes "in" (a preposition meaning "in" or "on") and…" at bounding box center [234, 123] width 188 height 28
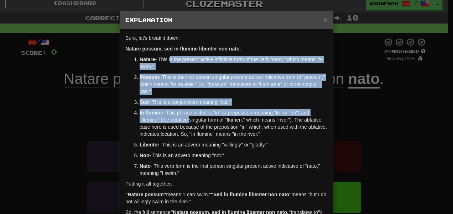
drag, startPoint x: 179, startPoint y: 120, endPoint x: 169, endPoint y: 56, distance: 64.9
click at [169, 56] on ol "Natare - This is the present active infinitive form of the verb "nato," which m…" at bounding box center [226, 116] width 202 height 121
click at [169, 56] on p "Natare - This is the present active infinitive form of the verb "nato," which m…" at bounding box center [234, 63] width 188 height 14
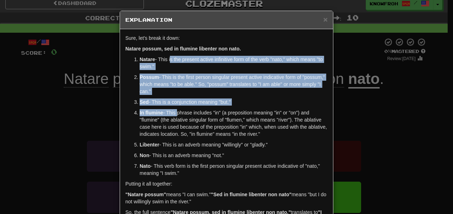
drag, startPoint x: 169, startPoint y: 56, endPoint x: 172, endPoint y: 109, distance: 53.5
click at [172, 109] on ol "Natare - This is the present active infinitive form of the verb "nato," which m…" at bounding box center [226, 116] width 202 height 121
click at [172, 109] on p "In flumine - This phrase includes "in" (a preposition meaning "in" or "on") and…" at bounding box center [234, 123] width 188 height 28
drag, startPoint x: 172, startPoint y: 109, endPoint x: 164, endPoint y: 61, distance: 48.3
click at [164, 61] on ol "Natare - This is the present active infinitive form of the verb "nato," which m…" at bounding box center [226, 116] width 202 height 121
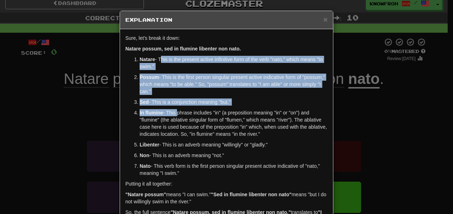
click at [164, 61] on p "Natare - This is the present active infinitive form of the verb "nato," which m…" at bounding box center [234, 63] width 188 height 14
drag, startPoint x: 164, startPoint y: 61, endPoint x: 172, endPoint y: 103, distance: 41.9
click at [172, 103] on ol "Natare - This is the present active infinitive form of the verb "nato," which m…" at bounding box center [226, 116] width 202 height 121
click at [172, 103] on p "Sed - This is a conjunction meaning "but."" at bounding box center [234, 102] width 188 height 7
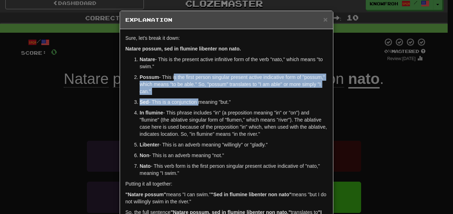
drag, startPoint x: 172, startPoint y: 103, endPoint x: 170, endPoint y: 78, distance: 24.3
click at [170, 78] on ol "Natare - This is the present active infinitive form of the verb "nato," which m…" at bounding box center [226, 116] width 202 height 121
click at [170, 78] on p "Possum - This is the first person singular present active indicative form of "p…" at bounding box center [234, 84] width 188 height 21
drag, startPoint x: 170, startPoint y: 78, endPoint x: 173, endPoint y: 109, distance: 30.5
click at [173, 109] on ol "Natare - This is the present active infinitive form of the verb "nato," which m…" at bounding box center [226, 116] width 202 height 121
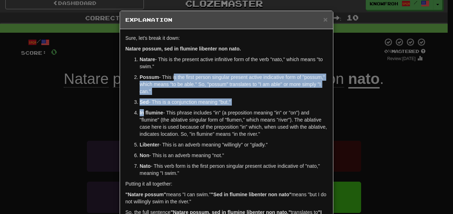
click at [173, 109] on ol "Natare - This is the present active infinitive form of the verb "nato," which m…" at bounding box center [226, 116] width 202 height 121
drag, startPoint x: 173, startPoint y: 109, endPoint x: 168, endPoint y: 76, distance: 32.8
click at [168, 76] on ol "Natare - This is the present active infinitive form of the verb "nato," which m…" at bounding box center [226, 116] width 202 height 121
click at [168, 76] on p "Possum - This is the first person singular present active indicative form of "p…" at bounding box center [234, 84] width 188 height 21
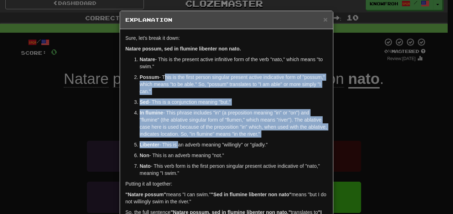
drag, startPoint x: 168, startPoint y: 76, endPoint x: 173, endPoint y: 148, distance: 72.1
click at [173, 148] on ol "Natare - This is the present active infinitive form of the verb "nato," which m…" at bounding box center [226, 116] width 202 height 121
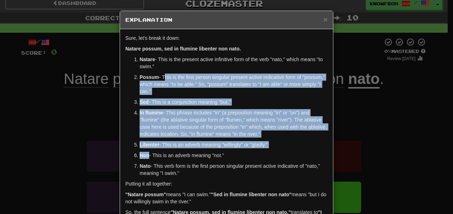
click at [173, 148] on ol "Natare - This is the present active infinitive form of the verb "nato," which m…" at bounding box center [226, 116] width 202 height 121
drag, startPoint x: 173, startPoint y: 148, endPoint x: 162, endPoint y: 71, distance: 77.6
click at [162, 71] on ol "Natare - This is the present active infinitive form of the verb "nato," which m…" at bounding box center [226, 116] width 202 height 121
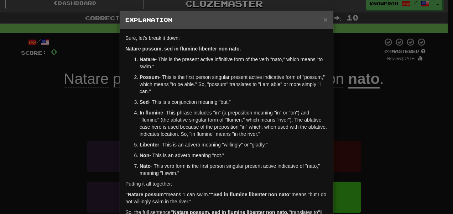
click at [162, 71] on ol "Natare - This is the present active infinitive form of the verb "nato," which m…" at bounding box center [226, 116] width 202 height 121
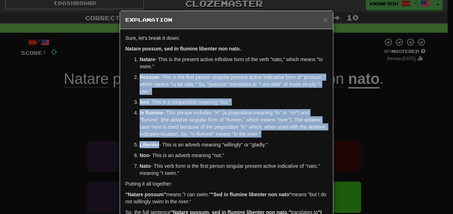
drag, startPoint x: 162, startPoint y: 71, endPoint x: 166, endPoint y: 141, distance: 69.9
click at [166, 141] on ol "Natare - This is the present active infinitive form of the verb "nato," which m…" at bounding box center [226, 116] width 202 height 121
click at [166, 141] on p "Libenter - This is an adverb meaning "willingly" or "gladly."" at bounding box center [234, 144] width 188 height 7
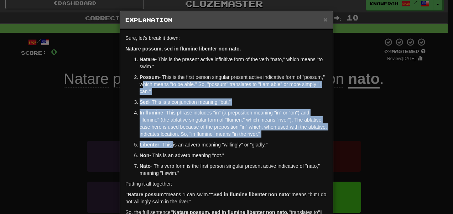
drag, startPoint x: 166, startPoint y: 141, endPoint x: 167, endPoint y: 79, distance: 61.9
click at [167, 79] on ol "Natare - This is the present active infinitive form of the verb "nato," which m…" at bounding box center [226, 116] width 202 height 121
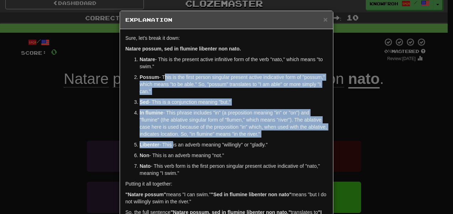
click at [167, 79] on p "Possum - This is the first person singular present active indicative form of "p…" at bounding box center [234, 84] width 188 height 21
drag, startPoint x: 167, startPoint y: 79, endPoint x: 170, endPoint y: 139, distance: 59.9
click at [170, 139] on ol "Natare - This is the present active infinitive form of the verb "nato," which m…" at bounding box center [226, 116] width 202 height 121
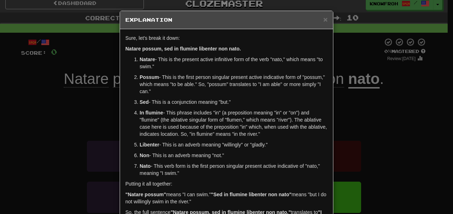
click at [170, 139] on ol "Natare - This is the present active infinitive form of the verb "nato," which m…" at bounding box center [226, 116] width 202 height 121
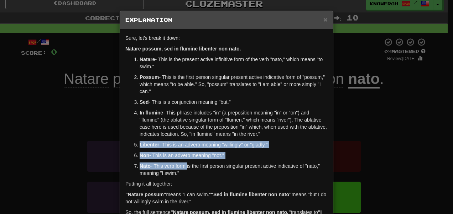
drag, startPoint x: 170, startPoint y: 139, endPoint x: 182, endPoint y: 168, distance: 31.6
click at [182, 168] on ol "Natare - This is the present active infinitive form of the verb "nato," which m…" at bounding box center [226, 116] width 202 height 121
click at [182, 168] on p "Nato - This verb form is the first person singular present active indicative of…" at bounding box center [234, 170] width 188 height 14
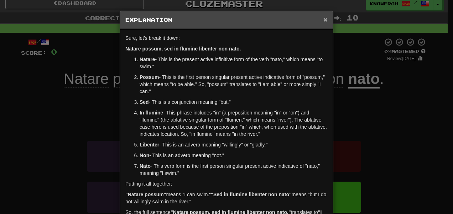
click at [323, 19] on span "×" at bounding box center [325, 19] width 4 height 8
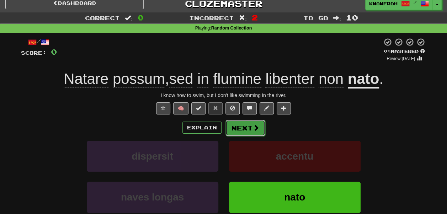
click at [248, 131] on button "Next" at bounding box center [246, 128] width 40 height 16
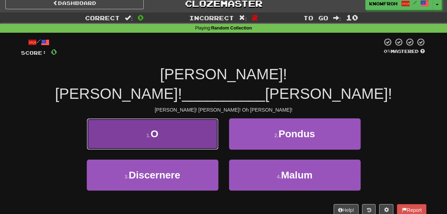
click at [203, 119] on button "1 . O" at bounding box center [153, 134] width 132 height 31
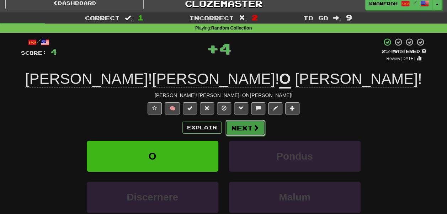
click at [242, 126] on button "Next" at bounding box center [246, 128] width 40 height 16
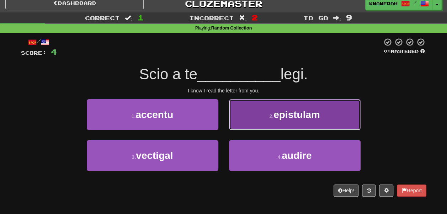
click at [244, 117] on button "2 . epistulam" at bounding box center [295, 114] width 132 height 31
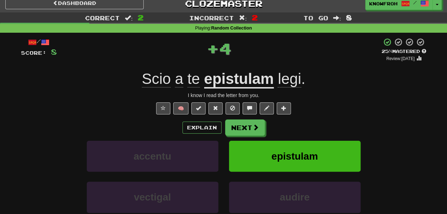
click at [229, 80] on u "epistulam" at bounding box center [239, 79] width 70 height 18
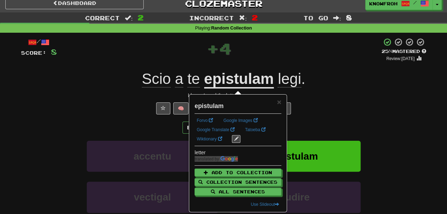
click at [282, 101] on div "× epistulam Forvo Google Images Google Translate Tatoeba Wiktionary letter Add …" at bounding box center [238, 153] width 97 height 117
click at [280, 102] on span "×" at bounding box center [279, 102] width 4 height 8
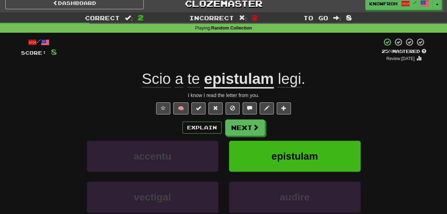
click at [289, 78] on span "legi" at bounding box center [289, 78] width 23 height 17
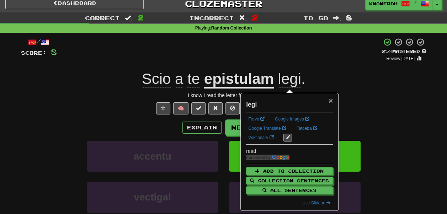
click at [330, 99] on span "×" at bounding box center [331, 100] width 4 height 8
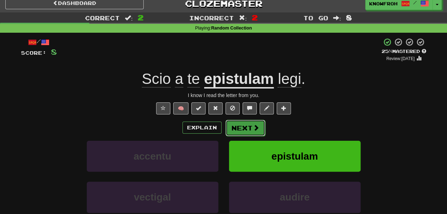
click at [240, 130] on button "Next" at bounding box center [246, 128] width 40 height 16
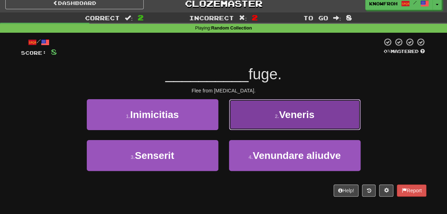
click at [250, 120] on button "2 . Veneris" at bounding box center [295, 114] width 132 height 31
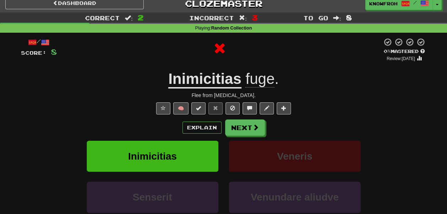
click at [209, 79] on u "Inimicitias" at bounding box center [204, 79] width 73 height 18
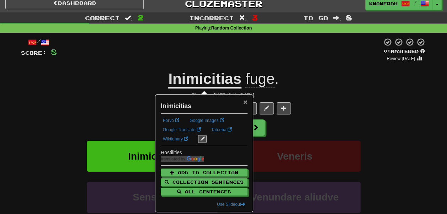
click at [248, 102] on span "×" at bounding box center [245, 102] width 4 height 8
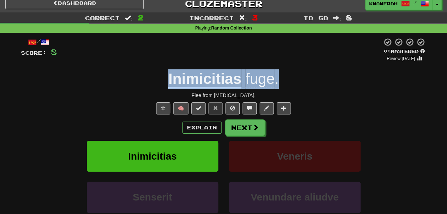
drag, startPoint x: 162, startPoint y: 77, endPoint x: 311, endPoint y: 81, distance: 149.2
click at [311, 81] on div "Inimicitias fuge ." at bounding box center [224, 79] width 406 height 20
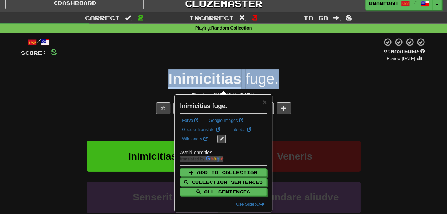
copy span "Inimicitias fuge ."
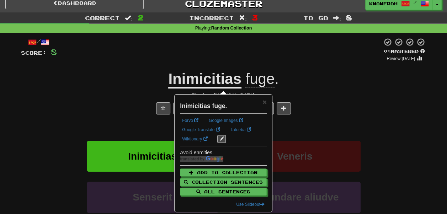
click at [295, 62] on div at bounding box center [220, 50] width 326 height 24
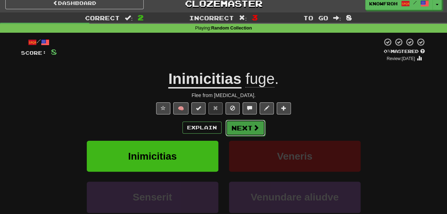
click at [259, 134] on button "Next" at bounding box center [246, 128] width 40 height 16
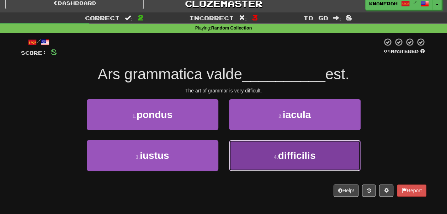
click at [263, 151] on button "4 . difficilis" at bounding box center [295, 155] width 132 height 31
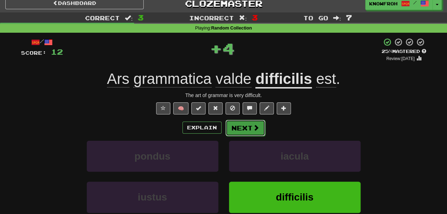
click at [258, 127] on span at bounding box center [256, 128] width 6 height 6
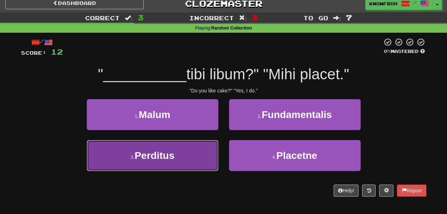
click at [208, 149] on button "3 . Perditus" at bounding box center [153, 155] width 132 height 31
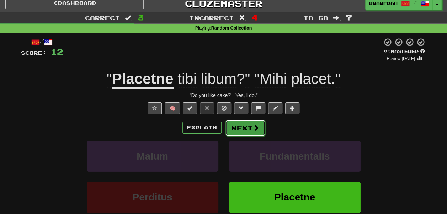
click at [238, 129] on button "Next" at bounding box center [246, 128] width 40 height 16
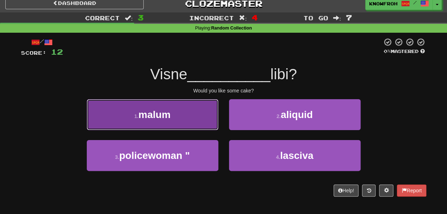
click at [197, 120] on button "1 . malum" at bounding box center [153, 114] width 132 height 31
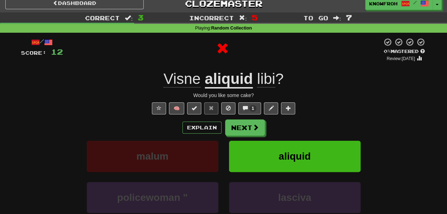
click at [223, 80] on u "aliquid" at bounding box center [229, 79] width 48 height 18
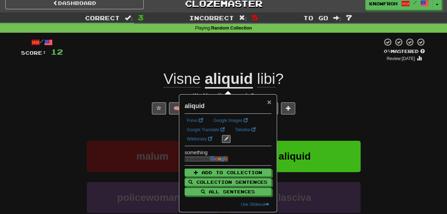
click at [271, 102] on span "×" at bounding box center [269, 102] width 4 height 8
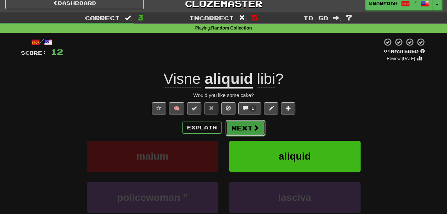
click at [242, 125] on button "Next" at bounding box center [246, 128] width 40 height 16
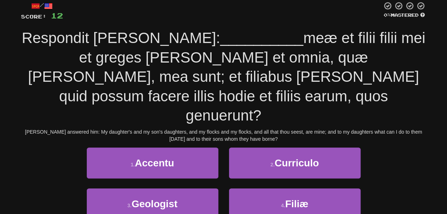
scroll to position [36, 0]
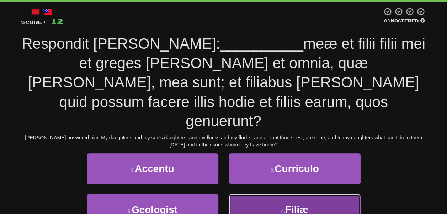
click at [245, 194] on button "4 . Filiæ" at bounding box center [295, 209] width 132 height 31
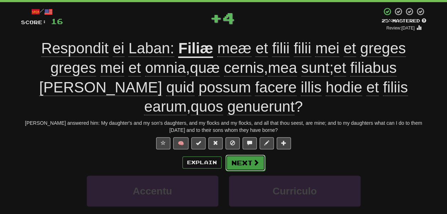
click at [248, 160] on button "Next" at bounding box center [246, 163] width 40 height 16
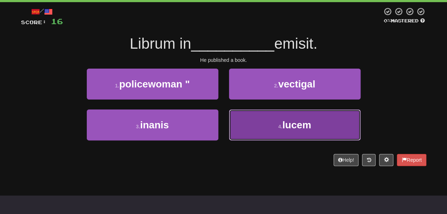
click at [248, 123] on button "4 . lucem" at bounding box center [295, 125] width 132 height 31
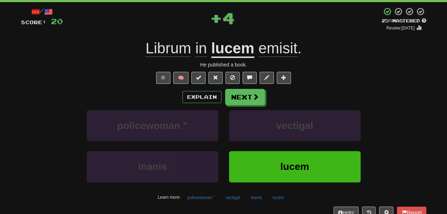
click at [232, 42] on u "lucem" at bounding box center [232, 49] width 43 height 18
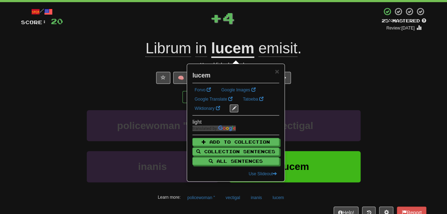
click at [243, 29] on div "+ 4" at bounding box center [222, 19] width 319 height 24
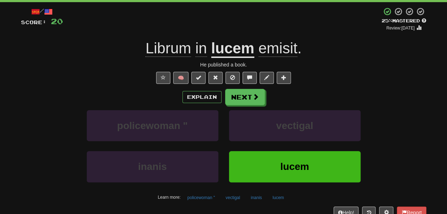
click at [270, 55] on span "emisit" at bounding box center [278, 48] width 39 height 17
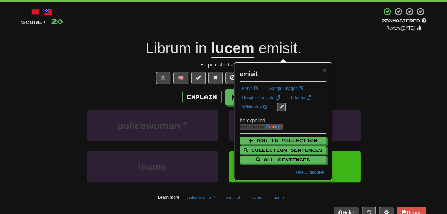
click at [260, 24] on div "+ 4" at bounding box center [222, 19] width 319 height 24
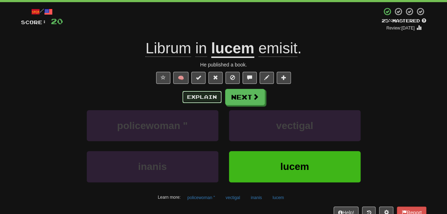
click at [210, 98] on button "Explain" at bounding box center [202, 97] width 39 height 12
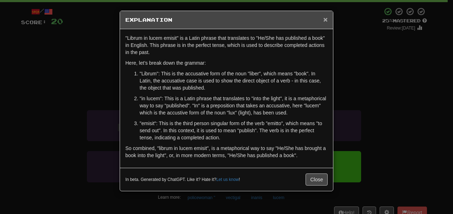
click at [323, 19] on span "×" at bounding box center [325, 19] width 4 height 8
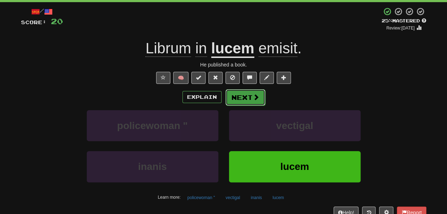
click at [252, 99] on button "Next" at bounding box center [246, 97] width 40 height 16
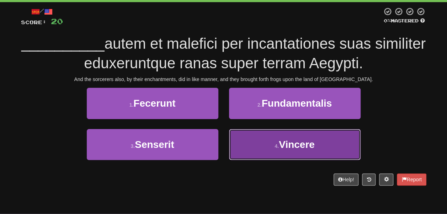
click at [236, 136] on button "4 . Vincere" at bounding box center [295, 144] width 132 height 31
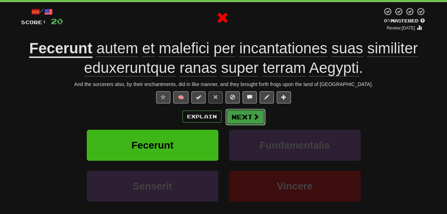
click at [229, 117] on button "Next" at bounding box center [246, 117] width 40 height 16
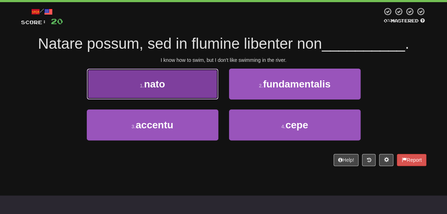
click at [183, 75] on button "1 . nato" at bounding box center [153, 84] width 132 height 31
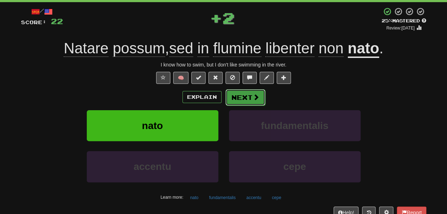
click at [231, 95] on button "Next" at bounding box center [246, 97] width 40 height 16
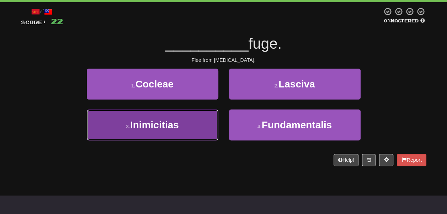
click at [204, 123] on button "3 . Inimicitias" at bounding box center [153, 125] width 132 height 31
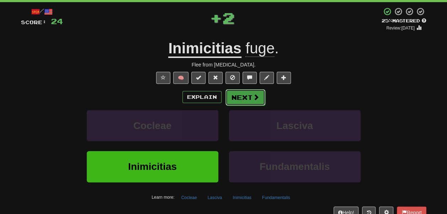
click at [237, 101] on button "Next" at bounding box center [246, 97] width 40 height 16
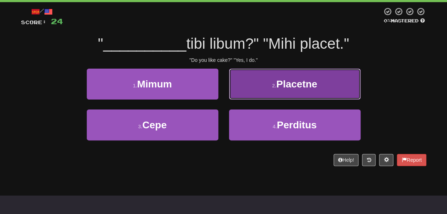
click at [243, 93] on button "2 . Placetne" at bounding box center [295, 84] width 132 height 31
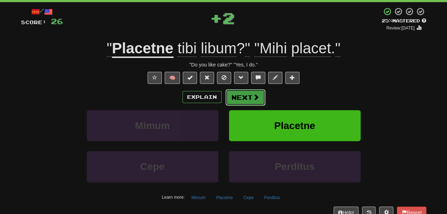
click at [253, 98] on span at bounding box center [256, 97] width 6 height 6
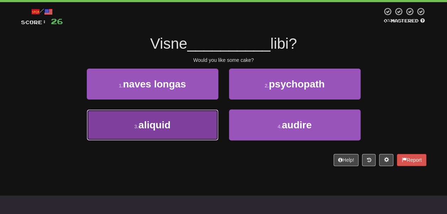
click at [207, 123] on button "3 . aliquid" at bounding box center [153, 125] width 132 height 31
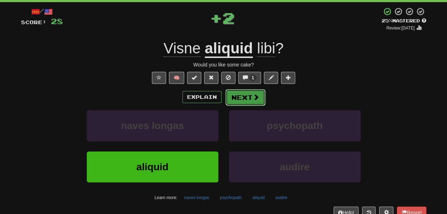
click at [243, 96] on button "Next" at bounding box center [246, 97] width 40 height 16
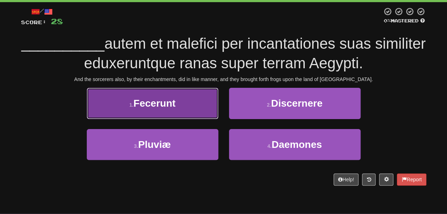
click at [205, 100] on button "1 . Fecerunt" at bounding box center [153, 103] width 132 height 31
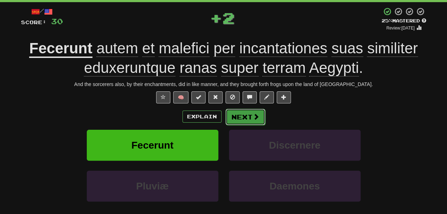
click at [233, 115] on button "Next" at bounding box center [246, 117] width 40 height 16
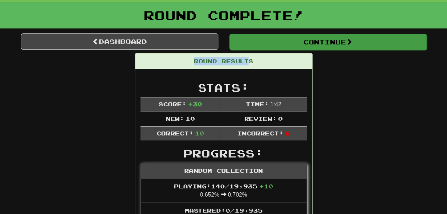
drag, startPoint x: 250, startPoint y: 51, endPoint x: 248, endPoint y: 46, distance: 4.8
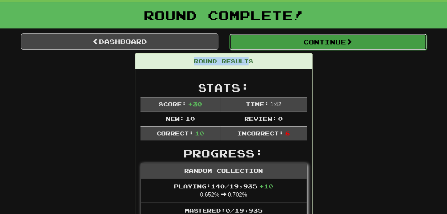
click at [248, 46] on button "Continue" at bounding box center [329, 42] width 198 height 16
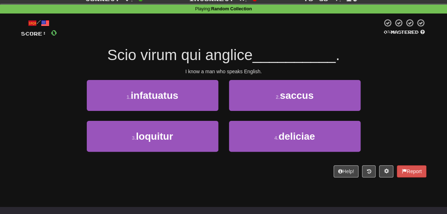
scroll to position [24, 0]
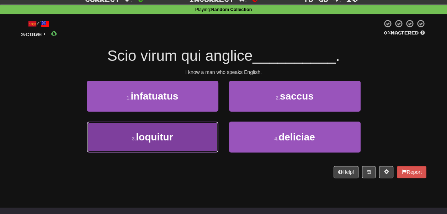
click at [192, 136] on button "3 . loquitur" at bounding box center [153, 137] width 132 height 31
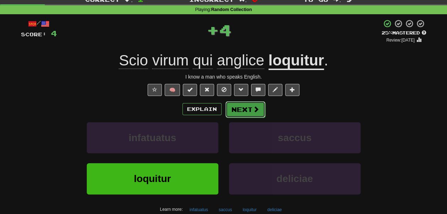
click at [245, 107] on button "Next" at bounding box center [246, 109] width 40 height 16
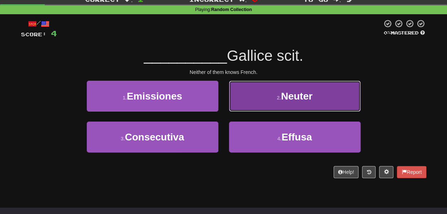
drag, startPoint x: 247, startPoint y: 111, endPoint x: 256, endPoint y: 105, distance: 11.0
click at [256, 105] on button "2 . Neuter" at bounding box center [295, 96] width 132 height 31
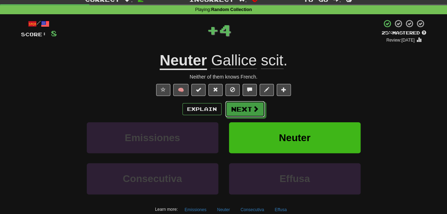
click at [256, 105] on button "Next" at bounding box center [245, 109] width 40 height 16
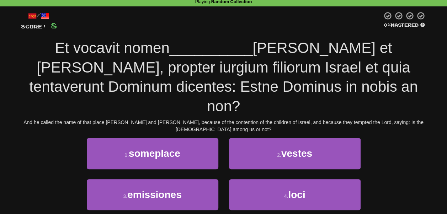
scroll to position [33, 0]
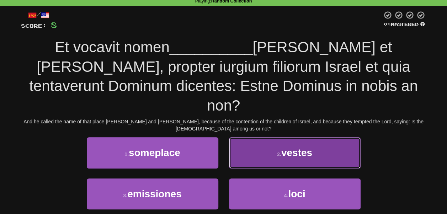
click at [262, 137] on button "2 . vestes" at bounding box center [295, 152] width 132 height 31
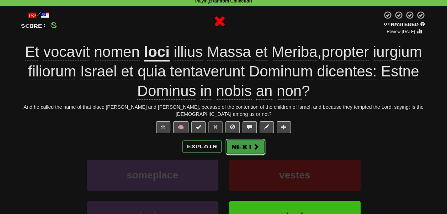
click at [247, 147] on button "Next" at bounding box center [246, 147] width 40 height 16
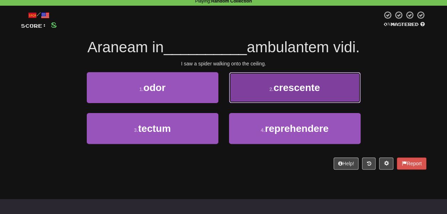
click at [246, 92] on button "2 . crescente" at bounding box center [295, 87] width 132 height 31
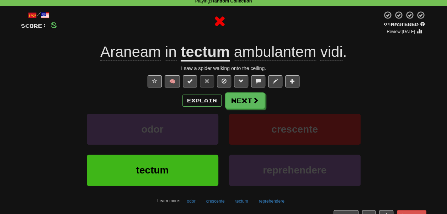
click at [200, 55] on u "tectum" at bounding box center [205, 52] width 49 height 18
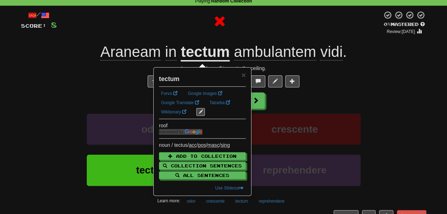
click at [190, 29] on div at bounding box center [220, 21] width 326 height 21
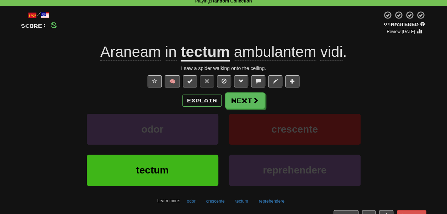
click at [257, 54] on span "ambulantem" at bounding box center [275, 51] width 82 height 17
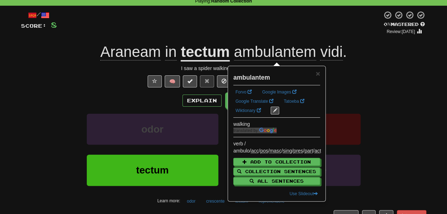
click at [252, 35] on div at bounding box center [220, 23] width 326 height 24
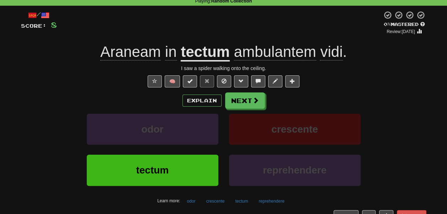
click at [336, 58] on span "vidi" at bounding box center [331, 51] width 22 height 17
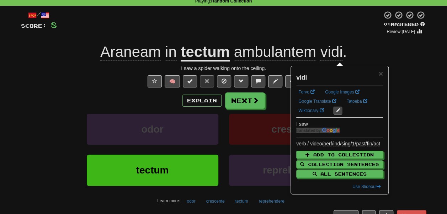
click at [305, 31] on div at bounding box center [220, 23] width 326 height 24
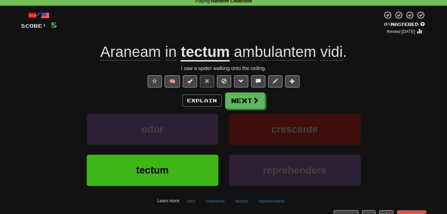
click at [130, 48] on span "Araneam" at bounding box center [130, 51] width 61 height 17
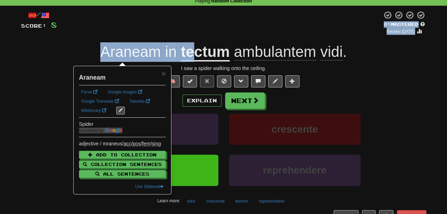
drag, startPoint x: 135, startPoint y: 35, endPoint x: 191, endPoint y: 51, distance: 58.7
click at [191, 51] on div "/ Score: 8 0 % Mastered Review: 2025-09-29 Araneam in tectum ambulantem vidi . …" at bounding box center [224, 122] width 406 height 223
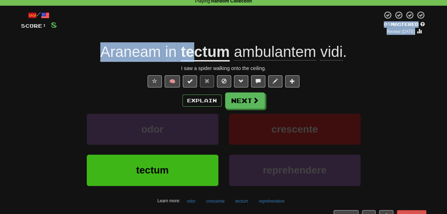
click at [187, 39] on div "/ Score: 8 0 % Mastered Review: 2025-09-29 Araneam in tectum ambulantem vidi . …" at bounding box center [224, 122] width 406 height 223
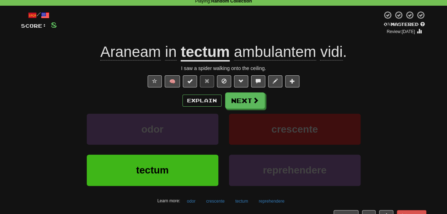
click at [194, 53] on u "tectum" at bounding box center [205, 52] width 49 height 18
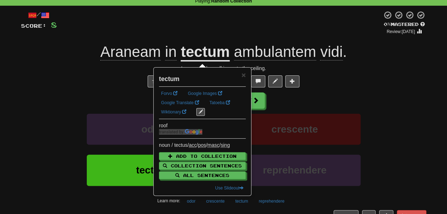
click at [190, 39] on div "/ Score: 8 0 % Mastered Review: 2025-09-29 Araneam in tectum ambulantem vidi . …" at bounding box center [224, 122] width 406 height 223
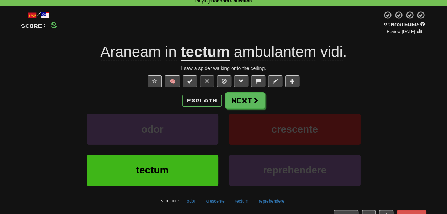
click at [258, 51] on span "ambulantem" at bounding box center [275, 51] width 82 height 17
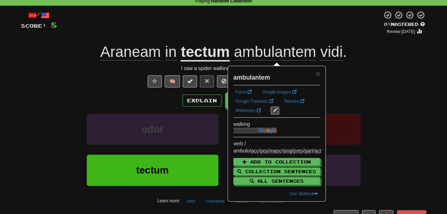
click at [265, 32] on div at bounding box center [220, 23] width 326 height 24
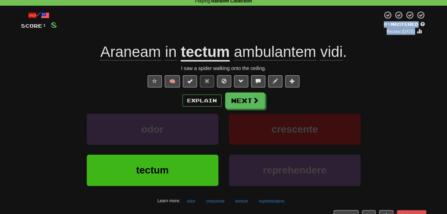
drag, startPoint x: 81, startPoint y: 53, endPoint x: 236, endPoint y: 30, distance: 156.2
click at [236, 30] on div "/ Score: 8 0 % Mastered Review: 2025-09-29 Araneam in tectum ambulantem vidi . …" at bounding box center [224, 122] width 406 height 223
click at [236, 30] on div at bounding box center [220, 23] width 326 height 24
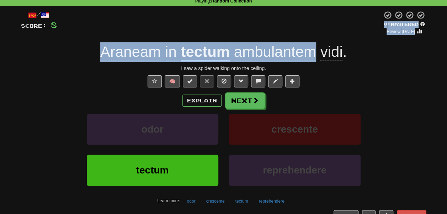
drag, startPoint x: 236, startPoint y: 30, endPoint x: 257, endPoint y: 39, distance: 23.5
click at [257, 39] on div "/ Score: 8 0 % Mastered Review: 2025-09-29 Araneam in tectum ambulantem vidi . …" at bounding box center [224, 122] width 406 height 223
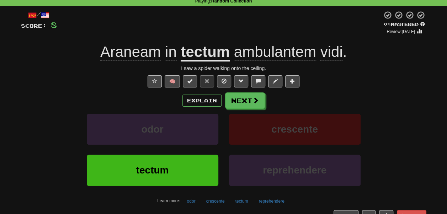
click at [336, 53] on span "vidi" at bounding box center [331, 51] width 22 height 17
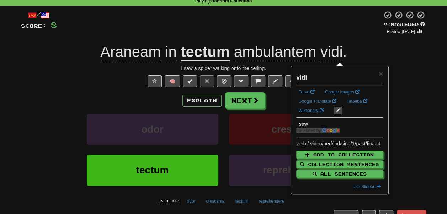
click at [313, 33] on div at bounding box center [220, 23] width 326 height 24
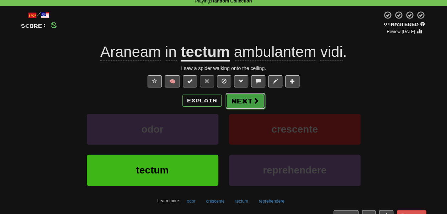
click at [238, 100] on button "Next" at bounding box center [246, 101] width 40 height 16
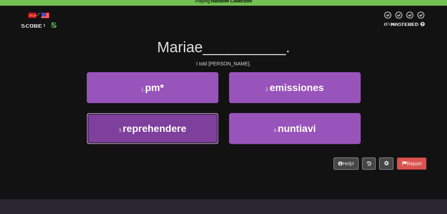
click at [210, 140] on button "3 . reprehendere" at bounding box center [153, 128] width 132 height 31
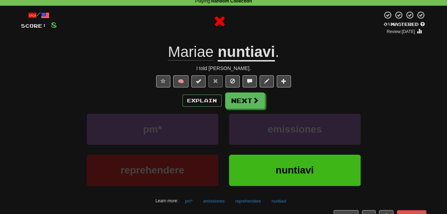
click at [243, 56] on u "nuntiavi" at bounding box center [246, 52] width 57 height 18
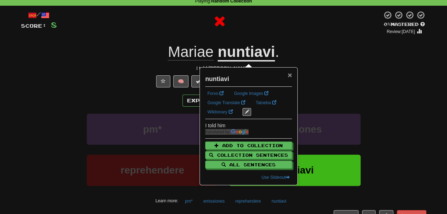
click at [288, 74] on span "×" at bounding box center [290, 75] width 4 height 8
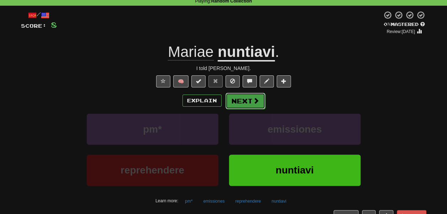
click at [242, 105] on button "Next" at bounding box center [246, 101] width 40 height 16
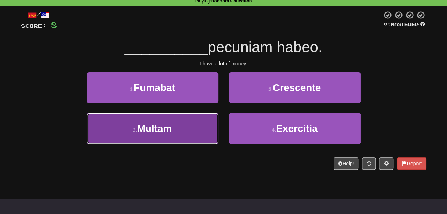
click at [208, 127] on button "3 . Multam" at bounding box center [153, 128] width 132 height 31
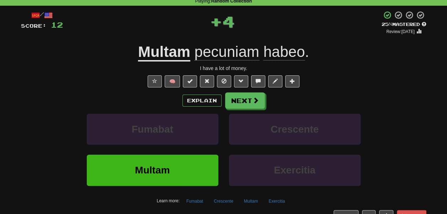
click at [175, 59] on u "Multam" at bounding box center [164, 52] width 52 height 18
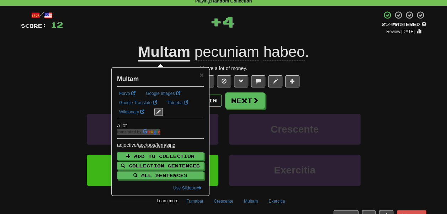
click at [163, 33] on div "+ 4" at bounding box center [222, 23] width 319 height 24
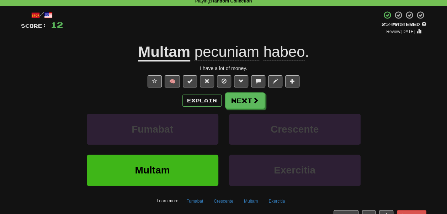
click at [239, 57] on span "pecuniam" at bounding box center [227, 51] width 65 height 17
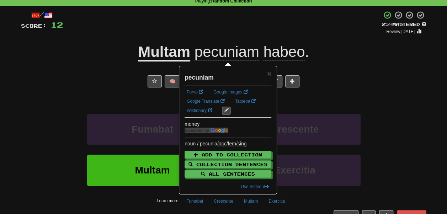
click at [229, 31] on div "+ 4" at bounding box center [222, 23] width 319 height 24
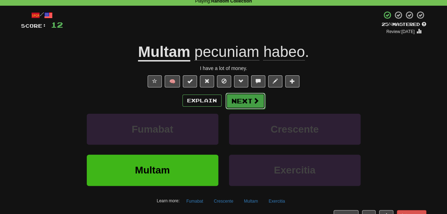
click at [253, 104] on span at bounding box center [256, 101] width 6 height 6
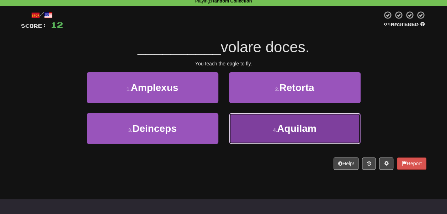
click at [261, 118] on button "4 . Aquilam" at bounding box center [295, 128] width 132 height 31
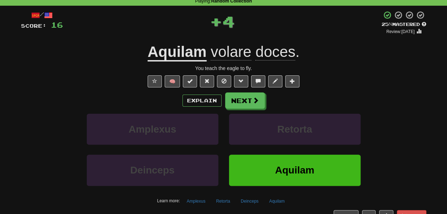
click at [189, 47] on u "Aquilam" at bounding box center [177, 52] width 59 height 18
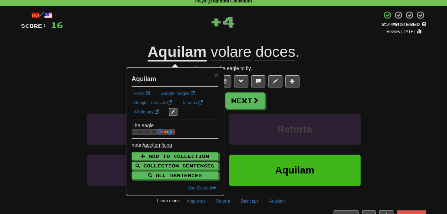
click at [161, 21] on div "+ 4" at bounding box center [222, 21] width 319 height 21
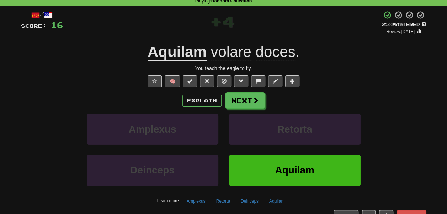
click at [224, 52] on span "volare" at bounding box center [231, 51] width 41 height 17
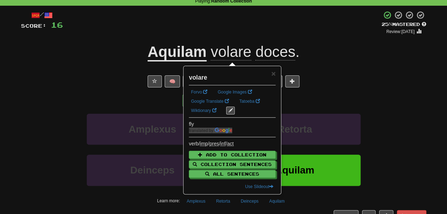
click at [214, 31] on div "+ 4" at bounding box center [222, 23] width 319 height 24
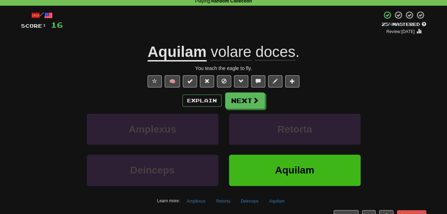
click at [271, 57] on span "doces" at bounding box center [276, 51] width 40 height 17
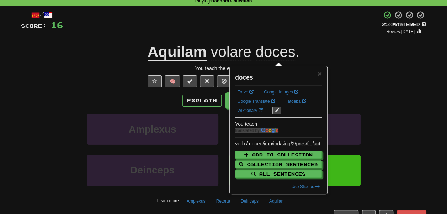
click at [262, 31] on div "+ 4" at bounding box center [222, 23] width 319 height 24
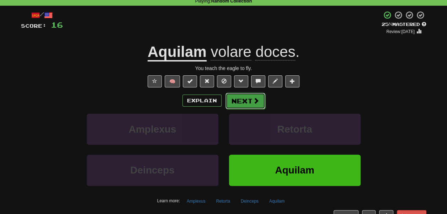
click at [255, 103] on span at bounding box center [256, 101] width 6 height 6
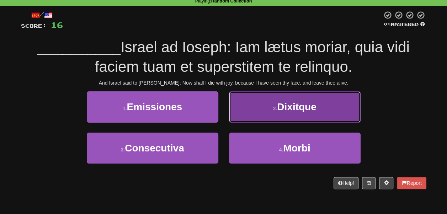
click at [237, 112] on button "2 . Dixitque" at bounding box center [295, 106] width 132 height 31
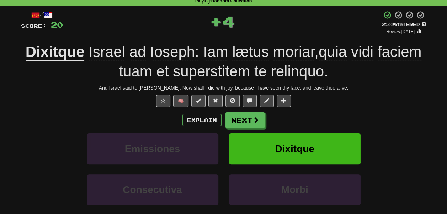
click at [73, 55] on u "Dixitque" at bounding box center [55, 52] width 59 height 18
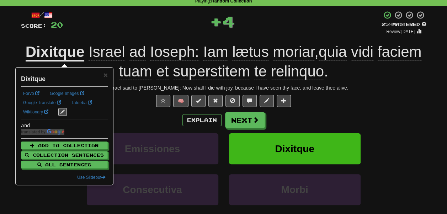
click at [91, 23] on div "+ 4" at bounding box center [222, 21] width 319 height 21
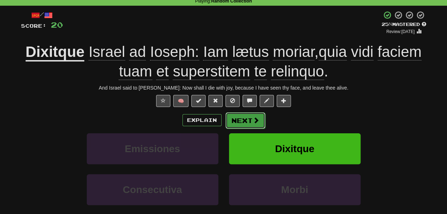
click at [253, 124] on span at bounding box center [256, 120] width 6 height 6
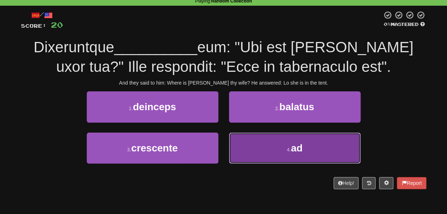
click at [260, 138] on button "4 . ad" at bounding box center [295, 148] width 132 height 31
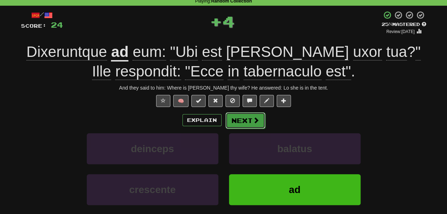
click at [250, 120] on button "Next" at bounding box center [246, 120] width 40 height 16
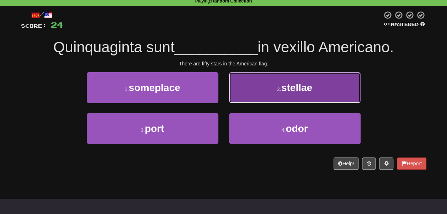
click at [262, 89] on button "2 . stellae" at bounding box center [295, 87] width 132 height 31
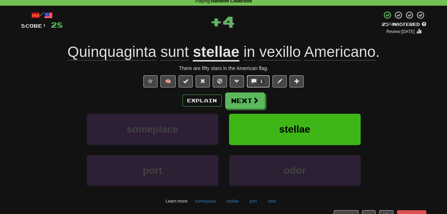
click at [252, 83] on span at bounding box center [254, 81] width 5 height 5
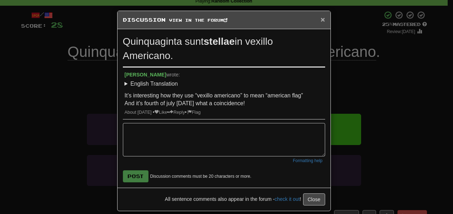
click at [320, 18] on span "×" at bounding box center [322, 19] width 4 height 8
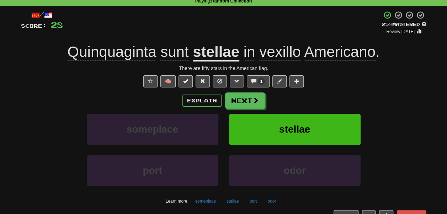
click at [282, 60] on span "vexillo" at bounding box center [280, 51] width 42 height 17
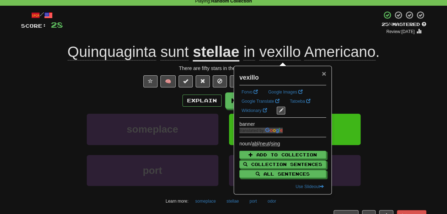
click at [324, 73] on span "×" at bounding box center [324, 73] width 4 height 8
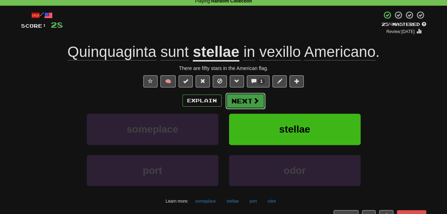
click at [258, 97] on button "Next" at bounding box center [246, 101] width 40 height 16
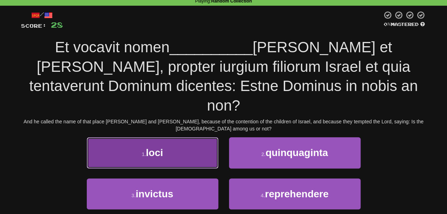
click at [172, 137] on button "1 . loci" at bounding box center [153, 152] width 132 height 31
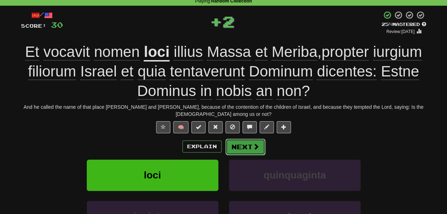
click at [249, 146] on button "Next" at bounding box center [246, 147] width 40 height 16
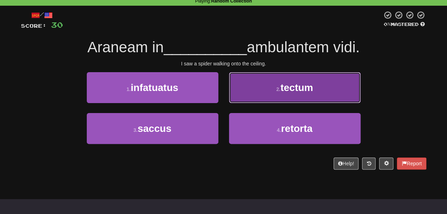
click at [253, 91] on button "2 . tectum" at bounding box center [295, 87] width 132 height 31
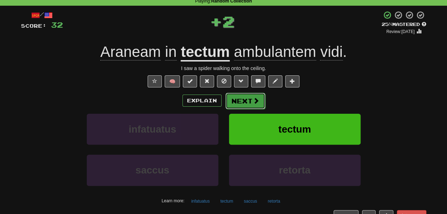
click at [247, 104] on button "Next" at bounding box center [246, 101] width 40 height 16
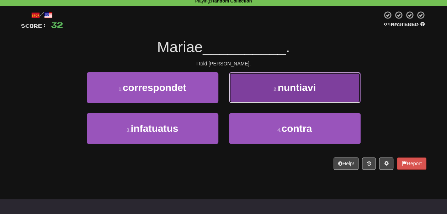
click at [244, 97] on button "2 . nuntiavi" at bounding box center [295, 87] width 132 height 31
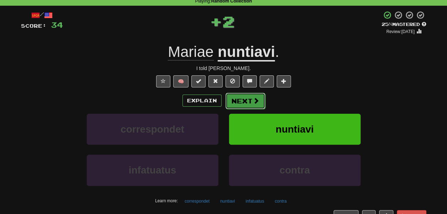
click at [257, 100] on span at bounding box center [256, 101] width 6 height 6
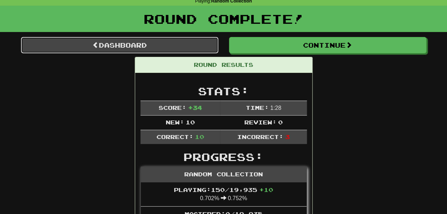
click at [198, 47] on link "Dashboard" at bounding box center [120, 45] width 198 height 16
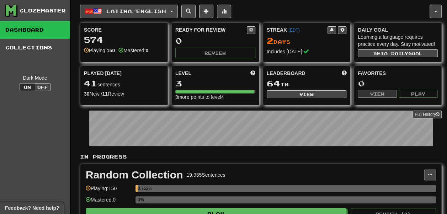
click at [135, 6] on button "Latina / English" at bounding box center [129, 12] width 98 height 14
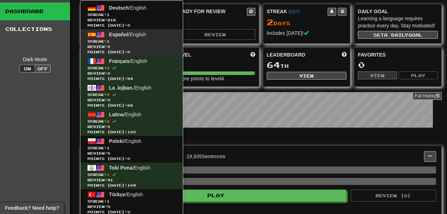
scroll to position [16, 0]
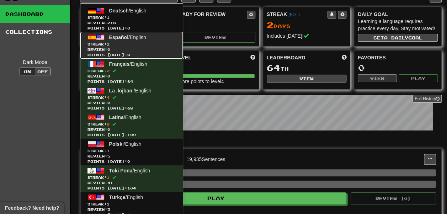
click at [133, 37] on span "Español / English" at bounding box center [127, 38] width 37 height 6
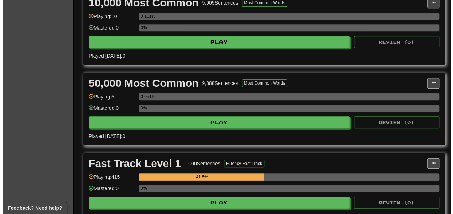
scroll to position [173, 0]
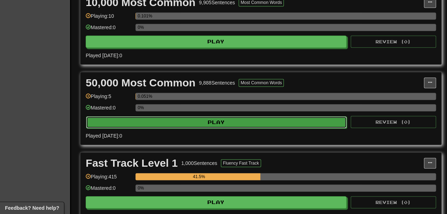
click at [190, 129] on button "Play" at bounding box center [216, 122] width 261 height 12
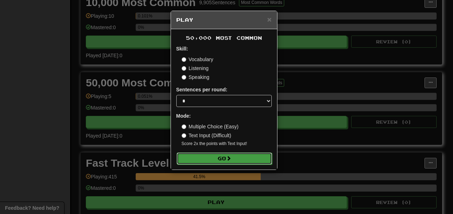
click at [214, 160] on button "Go" at bounding box center [224, 159] width 95 height 12
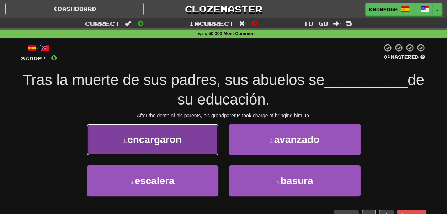
click at [205, 151] on button "1 . encargaron" at bounding box center [153, 139] width 132 height 31
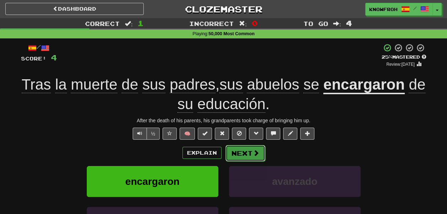
click at [246, 154] on button "Next" at bounding box center [246, 153] width 40 height 16
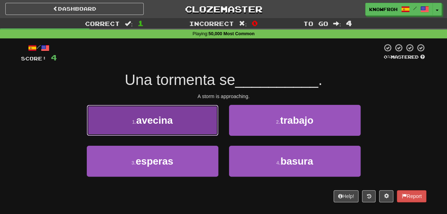
click at [208, 130] on button "1 . [GEOGRAPHIC_DATA]" at bounding box center [153, 120] width 132 height 31
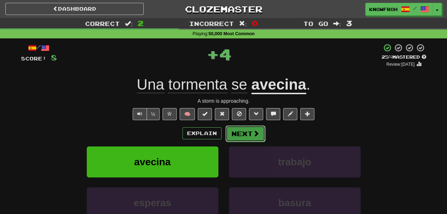
click at [242, 133] on button "Next" at bounding box center [246, 134] width 40 height 16
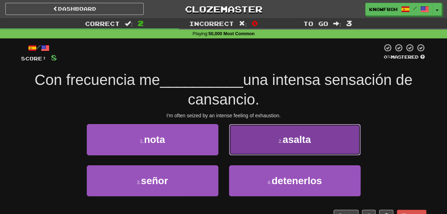
click at [242, 140] on button "2 . asalta" at bounding box center [295, 139] width 132 height 31
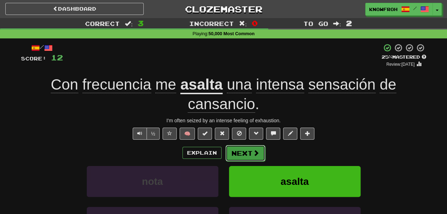
click at [254, 151] on span at bounding box center [256, 153] width 6 height 6
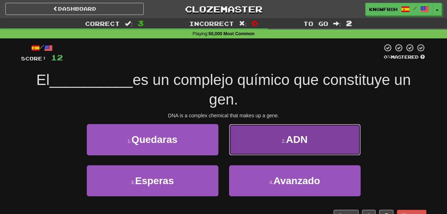
click at [246, 141] on button "2 . ADN" at bounding box center [295, 139] width 132 height 31
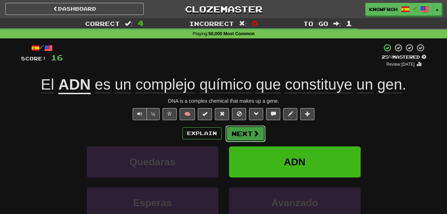
click at [252, 141] on button "Next" at bounding box center [246, 134] width 40 height 16
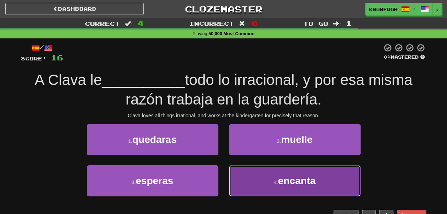
click at [241, 176] on button "4 . encanta" at bounding box center [295, 181] width 132 height 31
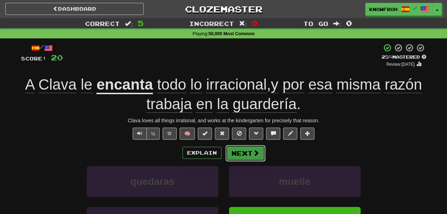
click at [254, 154] on span at bounding box center [256, 153] width 6 height 6
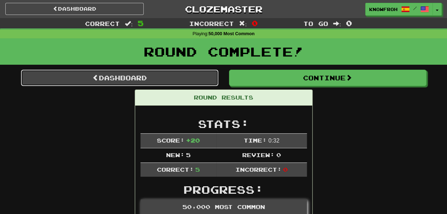
click at [178, 77] on link "Dashboard" at bounding box center [120, 78] width 198 height 16
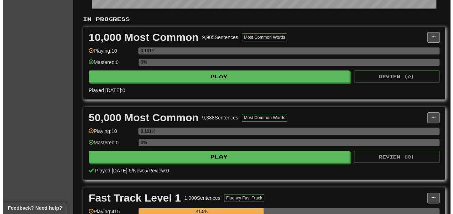
scroll to position [137, 0]
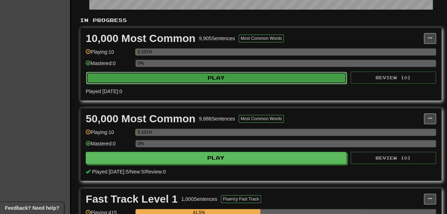
click at [184, 84] on button "Play" at bounding box center [216, 78] width 261 height 12
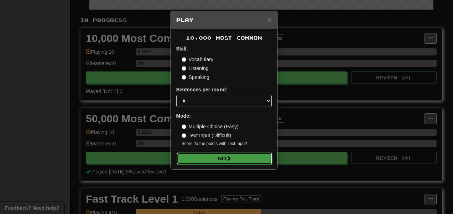
click at [216, 160] on button "Go" at bounding box center [224, 159] width 95 height 12
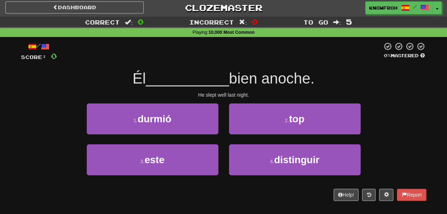
scroll to position [2, 0]
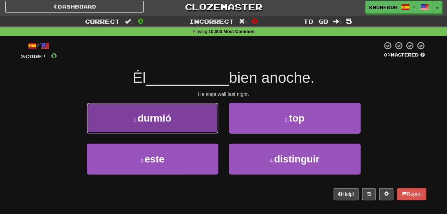
click at [211, 127] on button "1 . durmió" at bounding box center [153, 118] width 132 height 31
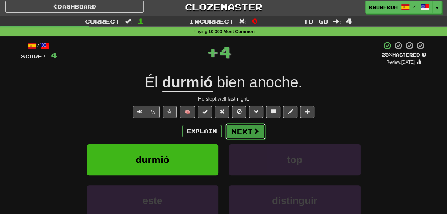
click at [232, 129] on button "Next" at bounding box center [246, 132] width 40 height 16
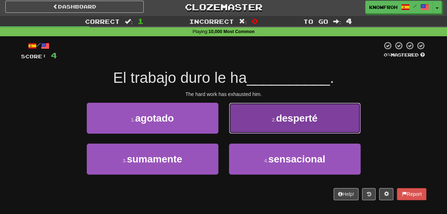
click at [240, 129] on button "2 . desperté" at bounding box center [295, 118] width 132 height 31
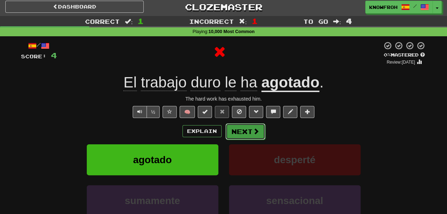
click at [237, 130] on button "Next" at bounding box center [246, 132] width 40 height 16
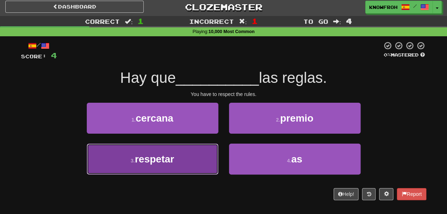
click at [213, 156] on button "3 . respetar" at bounding box center [153, 159] width 132 height 31
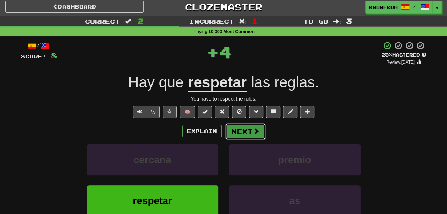
click at [238, 139] on button "Next" at bounding box center [246, 132] width 40 height 16
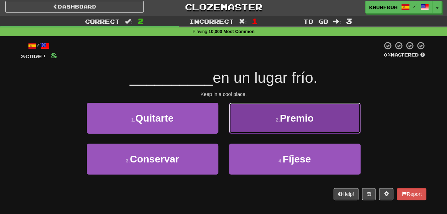
click at [245, 125] on button "2 . Premio" at bounding box center [295, 118] width 132 height 31
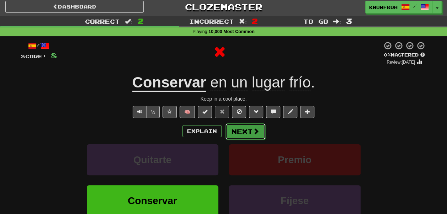
click at [246, 130] on button "Next" at bounding box center [246, 132] width 40 height 16
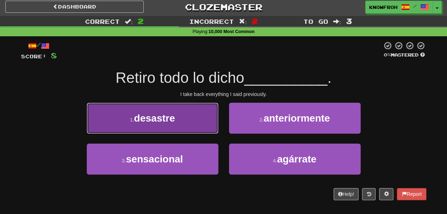
click at [210, 115] on button "1 . desastre" at bounding box center [153, 118] width 132 height 31
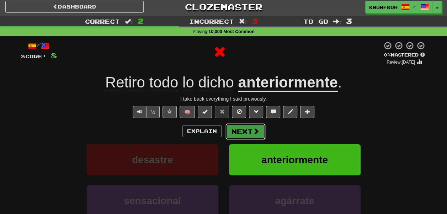
click at [236, 128] on button "Next" at bounding box center [246, 132] width 40 height 16
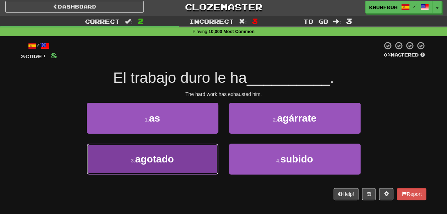
click at [198, 162] on button "3 . agotado" at bounding box center [153, 159] width 132 height 31
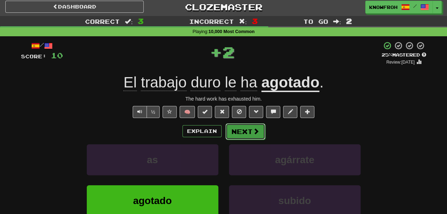
click at [240, 134] on button "Next" at bounding box center [246, 132] width 40 height 16
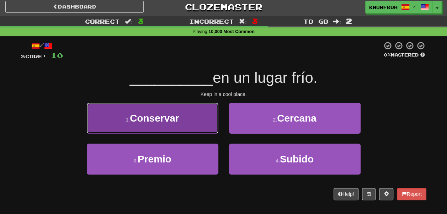
click at [208, 122] on button "1 . Conservar" at bounding box center [153, 118] width 132 height 31
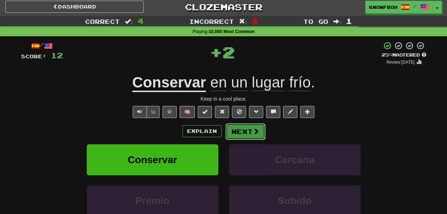
click at [246, 134] on button "Next" at bounding box center [246, 132] width 40 height 16
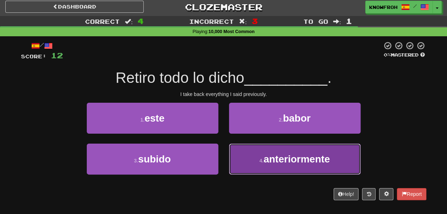
click at [253, 158] on button "4 . anteriormente" at bounding box center [295, 159] width 132 height 31
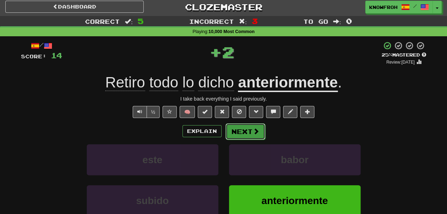
click at [250, 140] on button "Next" at bounding box center [246, 132] width 40 height 16
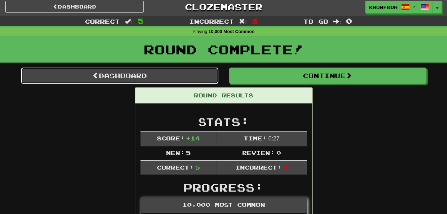
click at [199, 83] on link "Dashboard" at bounding box center [120, 76] width 198 height 16
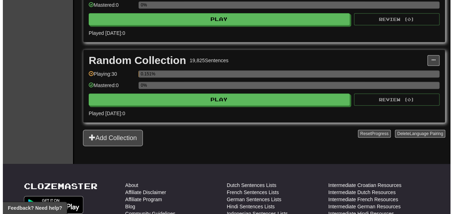
scroll to position [381, 0]
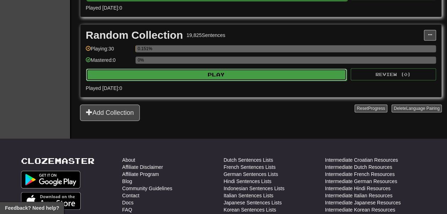
click at [189, 81] on button "Play" at bounding box center [216, 75] width 261 height 12
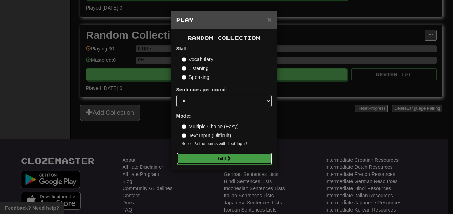
click at [217, 154] on button "Go" at bounding box center [224, 159] width 95 height 12
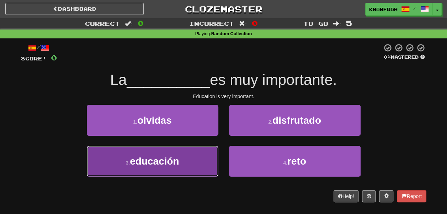
click at [199, 161] on button "3 . educación" at bounding box center [153, 161] width 132 height 31
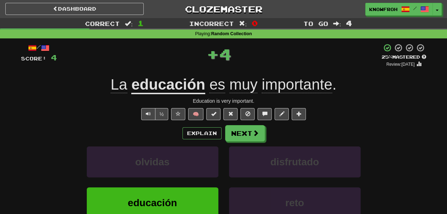
click at [235, 146] on div "Explain Next olvidas disfrutado educación reto Learn more: olvidas disfrutado e…" at bounding box center [224, 182] width 406 height 114
click at [238, 140] on button "Next" at bounding box center [246, 134] width 40 height 16
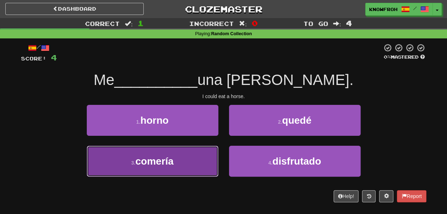
click at [209, 152] on button "3 . comería" at bounding box center [153, 161] width 132 height 31
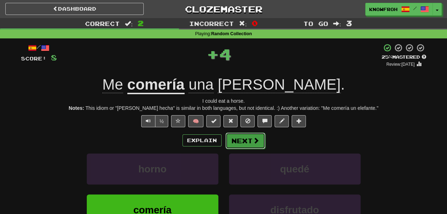
click at [243, 143] on button "Next" at bounding box center [246, 141] width 40 height 16
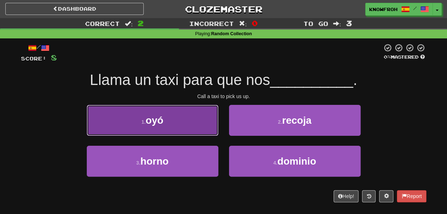
click at [195, 130] on button "1 . oyó" at bounding box center [153, 120] width 132 height 31
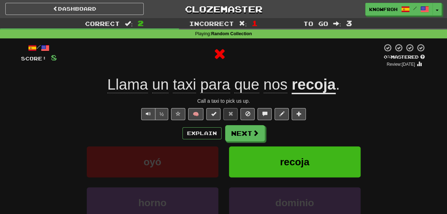
click at [320, 85] on u "recoja" at bounding box center [314, 85] width 44 height 18
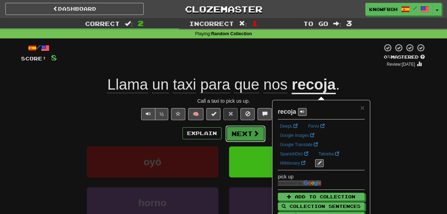
click at [241, 134] on button "Next" at bounding box center [246, 134] width 40 height 16
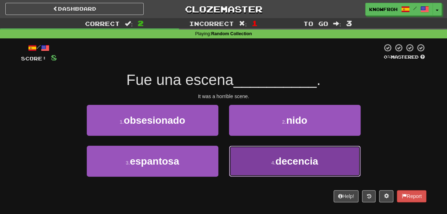
click at [233, 156] on button "4 . decencia" at bounding box center [295, 161] width 132 height 31
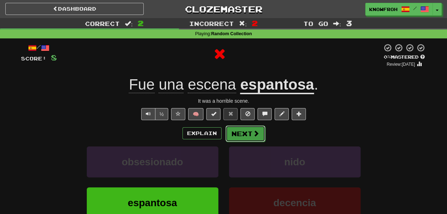
click at [240, 137] on button "Next" at bounding box center [246, 134] width 40 height 16
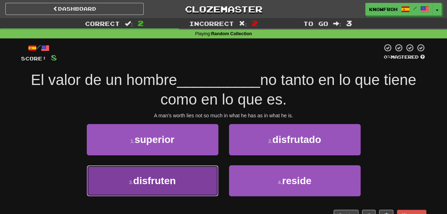
click at [206, 178] on button "3 . disfruten" at bounding box center [153, 181] width 132 height 31
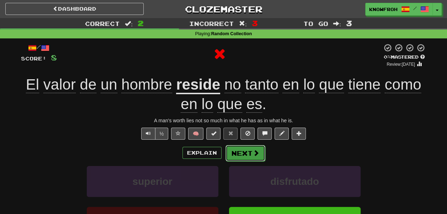
click at [238, 152] on button "Next" at bounding box center [246, 153] width 40 height 16
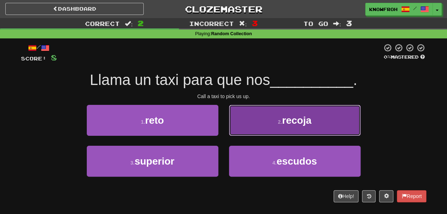
click at [231, 117] on button "2 . recoja" at bounding box center [295, 120] width 132 height 31
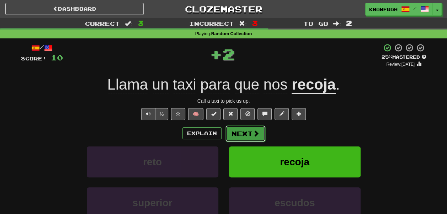
click at [246, 136] on button "Next" at bounding box center [246, 134] width 40 height 16
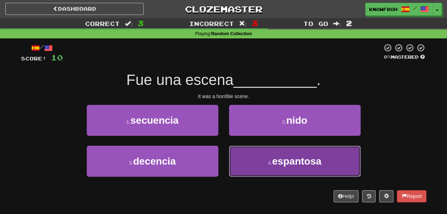
click at [246, 155] on button "4 . espantosa" at bounding box center [295, 161] width 132 height 31
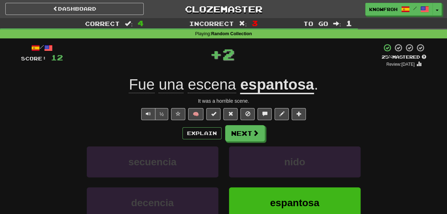
click at [263, 85] on u "espantosa" at bounding box center [277, 85] width 74 height 18
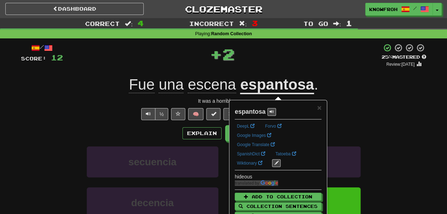
click at [270, 61] on div "+ 2" at bounding box center [222, 53] width 319 height 21
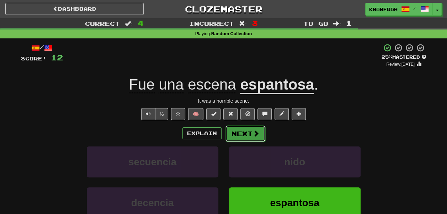
click at [239, 134] on button "Next" at bounding box center [246, 134] width 40 height 16
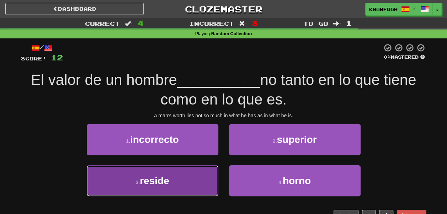
click at [204, 179] on button "3 . reside" at bounding box center [153, 181] width 132 height 31
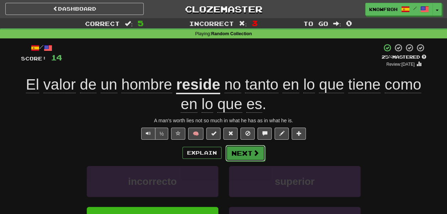
click at [249, 152] on button "Next" at bounding box center [246, 153] width 40 height 16
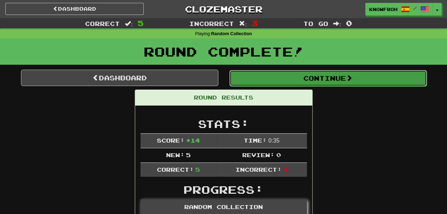
click at [262, 79] on button "Continue" at bounding box center [329, 78] width 198 height 16
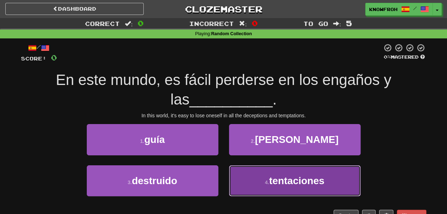
click at [252, 181] on button "4 . tentaciones" at bounding box center [295, 181] width 132 height 31
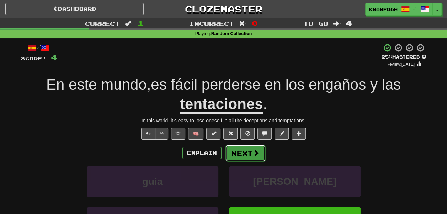
click at [247, 155] on button "Next" at bounding box center [246, 153] width 40 height 16
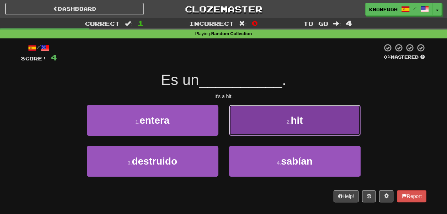
click at [244, 127] on button "2 . hit" at bounding box center [295, 120] width 132 height 31
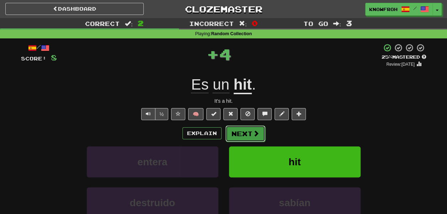
click at [239, 132] on button "Next" at bounding box center [246, 134] width 40 height 16
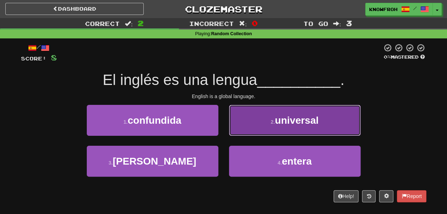
click at [249, 130] on button "2 . universal" at bounding box center [295, 120] width 132 height 31
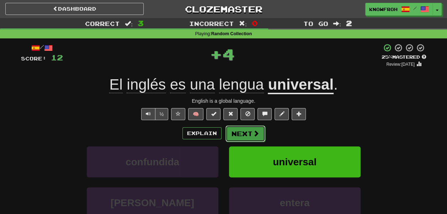
click at [253, 130] on button "Next" at bounding box center [246, 134] width 40 height 16
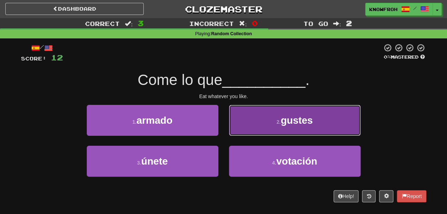
click at [248, 132] on button "2 . gustes" at bounding box center [295, 120] width 132 height 31
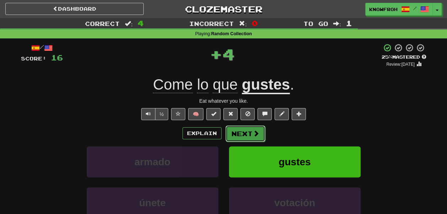
click at [254, 132] on span at bounding box center [256, 133] width 6 height 6
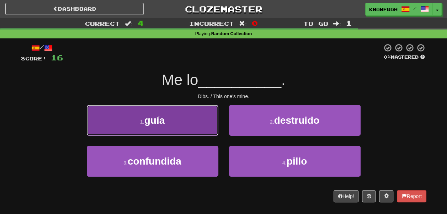
click at [208, 128] on button "1 . guía" at bounding box center [153, 120] width 132 height 31
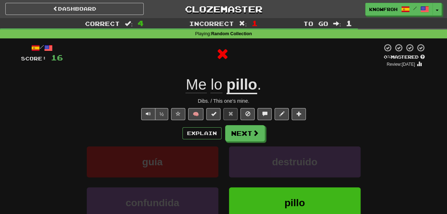
click at [237, 91] on u "pillo" at bounding box center [242, 85] width 31 height 18
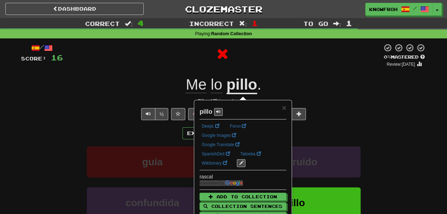
click at [251, 61] on div at bounding box center [223, 53] width 320 height 21
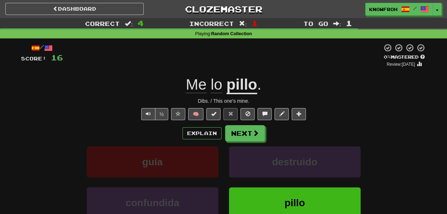
click at [245, 90] on u "pillo" at bounding box center [242, 85] width 31 height 18
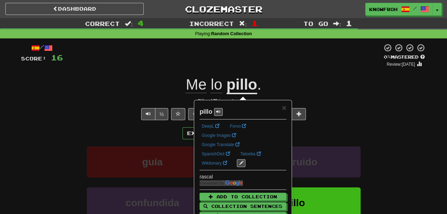
click at [246, 64] on div at bounding box center [223, 55] width 320 height 24
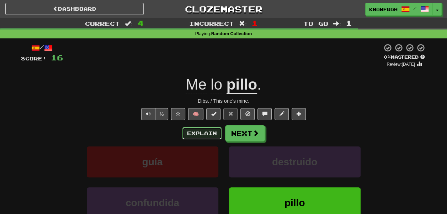
click at [190, 135] on button "Explain" at bounding box center [202, 133] width 39 height 12
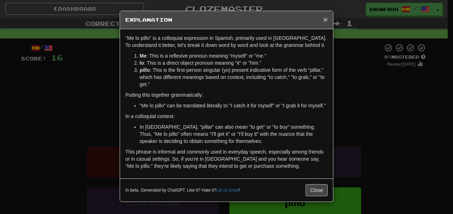
click at [323, 18] on span "×" at bounding box center [325, 19] width 4 height 8
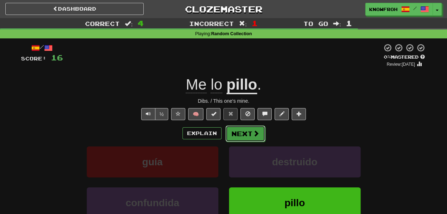
click at [246, 138] on button "Next" at bounding box center [246, 134] width 40 height 16
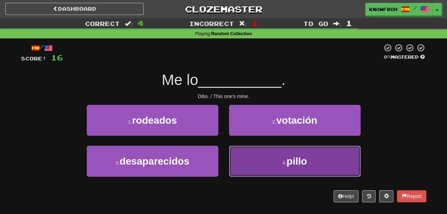
click at [253, 150] on button "4 . pillo" at bounding box center [295, 161] width 132 height 31
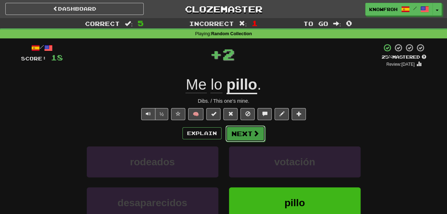
click at [253, 128] on button "Next" at bounding box center [246, 134] width 40 height 16
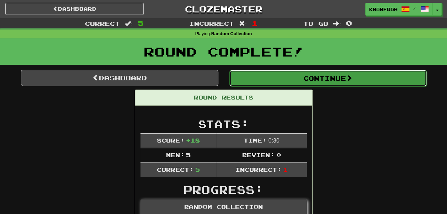
click at [253, 83] on button "Continue" at bounding box center [329, 78] width 198 height 16
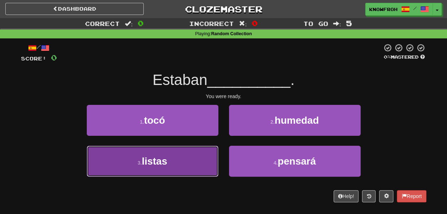
click at [195, 154] on button "3 . listas" at bounding box center [153, 161] width 132 height 31
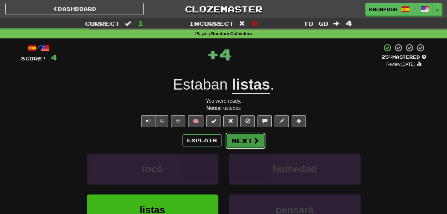
click at [239, 147] on button "Next" at bounding box center [246, 141] width 40 height 16
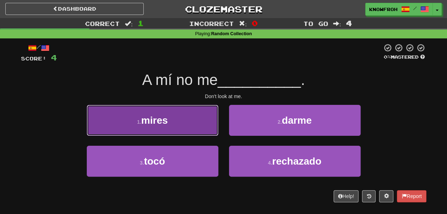
click at [206, 125] on button "1 . mires" at bounding box center [153, 120] width 132 height 31
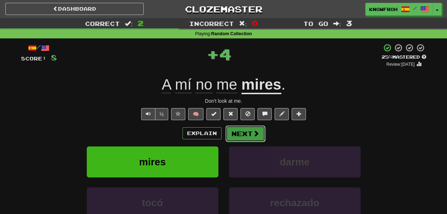
click at [240, 133] on button "Next" at bounding box center [246, 134] width 40 height 16
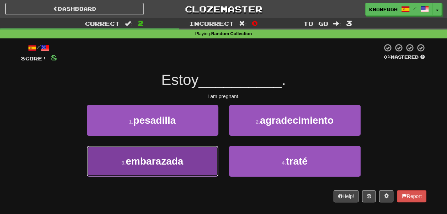
click at [207, 153] on button "3 . embarazada" at bounding box center [153, 161] width 132 height 31
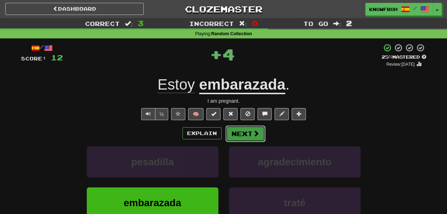
click at [240, 137] on button "Next" at bounding box center [246, 134] width 40 height 16
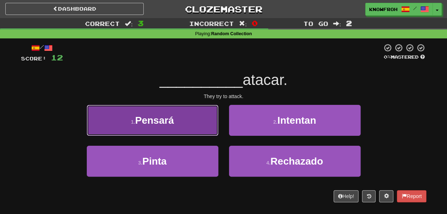
click at [201, 124] on button "1 . Pensará" at bounding box center [153, 120] width 132 height 31
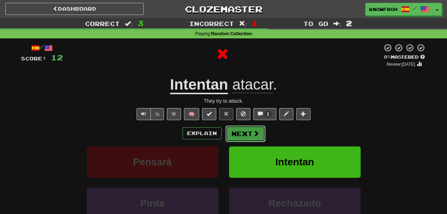
click at [233, 137] on button "Next" at bounding box center [246, 134] width 40 height 16
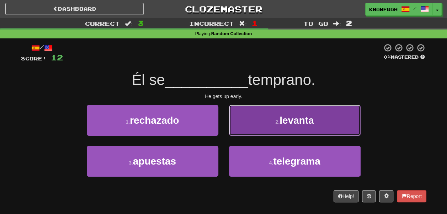
click at [235, 131] on button "2 . levanta" at bounding box center [295, 120] width 132 height 31
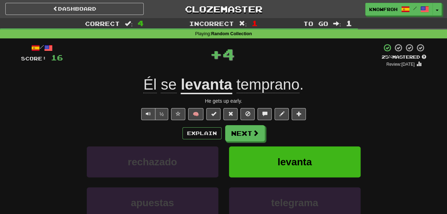
click at [250, 85] on span "temprano" at bounding box center [268, 84] width 63 height 17
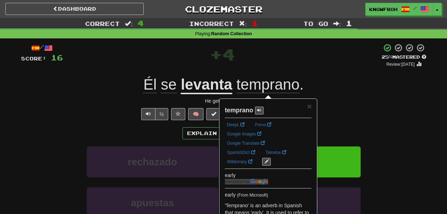
click at [258, 63] on div "+ 4" at bounding box center [222, 53] width 319 height 21
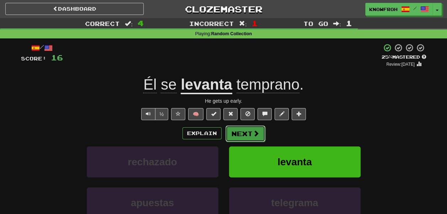
click at [237, 131] on button "Next" at bounding box center [246, 134] width 40 height 16
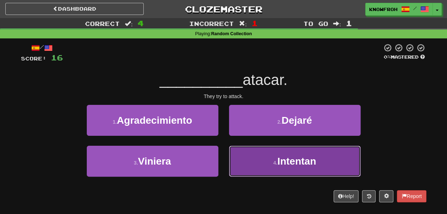
click at [236, 147] on button "4 . Intentan" at bounding box center [295, 161] width 132 height 31
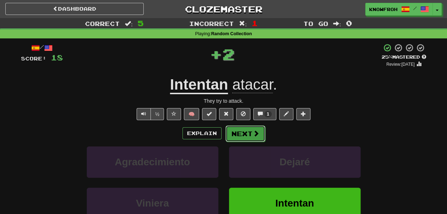
click at [229, 135] on button "Next" at bounding box center [246, 134] width 40 height 16
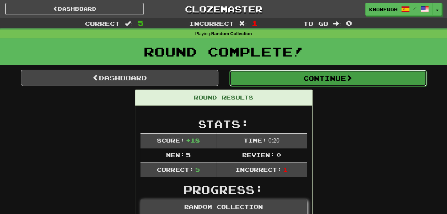
click at [250, 85] on button "Continue" at bounding box center [329, 78] width 198 height 16
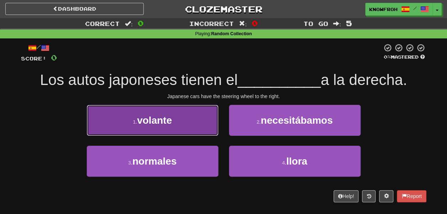
click at [208, 131] on button "1 . volante" at bounding box center [153, 120] width 132 height 31
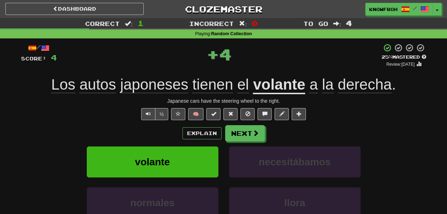
click at [262, 81] on u "volante" at bounding box center [279, 85] width 52 height 18
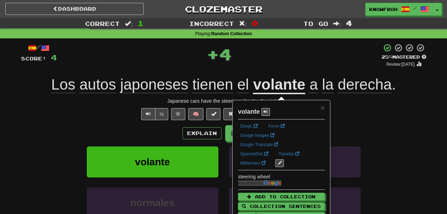
click at [275, 59] on div "+ 4" at bounding box center [219, 53] width 325 height 21
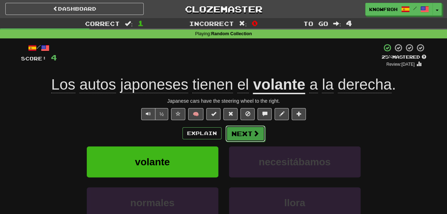
click at [237, 131] on button "Next" at bounding box center [246, 134] width 40 height 16
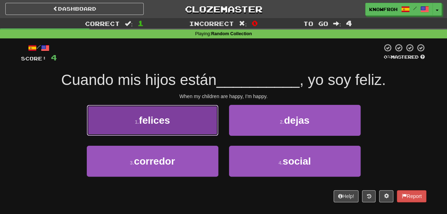
click at [200, 128] on button "1 . felices" at bounding box center [153, 120] width 132 height 31
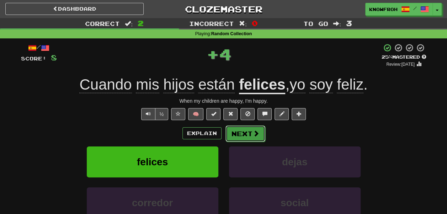
click at [246, 132] on button "Next" at bounding box center [246, 134] width 40 height 16
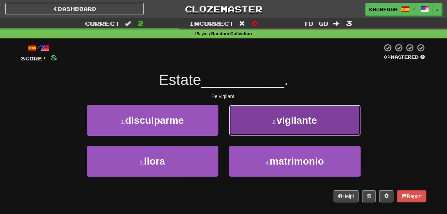
click at [239, 127] on button "2 . vigilante" at bounding box center [295, 120] width 132 height 31
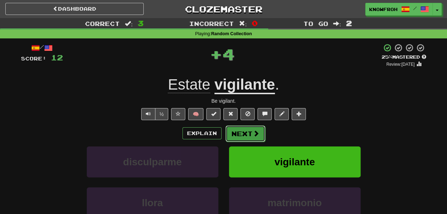
click at [244, 131] on button "Next" at bounding box center [246, 134] width 40 height 16
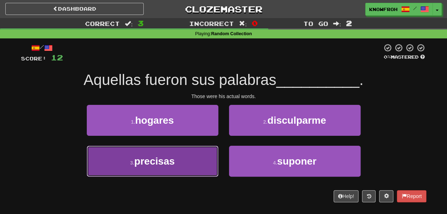
click at [199, 159] on button "3 . precisas" at bounding box center [153, 161] width 132 height 31
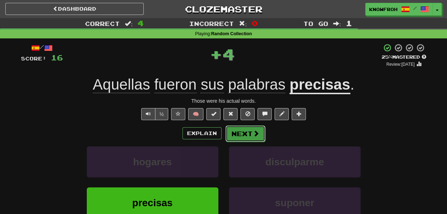
click at [240, 134] on button "Next" at bounding box center [246, 134] width 40 height 16
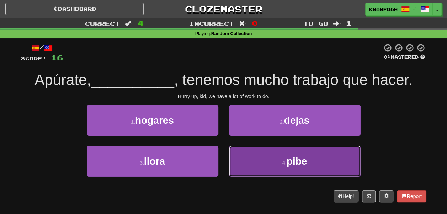
click at [242, 152] on button "4 . pibe" at bounding box center [295, 161] width 132 height 31
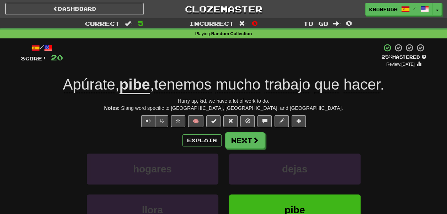
click at [130, 87] on u "pibe" at bounding box center [135, 85] width 31 height 18
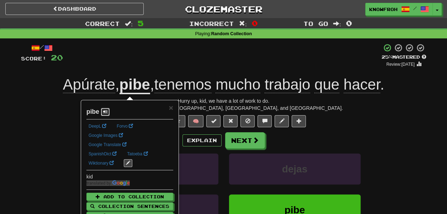
click at [106, 110] on span at bounding box center [105, 112] width 4 height 4
click at [172, 106] on span "×" at bounding box center [171, 108] width 4 height 8
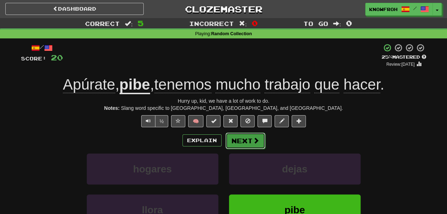
click at [241, 138] on button "Next" at bounding box center [246, 141] width 40 height 16
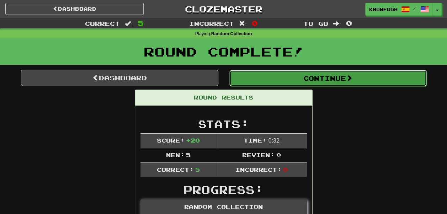
click at [250, 75] on button "Continue" at bounding box center [329, 78] width 198 height 16
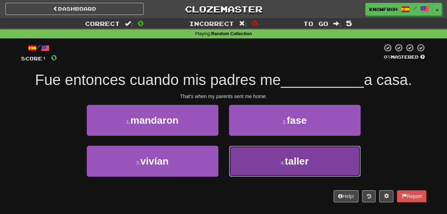
click at [237, 156] on button "4 . taller" at bounding box center [295, 161] width 132 height 31
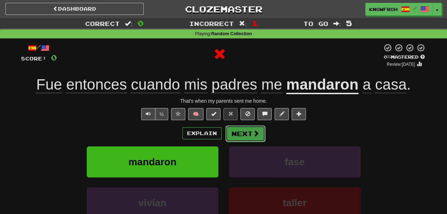
click at [240, 137] on button "Next" at bounding box center [246, 134] width 40 height 16
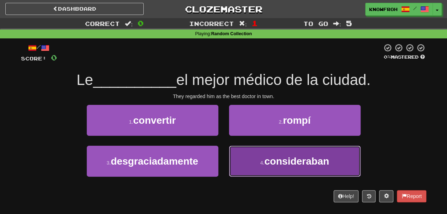
click at [242, 153] on button "4 . consideraban" at bounding box center [295, 161] width 132 height 31
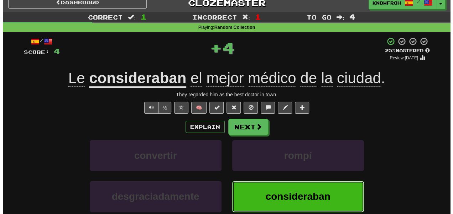
scroll to position [7, 0]
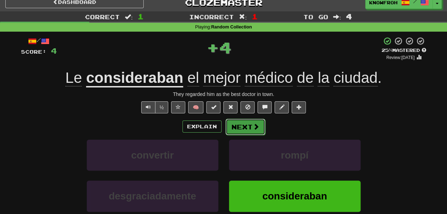
click at [247, 131] on button "Next" at bounding box center [246, 127] width 40 height 16
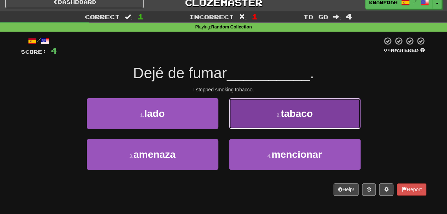
click at [258, 118] on button "2 . tabaco" at bounding box center [295, 113] width 132 height 31
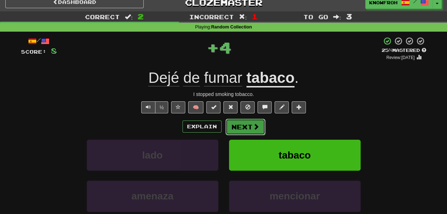
click at [255, 124] on span at bounding box center [256, 127] width 6 height 6
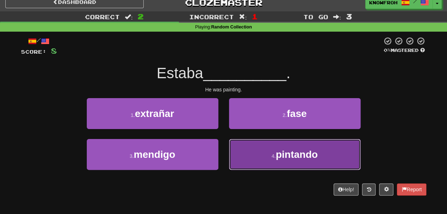
click at [245, 146] on button "4 . pintando" at bounding box center [295, 154] width 132 height 31
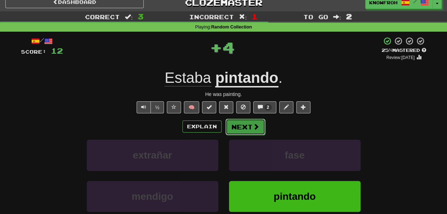
click at [250, 128] on button "Next" at bounding box center [246, 127] width 40 height 16
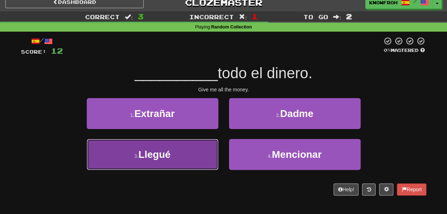
click at [199, 151] on button "3 . Llegué" at bounding box center [153, 154] width 132 height 31
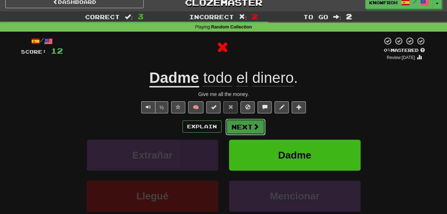
click at [239, 130] on button "Next" at bounding box center [246, 127] width 40 height 16
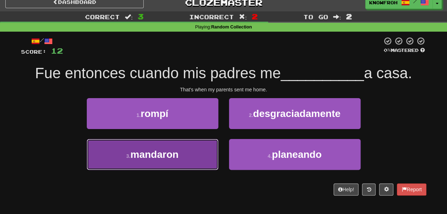
click at [209, 151] on button "3 . mandaron" at bounding box center [153, 154] width 132 height 31
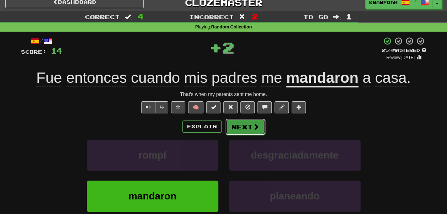
click at [250, 126] on button "Next" at bounding box center [246, 127] width 40 height 16
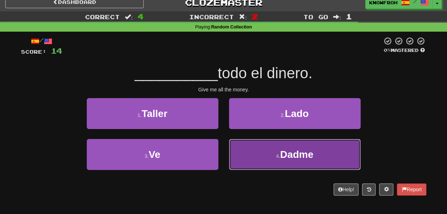
click at [242, 144] on button "4 . Dadme" at bounding box center [295, 154] width 132 height 31
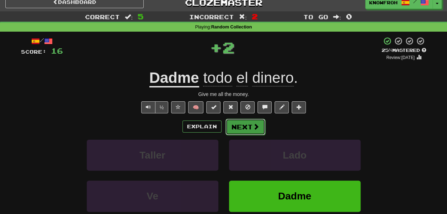
click at [245, 125] on button "Next" at bounding box center [246, 127] width 40 height 16
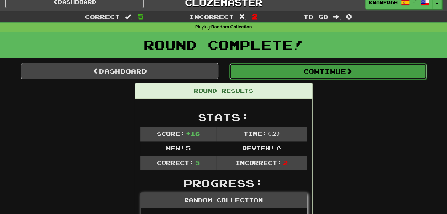
click at [261, 69] on button "Continue" at bounding box center [329, 71] width 198 height 16
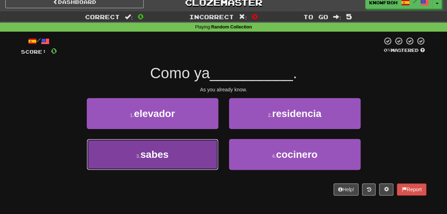
click at [184, 143] on button "3 . sabes" at bounding box center [153, 154] width 132 height 31
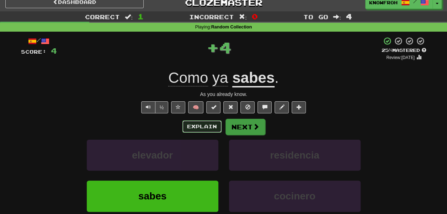
drag, startPoint x: 220, startPoint y: 129, endPoint x: 245, endPoint y: 125, distance: 25.5
click at [245, 125] on div "Explain Next" at bounding box center [224, 127] width 406 height 16
click at [245, 125] on button "Next" at bounding box center [246, 127] width 40 height 16
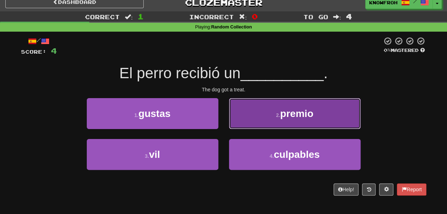
click at [236, 122] on button "2 . premio" at bounding box center [295, 113] width 132 height 31
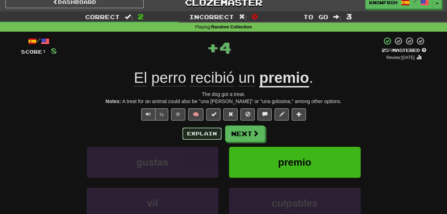
click at [211, 132] on button "Explain" at bounding box center [202, 134] width 39 height 12
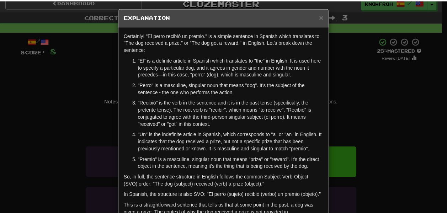
scroll to position [0, 0]
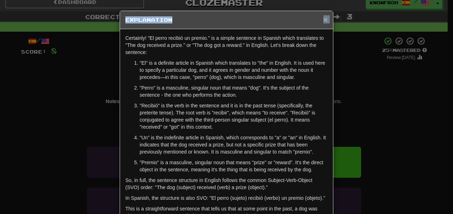
click at [323, 18] on div "× Explanation" at bounding box center [226, 20] width 213 height 18
click at [323, 18] on span "×" at bounding box center [325, 19] width 4 height 8
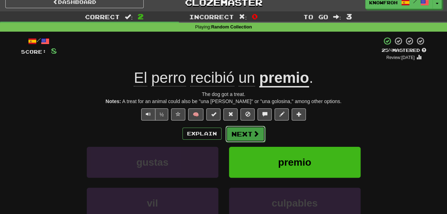
click at [250, 136] on button "Next" at bounding box center [246, 134] width 40 height 16
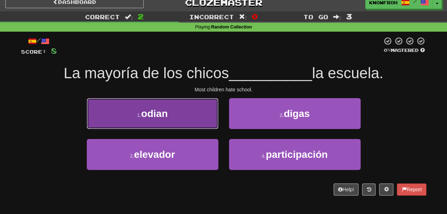
click at [209, 125] on button "1 . odian" at bounding box center [153, 113] width 132 height 31
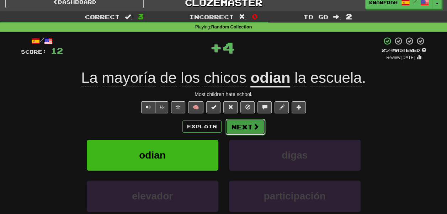
click at [239, 123] on button "Next" at bounding box center [246, 127] width 40 height 16
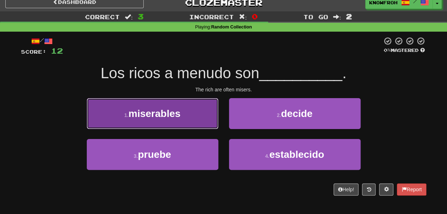
click at [214, 122] on button "1 . miserables" at bounding box center [153, 113] width 132 height 31
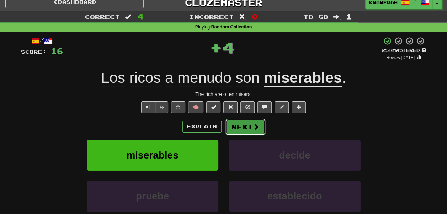
click at [235, 122] on button "Next" at bounding box center [246, 127] width 40 height 16
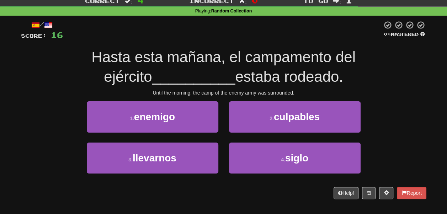
scroll to position [23, 0]
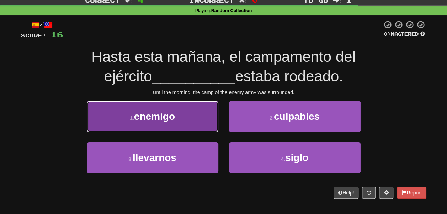
click at [205, 130] on button "1 . enemigo" at bounding box center [153, 116] width 132 height 31
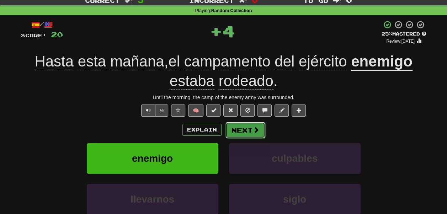
click at [238, 128] on button "Next" at bounding box center [246, 130] width 40 height 16
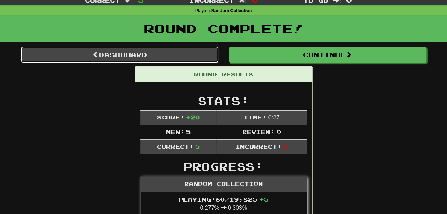
click at [189, 58] on link "Dashboard" at bounding box center [120, 55] width 198 height 16
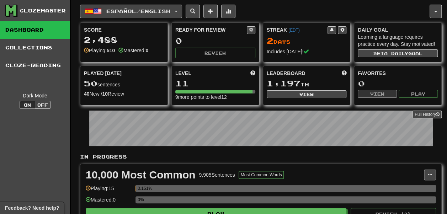
click at [148, 11] on button "Español / English" at bounding box center [131, 12] width 102 height 14
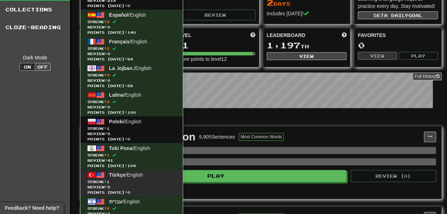
scroll to position [38, 0]
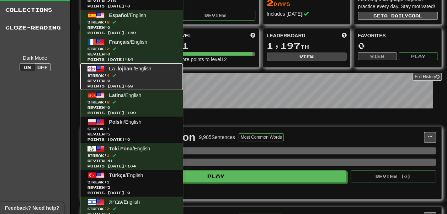
click at [136, 80] on span "Review: 0" at bounding box center [132, 80] width 88 height 5
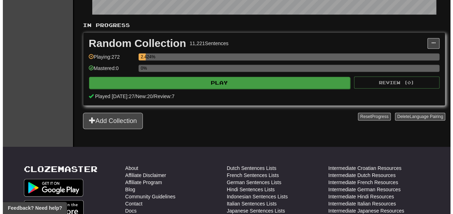
scroll to position [131, 0]
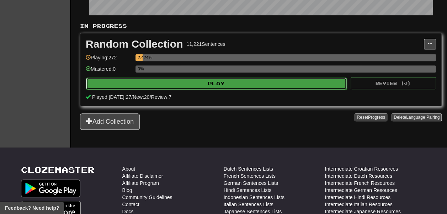
click at [190, 90] on button "Play" at bounding box center [216, 84] width 261 height 12
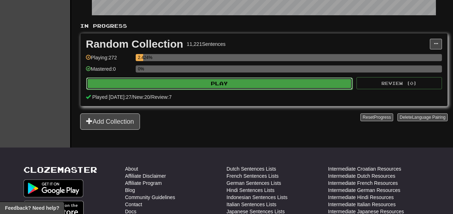
select select "**"
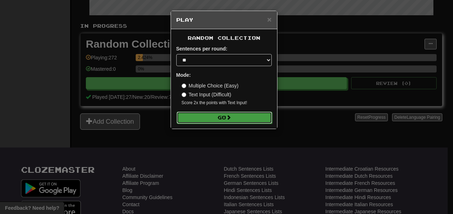
click at [200, 116] on button "Go" at bounding box center [224, 118] width 95 height 12
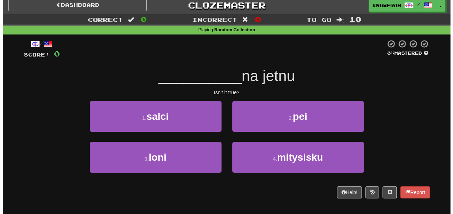
scroll to position [5, 0]
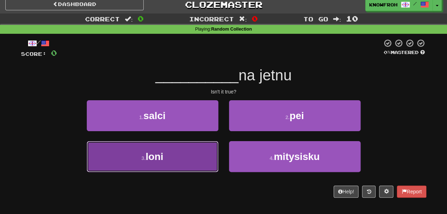
click at [193, 154] on button "3 . [GEOGRAPHIC_DATA]" at bounding box center [153, 156] width 132 height 31
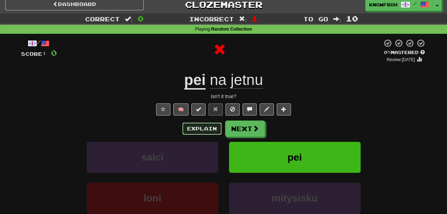
click at [213, 129] on button "Explain" at bounding box center [202, 129] width 39 height 12
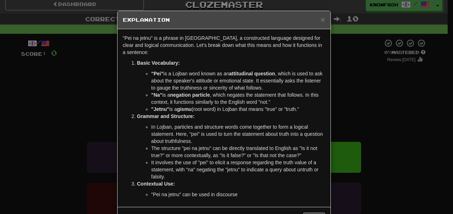
click at [313, 192] on li ""Pei na jetnu" can be used in discourse" at bounding box center [238, 194] width 174 height 7
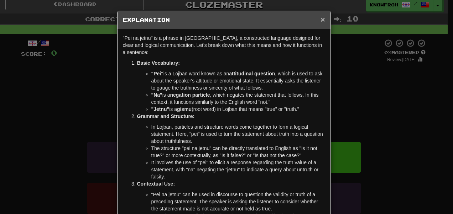
click at [320, 21] on span "×" at bounding box center [322, 19] width 4 height 8
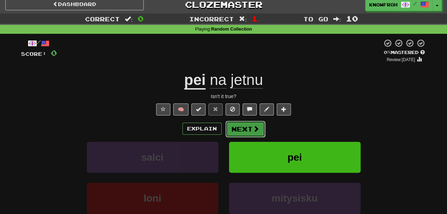
click at [246, 136] on button "Next" at bounding box center [246, 129] width 40 height 16
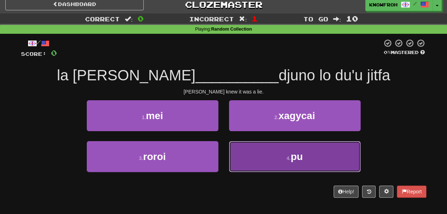
click at [243, 153] on button "4 . pu" at bounding box center [295, 156] width 132 height 31
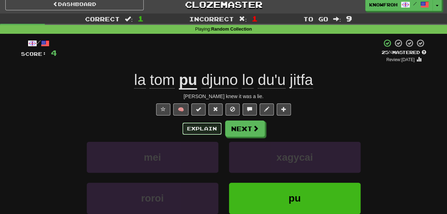
click at [193, 131] on button "Explain" at bounding box center [202, 129] width 39 height 12
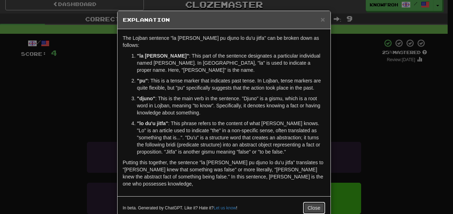
click at [318, 202] on button "Close" at bounding box center [314, 208] width 22 height 12
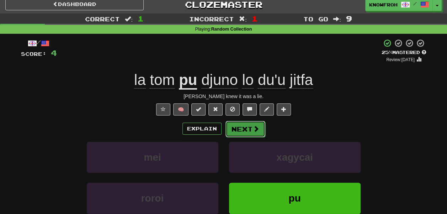
click at [259, 129] on button "Next" at bounding box center [246, 129] width 40 height 16
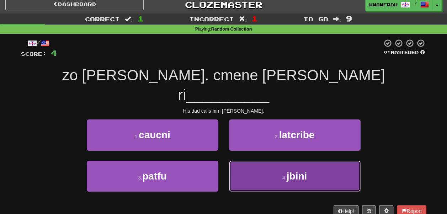
click at [249, 161] on button "4 . jbini" at bounding box center [295, 176] width 132 height 31
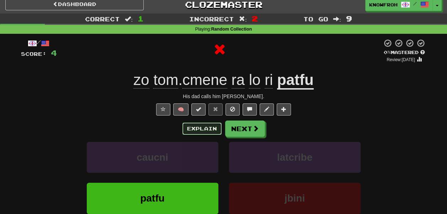
click at [206, 125] on button "Explain" at bounding box center [202, 129] width 39 height 12
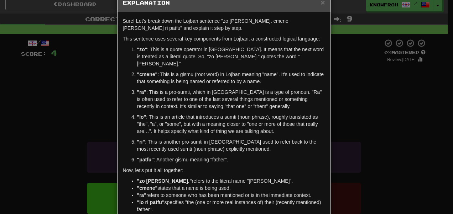
scroll to position [0, 0]
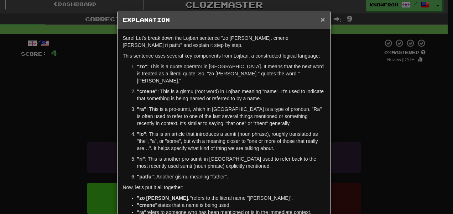
click at [320, 19] on span "×" at bounding box center [322, 19] width 4 height 8
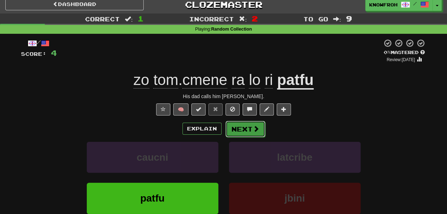
click at [253, 126] on span at bounding box center [256, 129] width 6 height 6
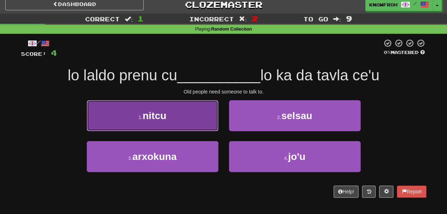
click at [213, 127] on button "1 . nitcu" at bounding box center [153, 115] width 132 height 31
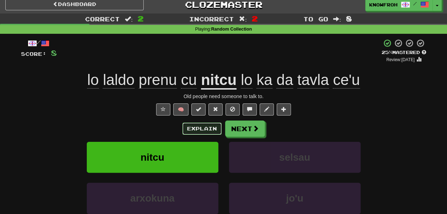
click at [194, 131] on button "Explain" at bounding box center [202, 129] width 39 height 12
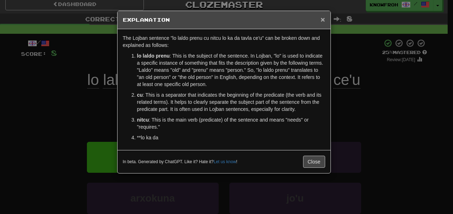
click at [324, 17] on span "×" at bounding box center [322, 19] width 4 height 8
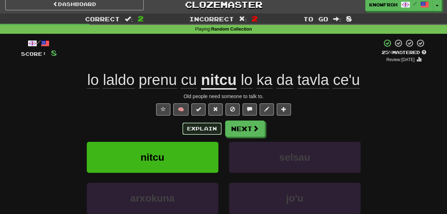
click at [209, 127] on button "Explain" at bounding box center [202, 129] width 39 height 12
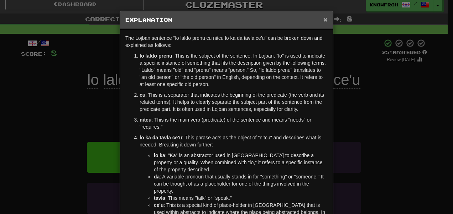
click at [323, 18] on span "×" at bounding box center [325, 19] width 4 height 8
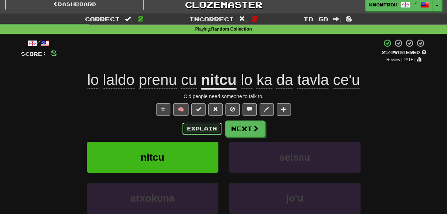
click at [202, 124] on button "Explain" at bounding box center [202, 129] width 39 height 12
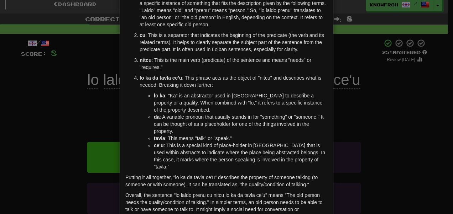
scroll to position [59, 0]
drag, startPoint x: 258, startPoint y: 109, endPoint x: 245, endPoint y: 112, distance: 14.2
click at [245, 112] on li "lo ka : "Ka" is an abstractor used in [GEOGRAPHIC_DATA] to describe a property …" at bounding box center [241, 103] width 174 height 21
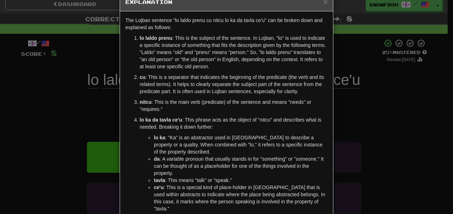
scroll to position [17, 0]
click at [323, 4] on span "×" at bounding box center [325, 2] width 4 height 8
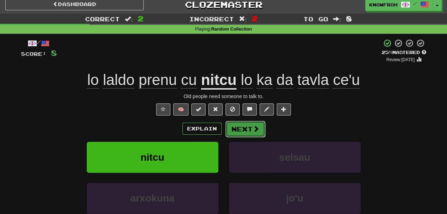
click at [246, 128] on button "Next" at bounding box center [246, 129] width 40 height 16
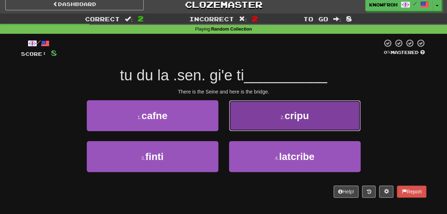
click at [238, 128] on button "2 . cripu" at bounding box center [295, 115] width 132 height 31
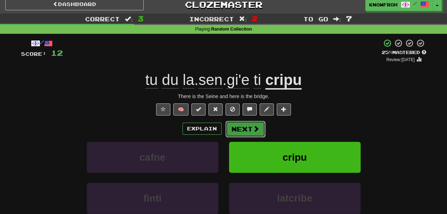
click at [238, 132] on button "Next" at bounding box center [246, 129] width 40 height 16
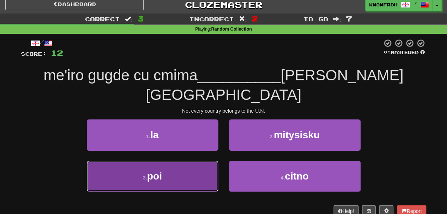
click at [197, 161] on button "3 . poi" at bounding box center [153, 176] width 132 height 31
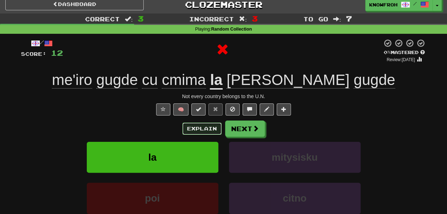
click at [209, 132] on button "Explain" at bounding box center [202, 129] width 39 height 12
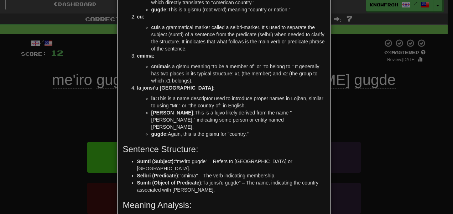
scroll to position [126, 0]
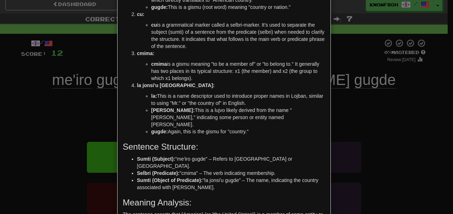
click at [237, 142] on h3 "Sentence Structure:" at bounding box center [224, 146] width 202 height 9
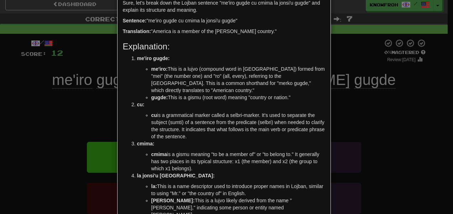
scroll to position [0, 0]
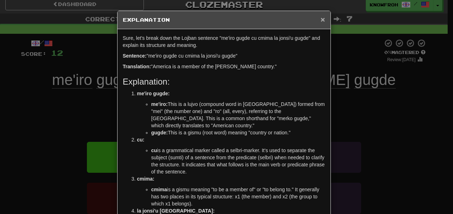
click at [320, 23] on span "×" at bounding box center [322, 19] width 4 height 8
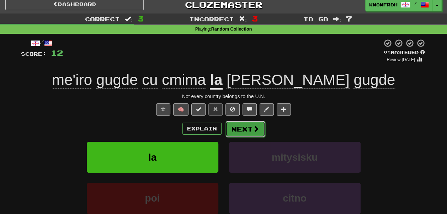
click at [257, 130] on span at bounding box center [256, 129] width 6 height 6
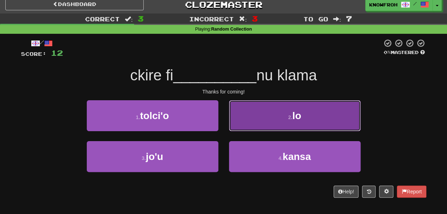
click at [258, 122] on button "2 . lo" at bounding box center [295, 115] width 132 height 31
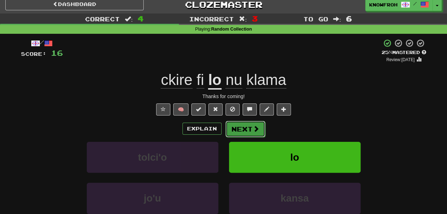
click at [248, 131] on button "Next" at bounding box center [246, 129] width 40 height 16
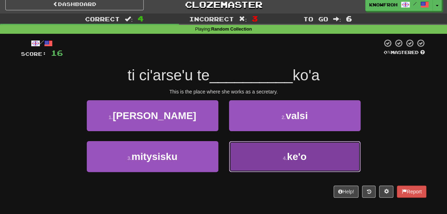
click at [257, 152] on button "4 . ke'o" at bounding box center [295, 156] width 132 height 31
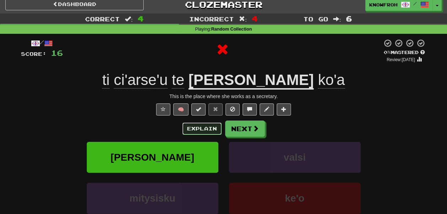
click at [194, 132] on button "Explain" at bounding box center [202, 129] width 39 height 12
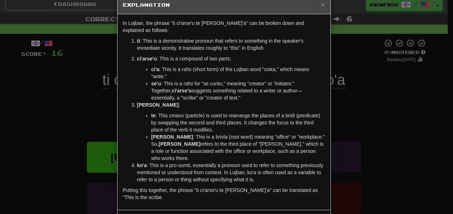
scroll to position [16, 0]
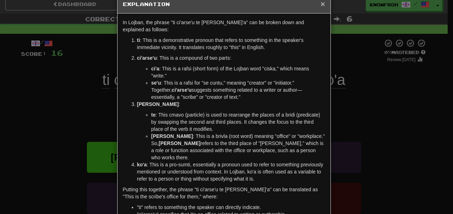
click at [320, 4] on span "×" at bounding box center [322, 4] width 4 height 8
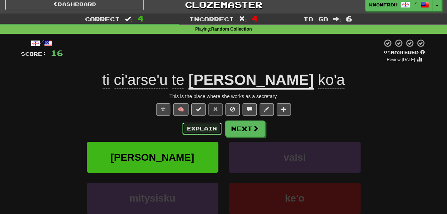
click at [207, 132] on button "Explain" at bounding box center [202, 129] width 39 height 12
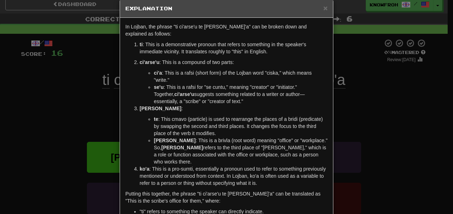
scroll to position [0, 0]
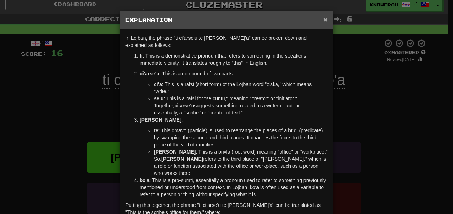
click at [323, 19] on span "×" at bounding box center [325, 19] width 4 height 8
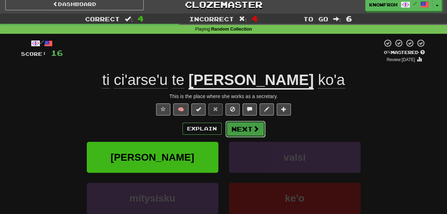
click at [251, 128] on button "Next" at bounding box center [246, 129] width 40 height 16
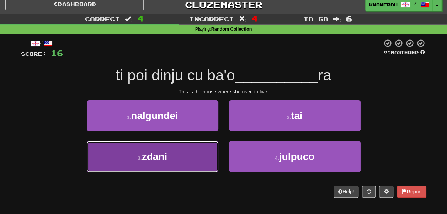
click at [205, 151] on button "3 . zdani" at bounding box center [153, 156] width 132 height 31
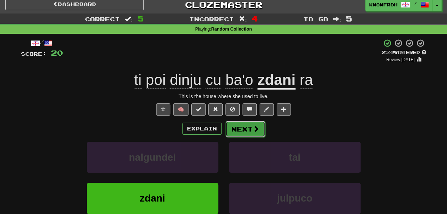
click at [236, 130] on button "Next" at bounding box center [246, 129] width 40 height 16
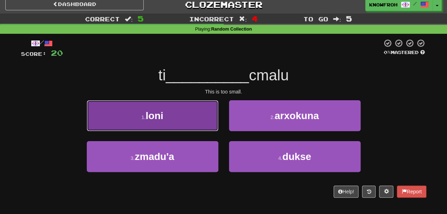
click at [205, 123] on button "1 . loni" at bounding box center [153, 115] width 132 height 31
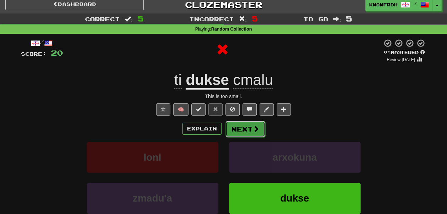
click at [241, 132] on button "Next" at bounding box center [246, 129] width 40 height 16
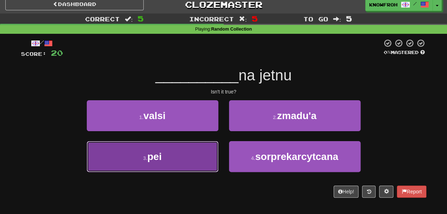
click at [192, 160] on button "3 . pei" at bounding box center [153, 156] width 132 height 31
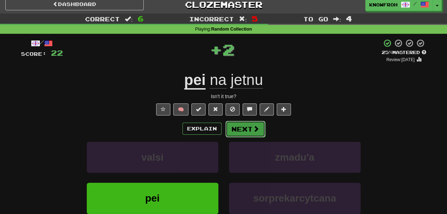
click at [237, 133] on button "Next" at bounding box center [246, 129] width 40 height 16
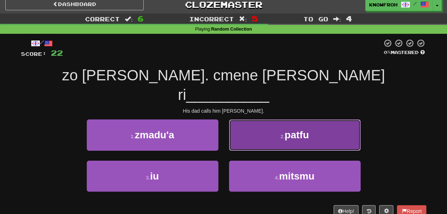
click at [243, 120] on button "2 . patfu" at bounding box center [295, 135] width 132 height 31
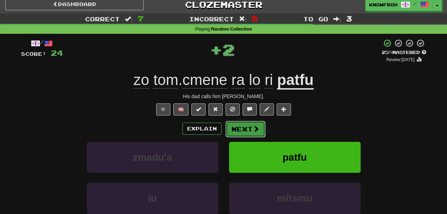
click at [244, 131] on button "Next" at bounding box center [246, 129] width 40 height 16
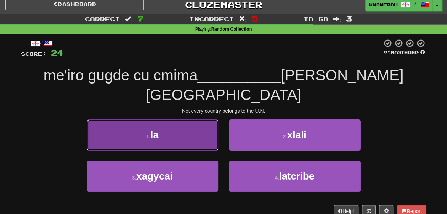
click at [212, 122] on button "1 . la" at bounding box center [153, 135] width 132 height 31
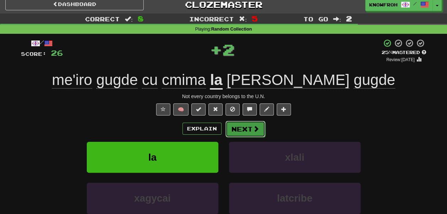
click at [236, 128] on button "Next" at bounding box center [246, 129] width 40 height 16
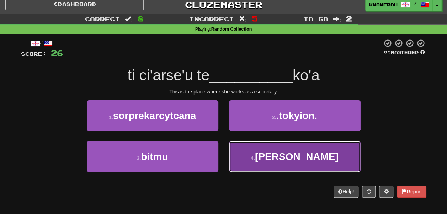
click at [239, 148] on button "4 . briju" at bounding box center [295, 156] width 132 height 31
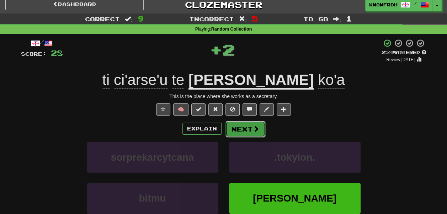
click at [243, 136] on button "Next" at bounding box center [246, 129] width 40 height 16
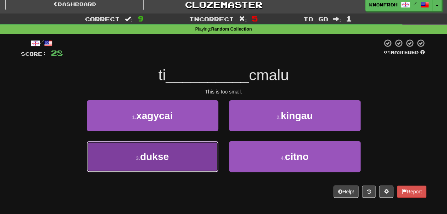
click at [199, 149] on button "3 . dukse" at bounding box center [153, 156] width 132 height 31
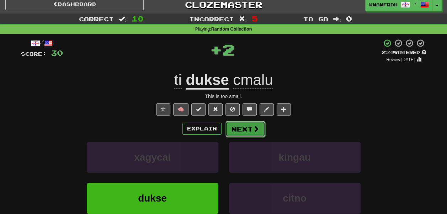
click at [230, 132] on button "Next" at bounding box center [246, 129] width 40 height 16
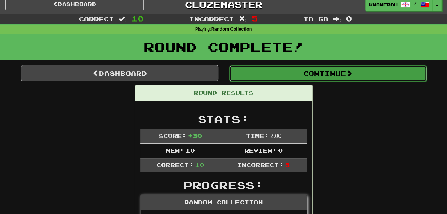
click at [255, 72] on button "Continue" at bounding box center [329, 73] width 198 height 16
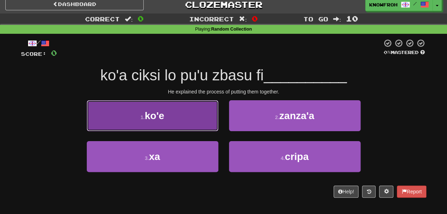
click at [178, 108] on button "1 . ko'e" at bounding box center [153, 115] width 132 height 31
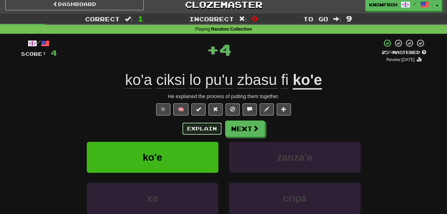
click at [192, 125] on button "Explain" at bounding box center [202, 129] width 39 height 12
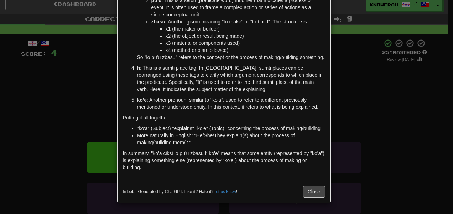
scroll to position [174, 0]
click at [308, 196] on button "Close" at bounding box center [314, 192] width 22 height 12
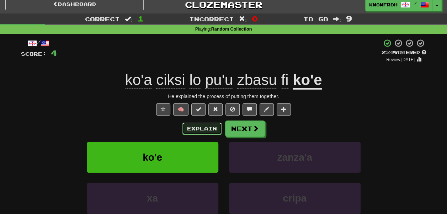
click at [201, 127] on button "Explain" at bounding box center [202, 129] width 39 height 12
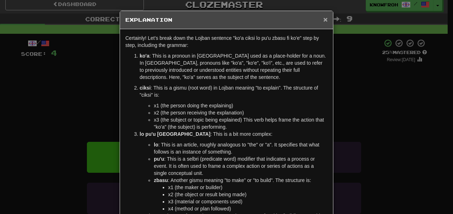
click at [323, 21] on span "×" at bounding box center [325, 19] width 4 height 8
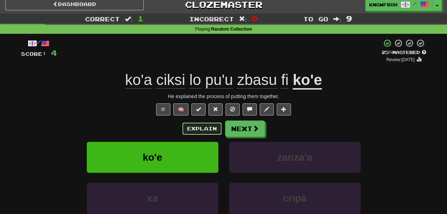
click at [213, 127] on button "Explain" at bounding box center [202, 129] width 39 height 12
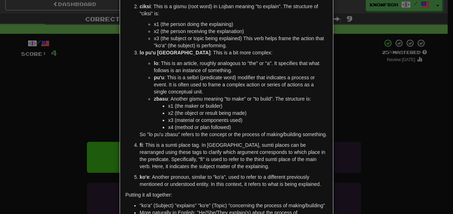
scroll to position [0, 0]
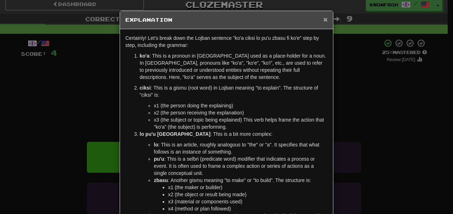
click at [323, 21] on span "×" at bounding box center [325, 19] width 4 height 8
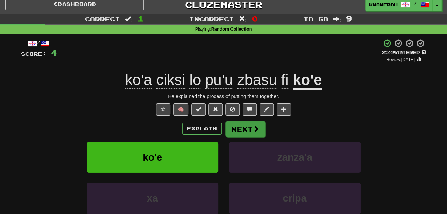
click at [240, 121] on div "Explain Next" at bounding box center [224, 129] width 406 height 16
click at [240, 126] on button "Next" at bounding box center [246, 129] width 40 height 16
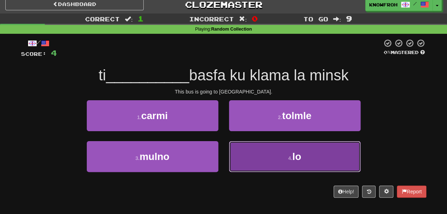
click at [252, 149] on button "4 . lo" at bounding box center [295, 156] width 132 height 31
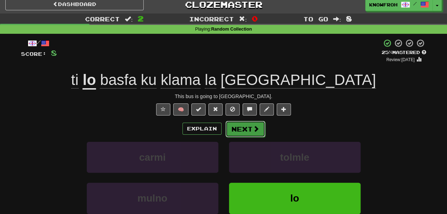
click at [248, 135] on button "Next" at bounding box center [246, 129] width 40 height 16
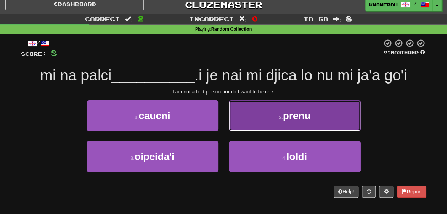
click at [247, 123] on button "2 . prenu" at bounding box center [295, 115] width 132 height 31
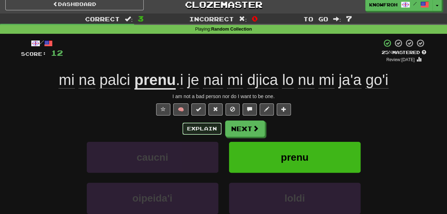
click at [213, 133] on button "Explain" at bounding box center [202, 129] width 39 height 12
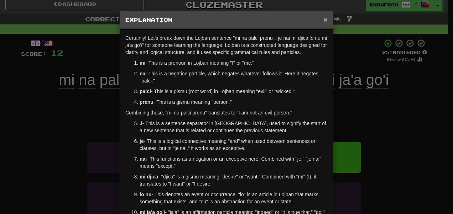
click at [323, 19] on span "×" at bounding box center [325, 19] width 4 height 8
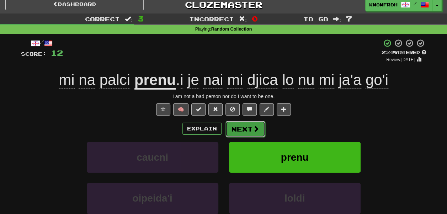
click at [255, 130] on span at bounding box center [256, 129] width 6 height 6
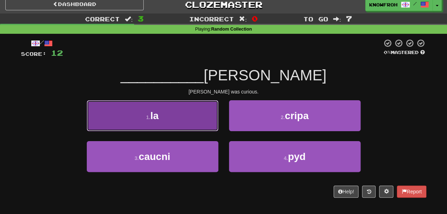
click at [205, 107] on button "1 . la" at bounding box center [153, 115] width 132 height 31
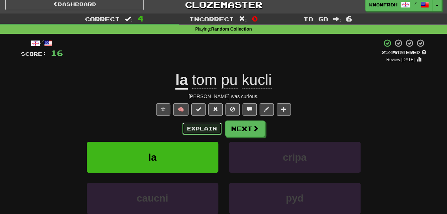
click at [203, 130] on button "Explain" at bounding box center [202, 129] width 39 height 12
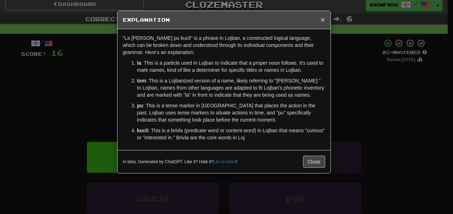
click at [321, 18] on span "×" at bounding box center [322, 19] width 4 height 8
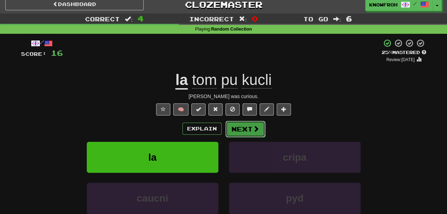
click at [254, 126] on span at bounding box center [256, 129] width 6 height 6
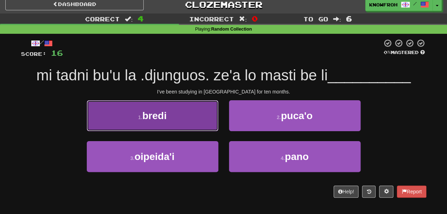
click at [209, 118] on button "1 . bredi" at bounding box center [153, 115] width 132 height 31
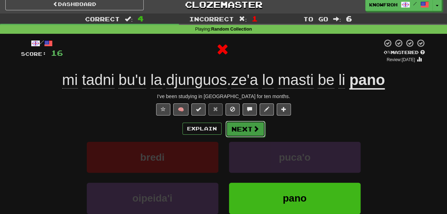
click at [238, 127] on button "Next" at bounding box center [246, 129] width 40 height 16
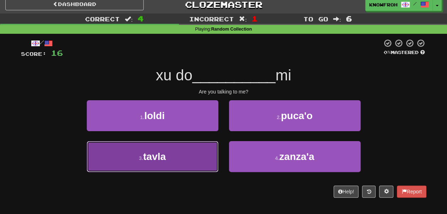
click at [206, 151] on button "3 . tavla" at bounding box center [153, 156] width 132 height 31
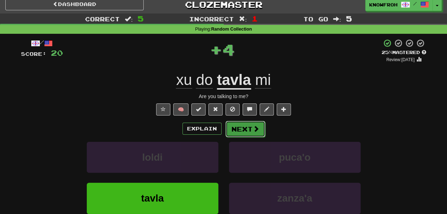
click at [240, 131] on button "Next" at bounding box center [246, 129] width 40 height 16
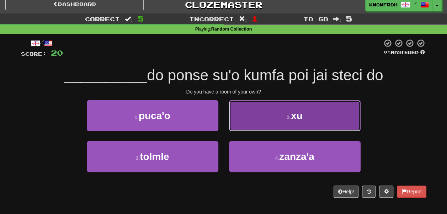
click at [241, 111] on button "2 . xu" at bounding box center [295, 115] width 132 height 31
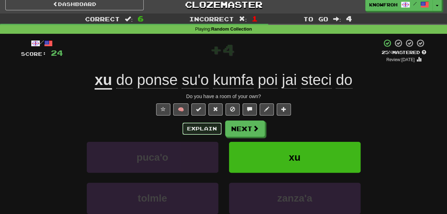
click at [193, 126] on button "Explain" at bounding box center [202, 129] width 39 height 12
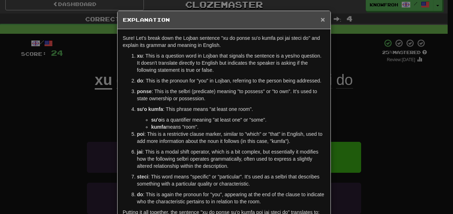
click at [320, 18] on span "×" at bounding box center [322, 19] width 4 height 8
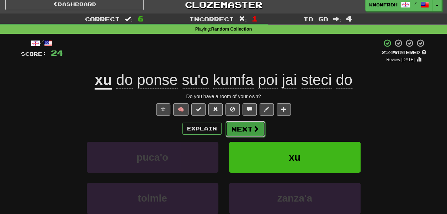
click at [256, 130] on span at bounding box center [256, 129] width 6 height 6
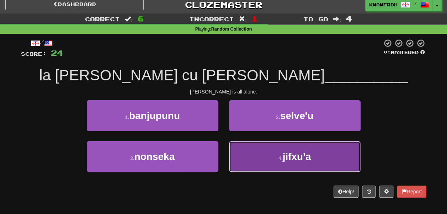
click at [245, 152] on button "4 . jifxu'a" at bounding box center [295, 156] width 132 height 31
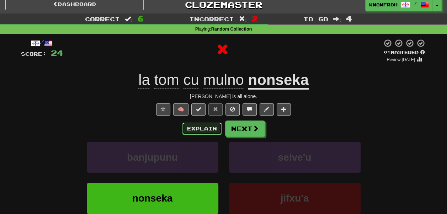
click at [211, 128] on button "Explain" at bounding box center [202, 129] width 39 height 12
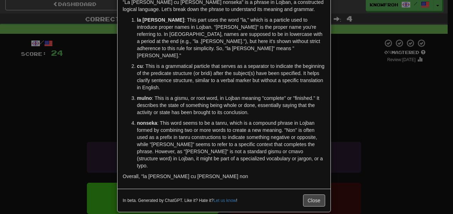
scroll to position [37, 0]
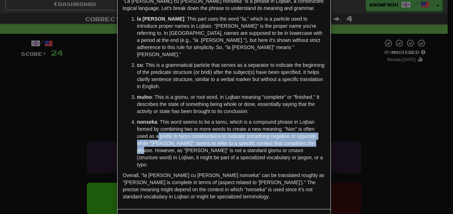
drag, startPoint x: 189, startPoint y: 127, endPoint x: 201, endPoint y: 146, distance: 21.9
click at [201, 146] on p "nonseka : This word seems to be a tanru, which is a compound phrase in Lojban f…" at bounding box center [231, 144] width 188 height 50
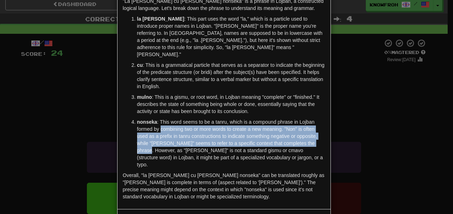
drag, startPoint x: 201, startPoint y: 146, endPoint x: 188, endPoint y: 121, distance: 28.3
click at [188, 121] on p "nonseka : This word seems to be a tanru, which is a compound phrase in Lojban f…" at bounding box center [231, 144] width 188 height 50
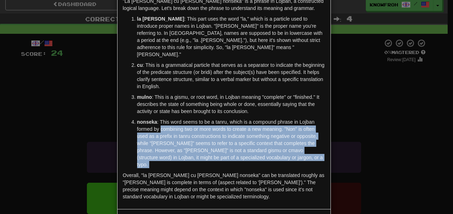
drag, startPoint x: 188, startPoint y: 121, endPoint x: 200, endPoint y: 160, distance: 41.3
click at [200, 160] on p "nonseka : This word seems to be a tanru, which is a compound phrase in Lojban f…" at bounding box center [231, 144] width 188 height 50
drag, startPoint x: 200, startPoint y: 160, endPoint x: 184, endPoint y: 120, distance: 43.1
click at [184, 120] on p "nonseka : This word seems to be a tanru, which is a compound phrase in Lojban f…" at bounding box center [231, 144] width 188 height 50
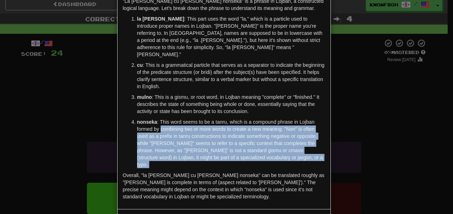
click at [184, 120] on p "nonseka : This word seems to be a tanru, which is a compound phrase in Lojban f…" at bounding box center [231, 144] width 188 height 50
drag, startPoint x: 184, startPoint y: 120, endPoint x: 201, endPoint y: 163, distance: 46.3
click at [201, 163] on div ""La tom cu mulno nonseka" is a phrase in Lojban, a constructed logical language…" at bounding box center [223, 100] width 213 height 217
drag, startPoint x: 201, startPoint y: 163, endPoint x: 182, endPoint y: 120, distance: 47.6
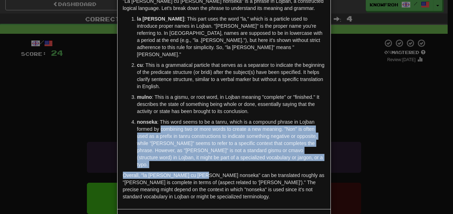
click at [182, 120] on div ""La tom cu mulno nonseka" is a phrase in Lojban, a constructed logical language…" at bounding box center [223, 100] width 213 height 217
click at [182, 120] on p "nonseka : This word seems to be a tanru, which is a compound phrase in Lojban f…" at bounding box center [231, 144] width 188 height 50
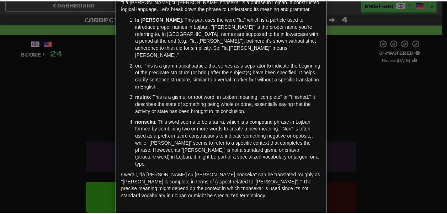
scroll to position [58, 0]
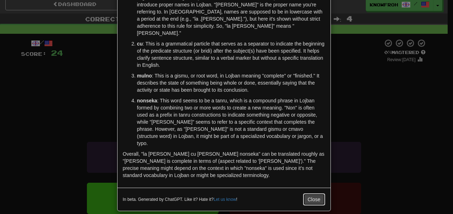
click at [312, 194] on button "Close" at bounding box center [314, 200] width 22 height 12
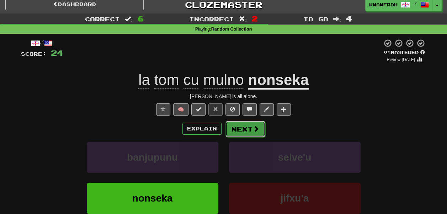
click at [249, 129] on button "Next" at bounding box center [246, 129] width 40 height 16
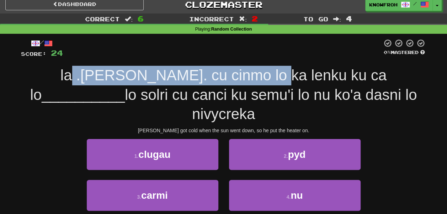
drag, startPoint x: 38, startPoint y: 79, endPoint x: 251, endPoint y: 81, distance: 212.2
click at [251, 81] on span "la .tom. cu cinmo lo ka lenku ku ca lo" at bounding box center [208, 85] width 357 height 36
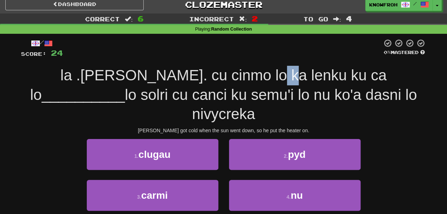
drag, startPoint x: 251, startPoint y: 81, endPoint x: 237, endPoint y: 80, distance: 13.9
click at [237, 80] on span "la .tom. cu cinmo lo ka lenku ku ca lo" at bounding box center [208, 85] width 357 height 36
drag, startPoint x: 237, startPoint y: 80, endPoint x: 280, endPoint y: 80, distance: 43.1
click at [280, 80] on span "la .tom. cu cinmo lo ka lenku ku ca lo" at bounding box center [208, 85] width 357 height 36
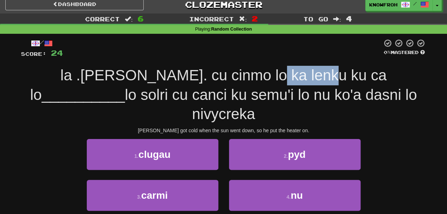
click at [280, 80] on span "la .tom. cu cinmo lo ka lenku ku ca lo" at bounding box center [208, 85] width 357 height 36
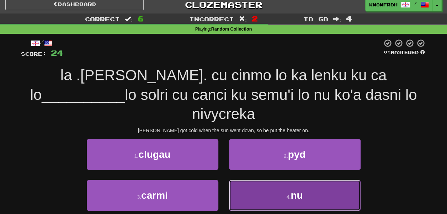
click at [274, 180] on button "4 . nu" at bounding box center [295, 195] width 132 height 31
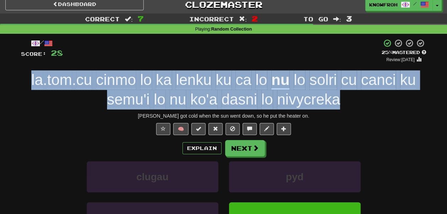
drag, startPoint x: 371, startPoint y: 101, endPoint x: 8, endPoint y: 74, distance: 363.4
click at [8, 74] on div "Correct : 7 Incorrect : 2 To go : 3 Playing : Random Collection / Score: 28 + 4…" at bounding box center [223, 153] width 447 height 278
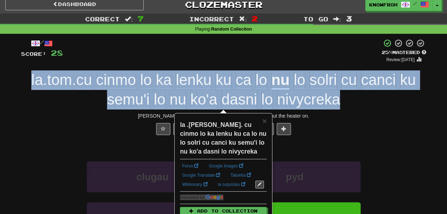
copy span "la . tom . cu cinmo lo ka lenku ku ca lo nu lo solri cu canci ku semu'i lo nu k…"
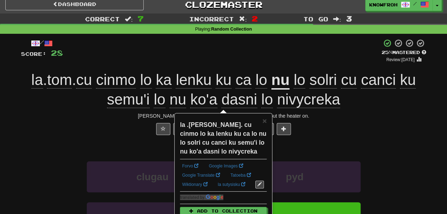
click at [202, 59] on div "+ 4" at bounding box center [222, 51] width 319 height 24
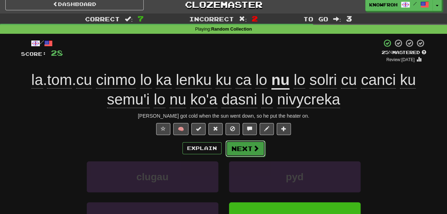
click at [246, 150] on button "Next" at bounding box center [246, 149] width 40 height 16
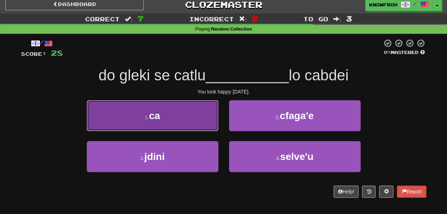
click at [197, 113] on button "1 . ca" at bounding box center [153, 115] width 132 height 31
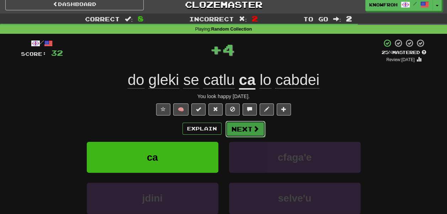
click at [247, 133] on button "Next" at bounding box center [246, 129] width 40 height 16
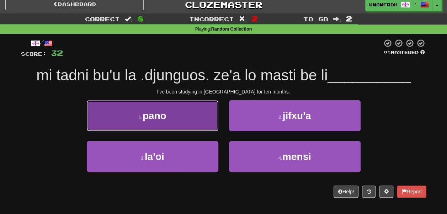
click at [200, 119] on button "1 . pano" at bounding box center [153, 115] width 132 height 31
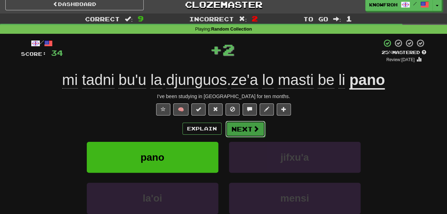
click at [234, 127] on button "Next" at bounding box center [246, 129] width 40 height 16
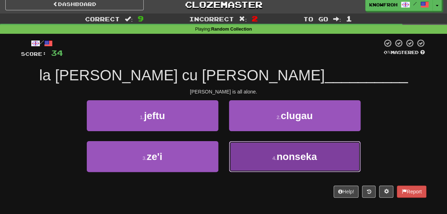
click at [261, 157] on button "4 . nonseka" at bounding box center [295, 156] width 132 height 31
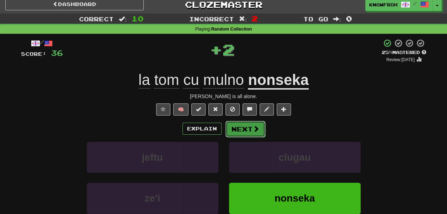
click at [242, 130] on button "Next" at bounding box center [246, 129] width 40 height 16
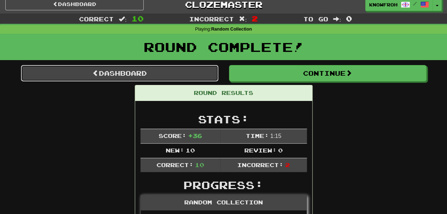
click at [185, 80] on link "Dashboard" at bounding box center [120, 73] width 198 height 16
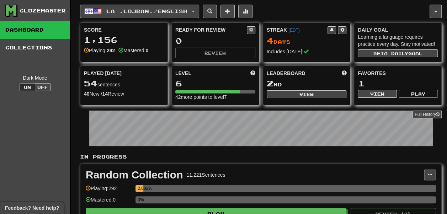
click at [129, 12] on span "La .lojban. / English" at bounding box center [146, 11] width 81 height 6
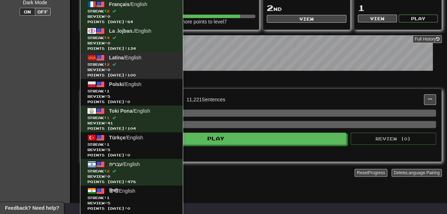
scroll to position [76, 0]
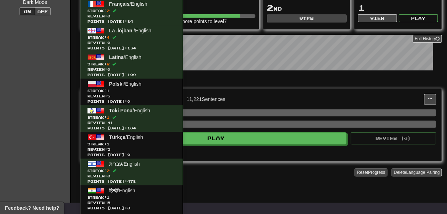
click at [222, 178] on div "In Progress Random Collection 11,221 Sentences Manage Sentences Unpin from Dash…" at bounding box center [261, 131] width 362 height 107
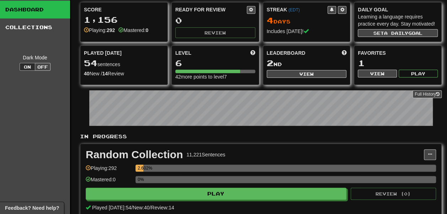
scroll to position [0, 0]
